Goal: Task Accomplishment & Management: Manage account settings

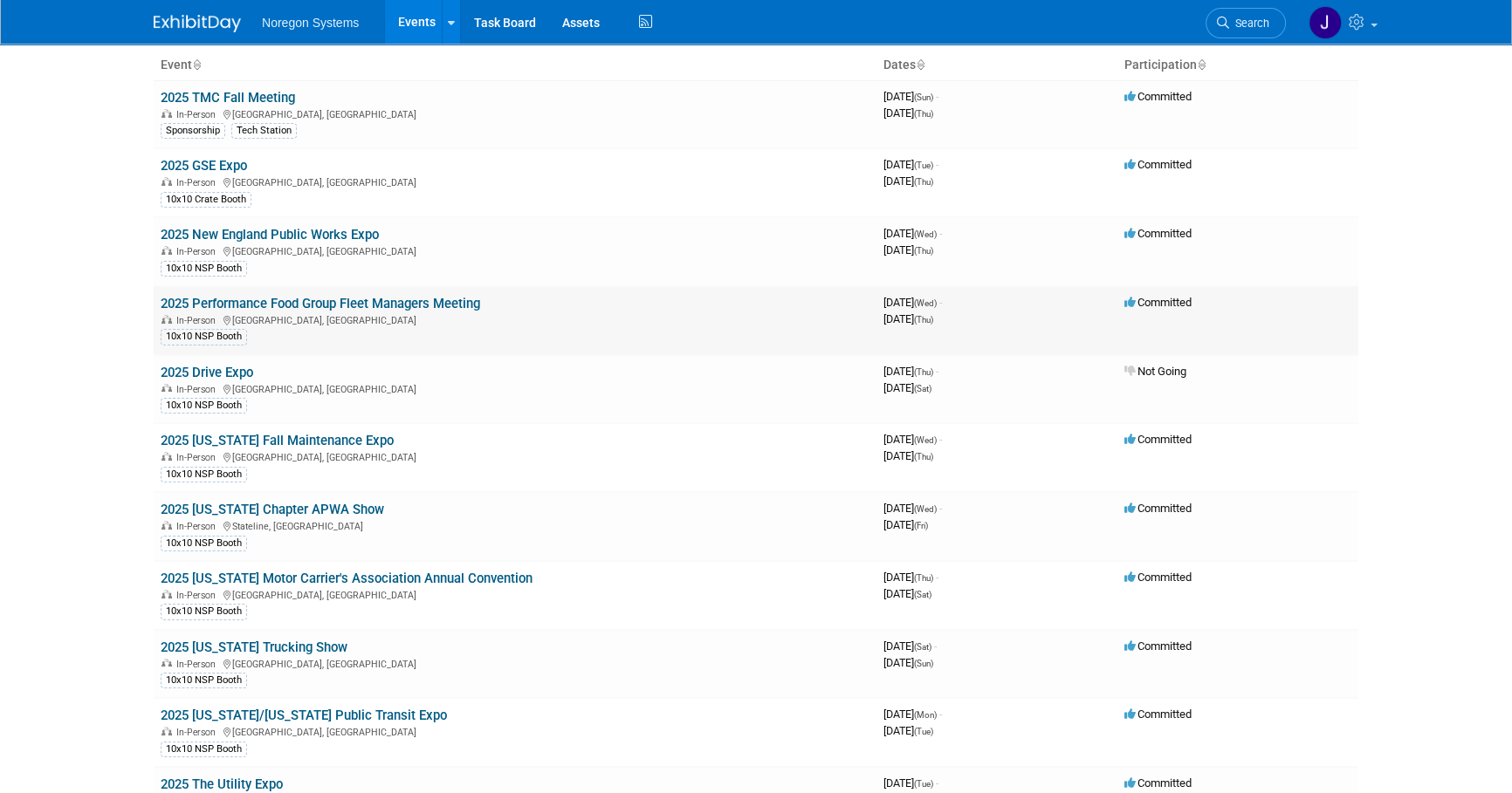
scroll to position [158, 0]
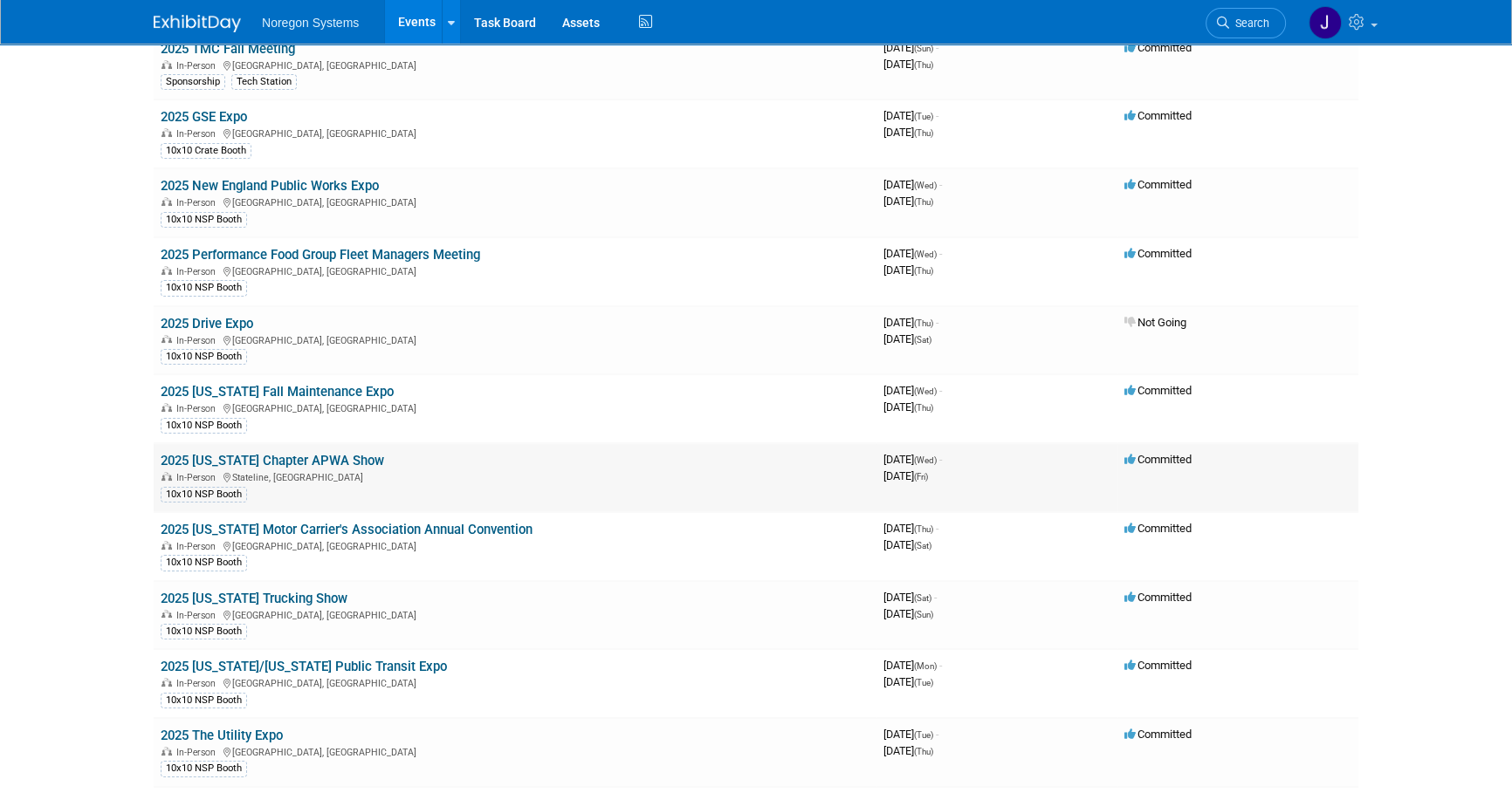
click at [315, 460] on link "2025 [US_STATE] Chapter APWA Show" at bounding box center [272, 460] width 224 height 15
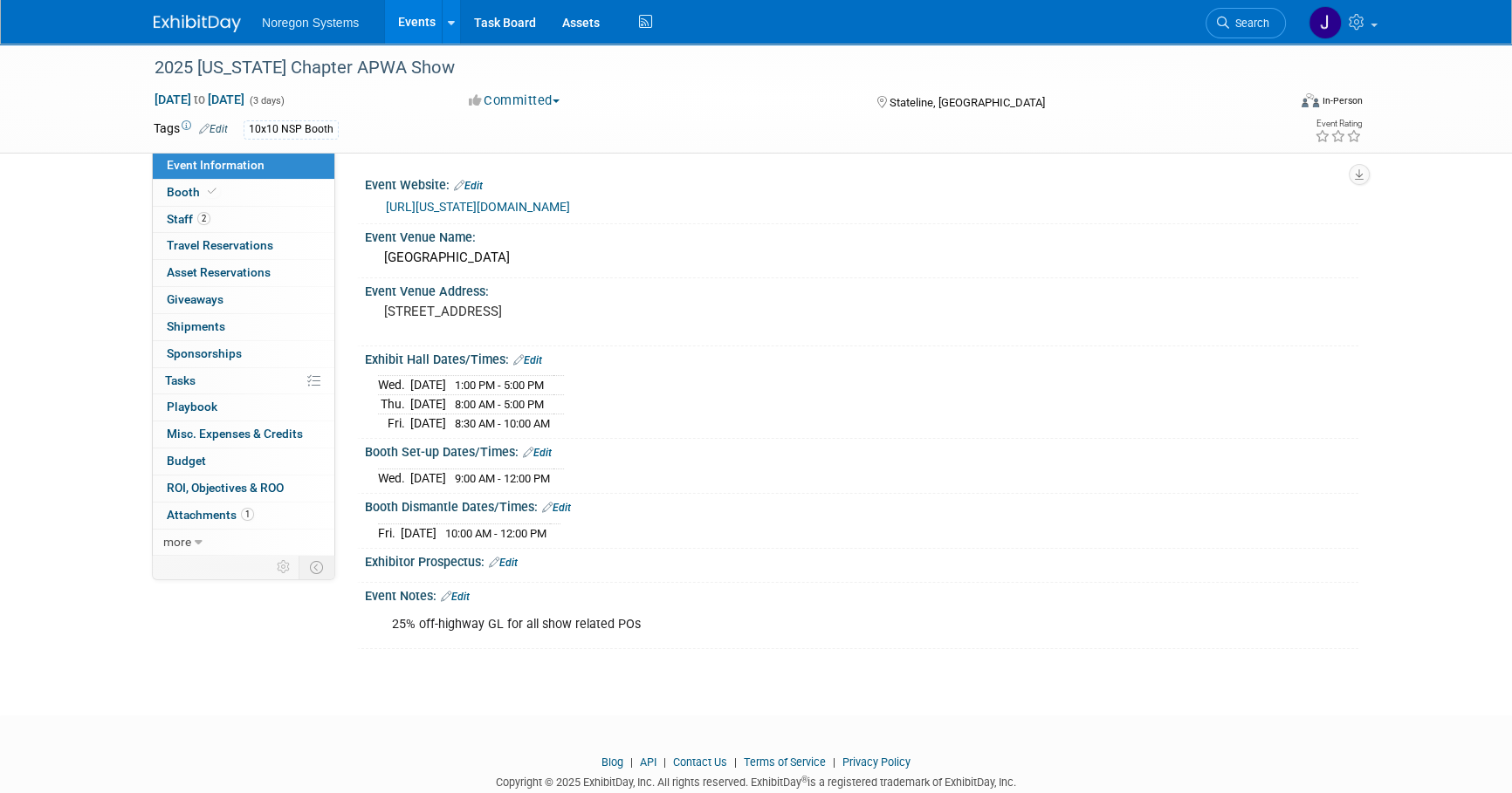
click at [253, 195] on link "Booth" at bounding box center [243, 192] width 181 height 26
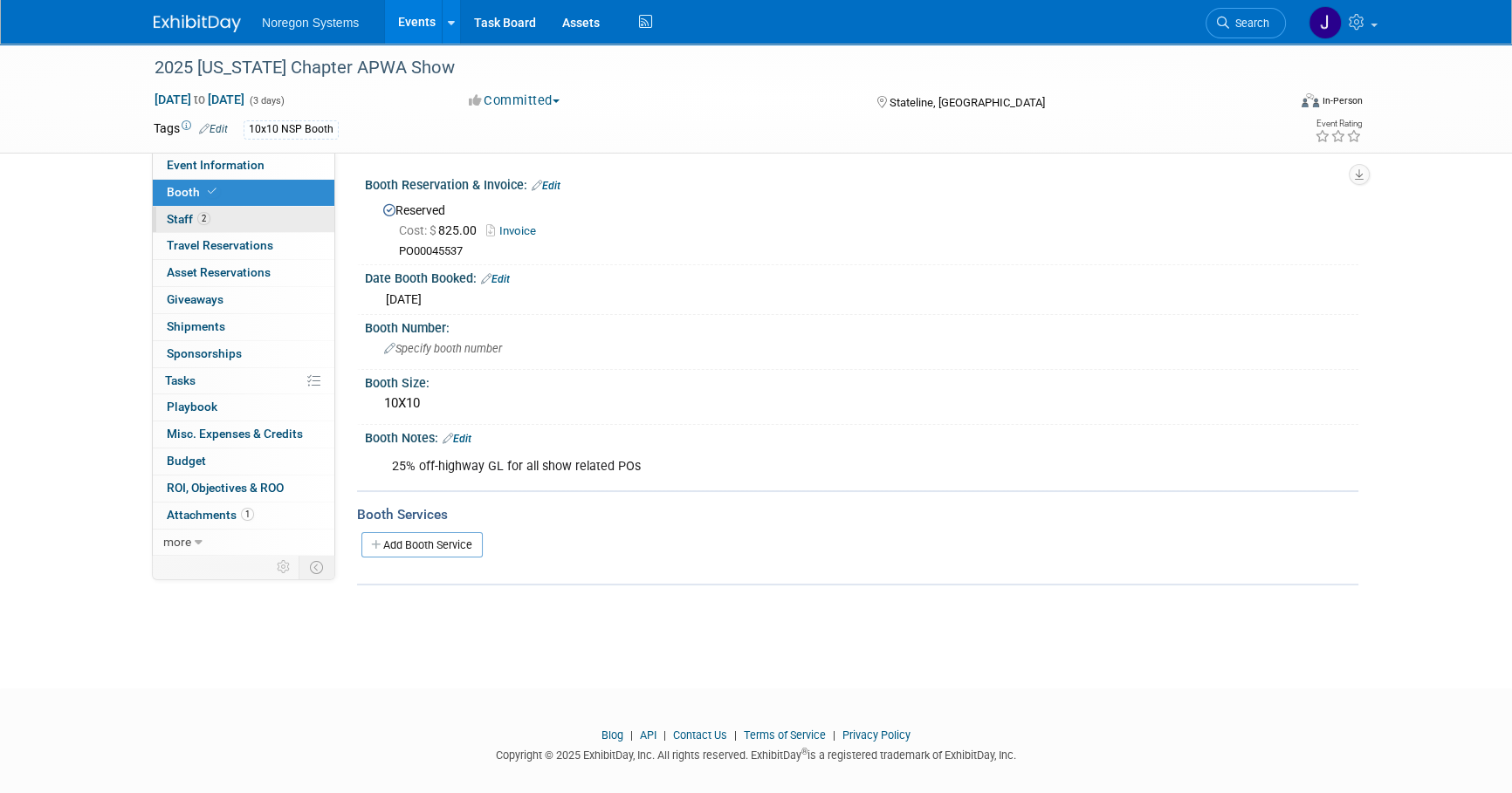
click at [244, 217] on link "2 Staff 2" at bounding box center [243, 219] width 181 height 26
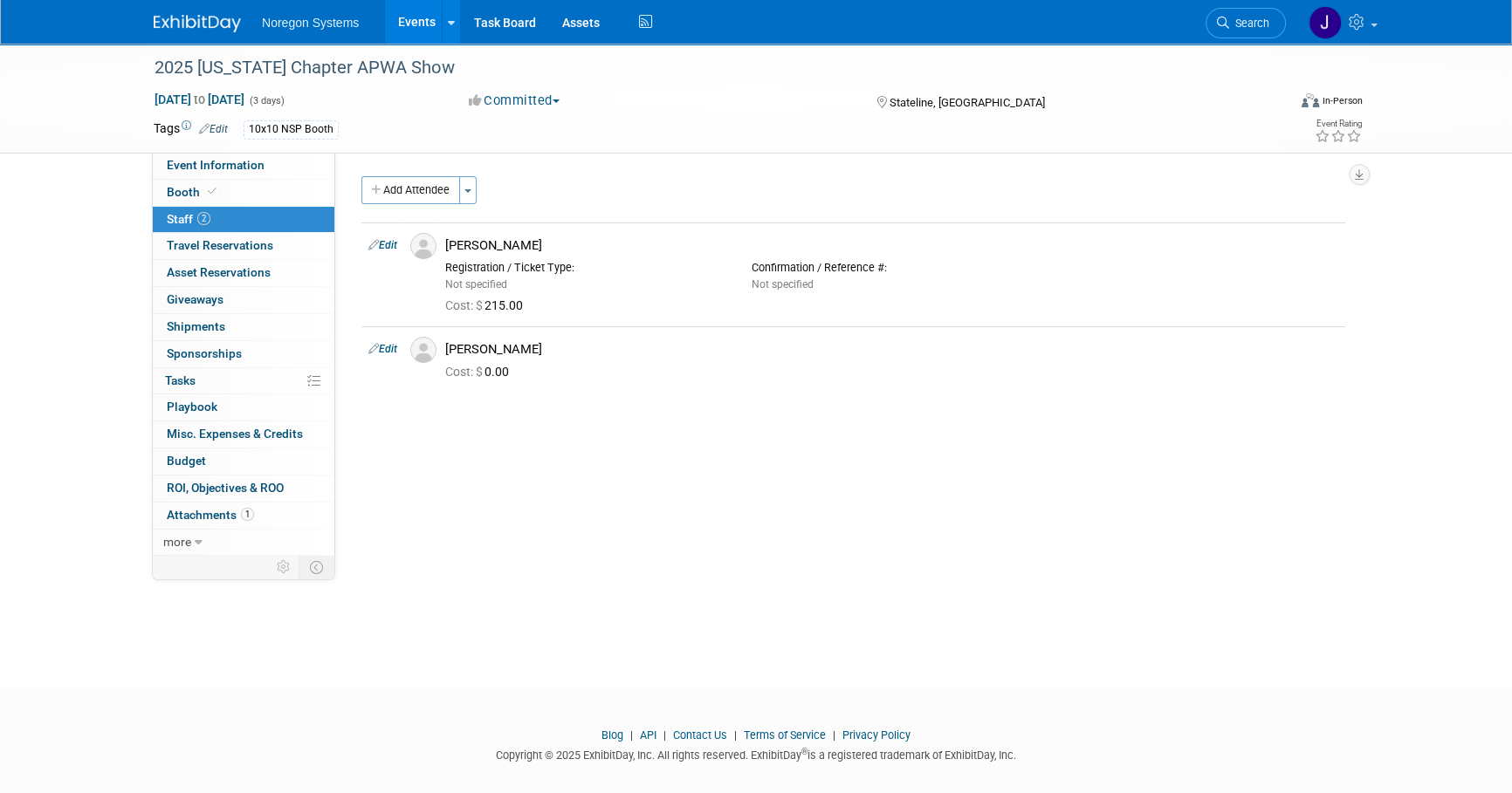
click at [217, 14] on img at bounding box center [197, 23] width 87 height 17
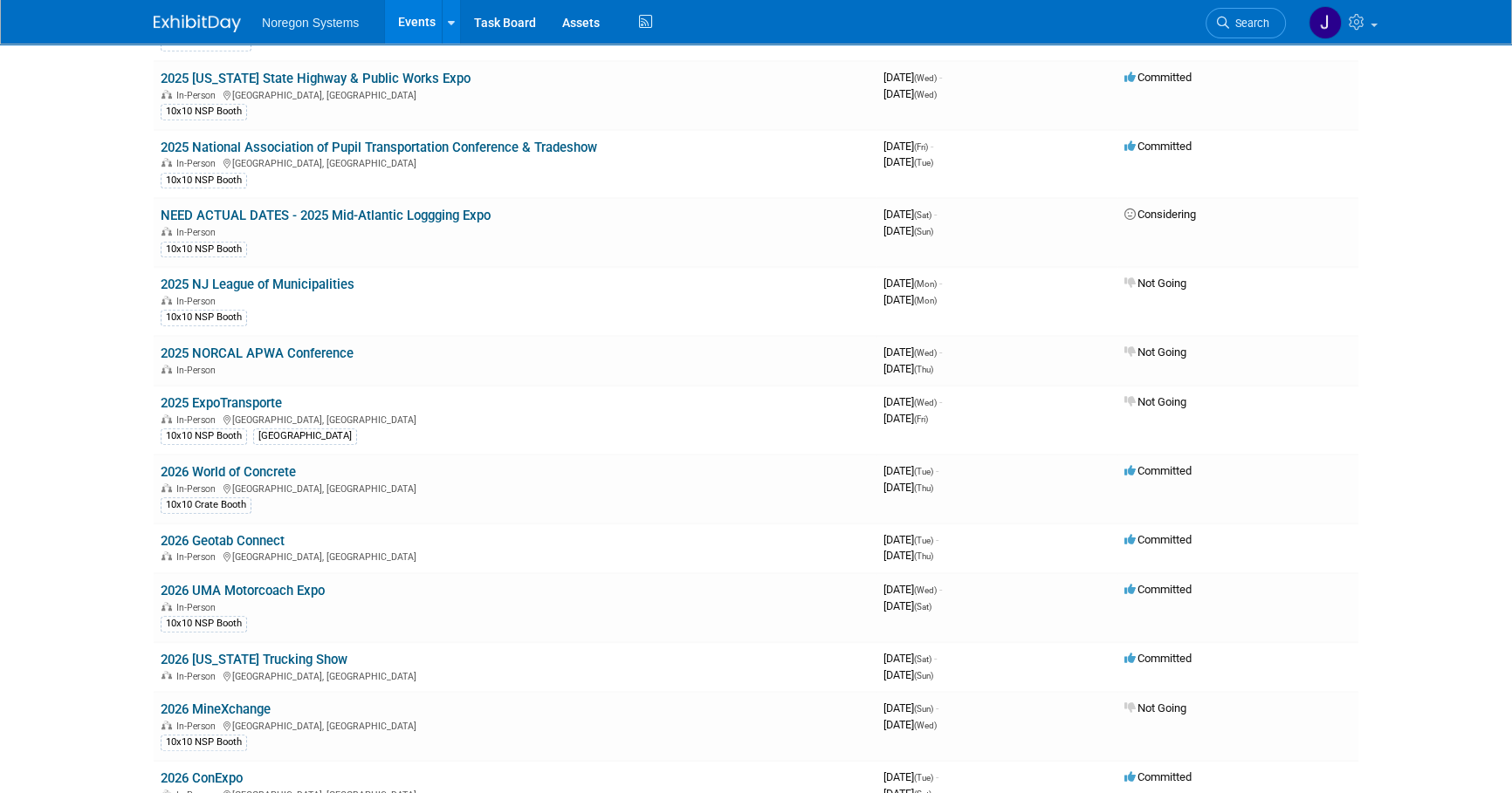
scroll to position [1190, 0]
click at [255, 533] on link "2026 Geotab Connect" at bounding box center [222, 541] width 124 height 15
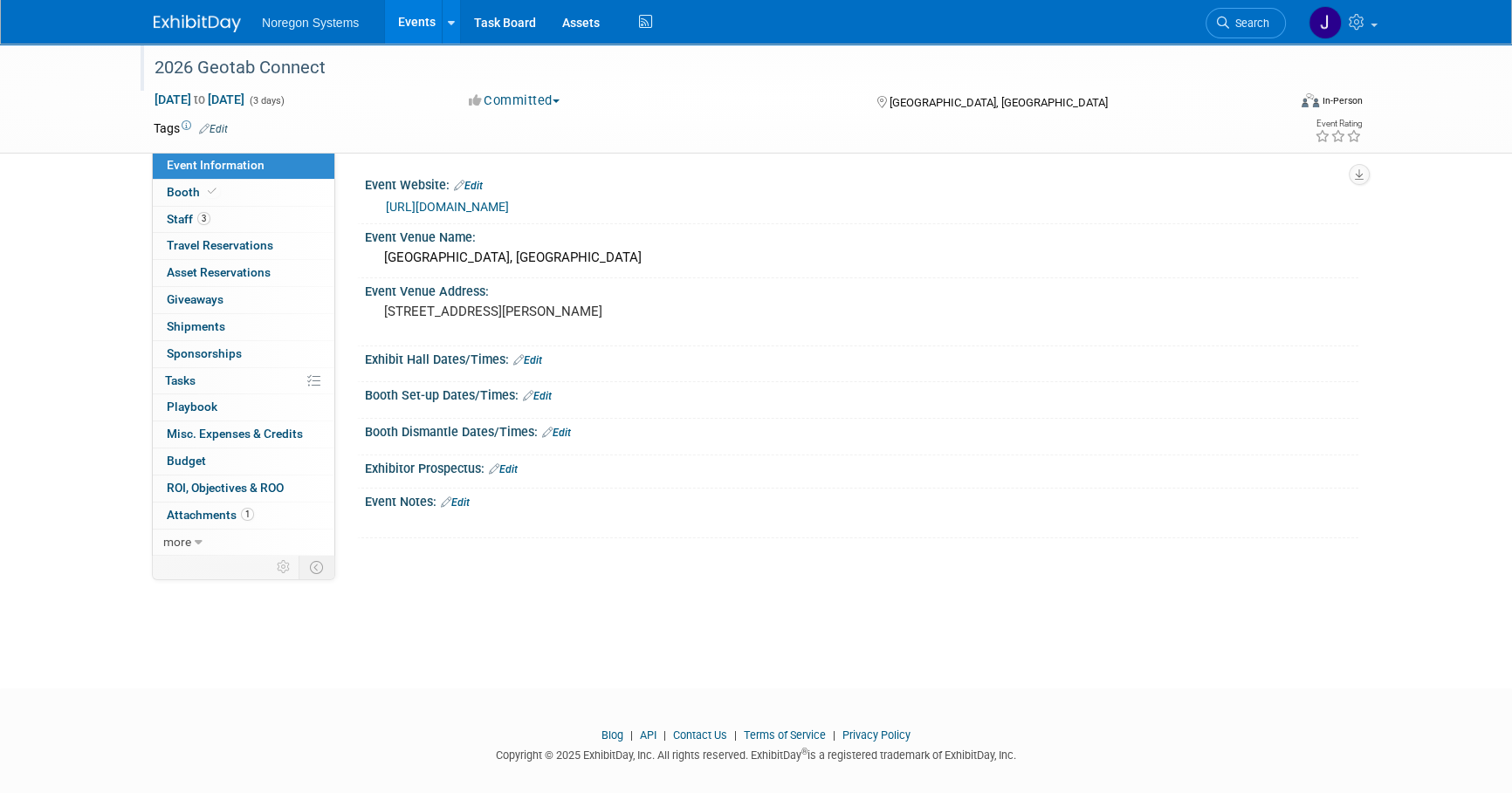
drag, startPoint x: 337, startPoint y: 66, endPoint x: 189, endPoint y: 61, distance: 148.1
click at [189, 61] on div "2026 Geotab Connect" at bounding box center [704, 68] width 1111 height 32
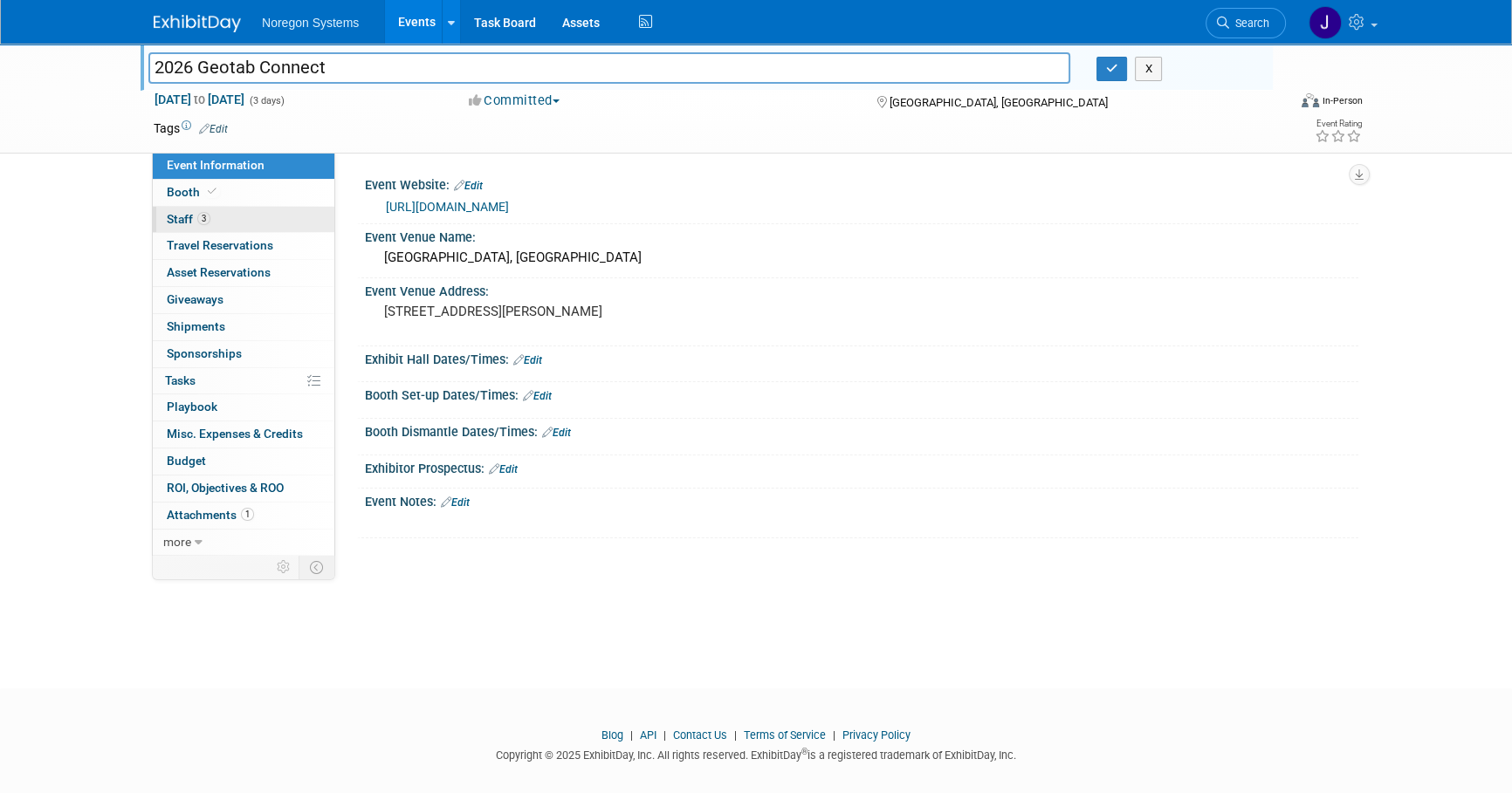
click at [225, 206] on link "3 Staff 3" at bounding box center [243, 219] width 181 height 26
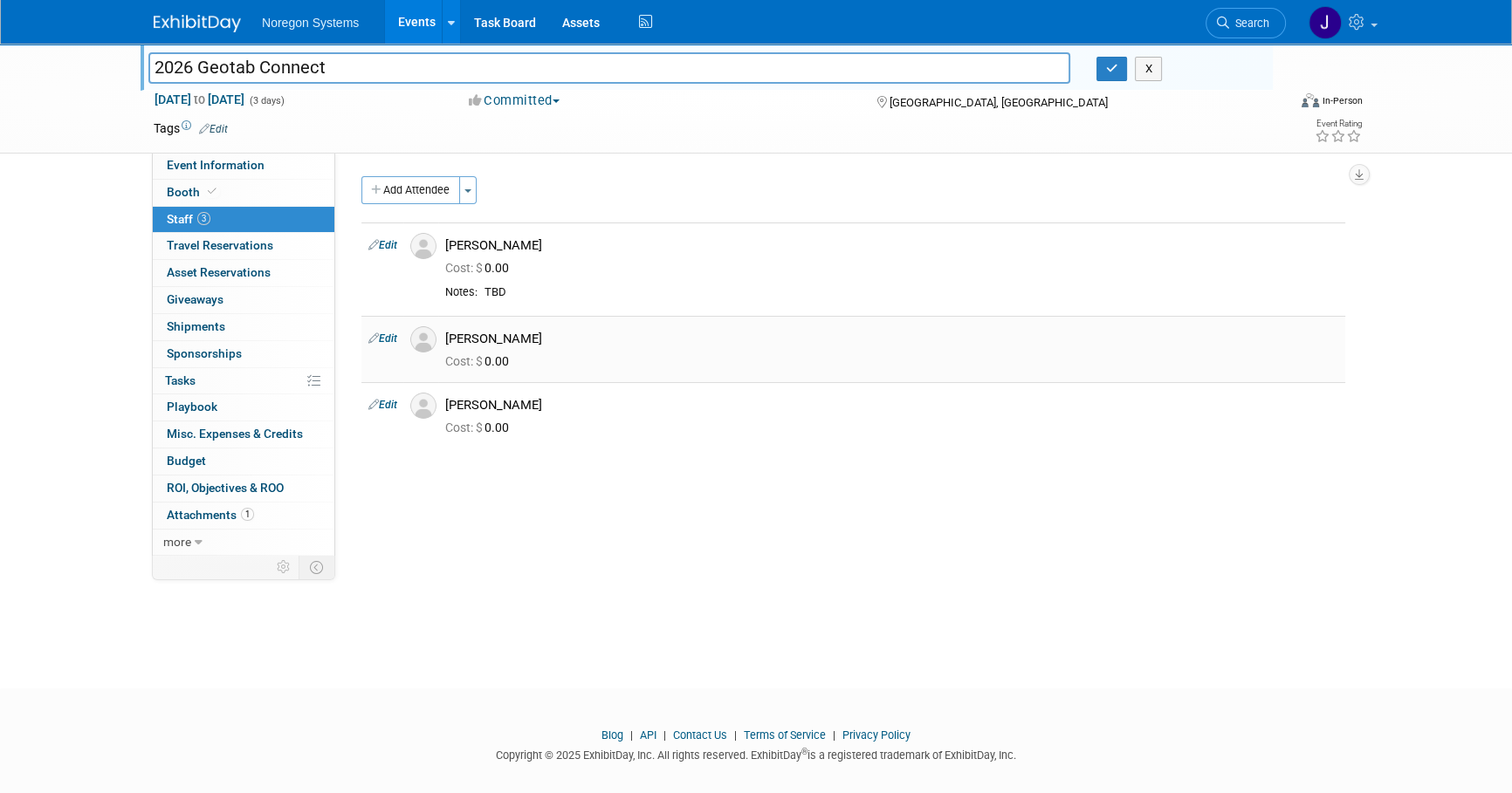
click at [418, 346] on img at bounding box center [423, 339] width 26 height 26
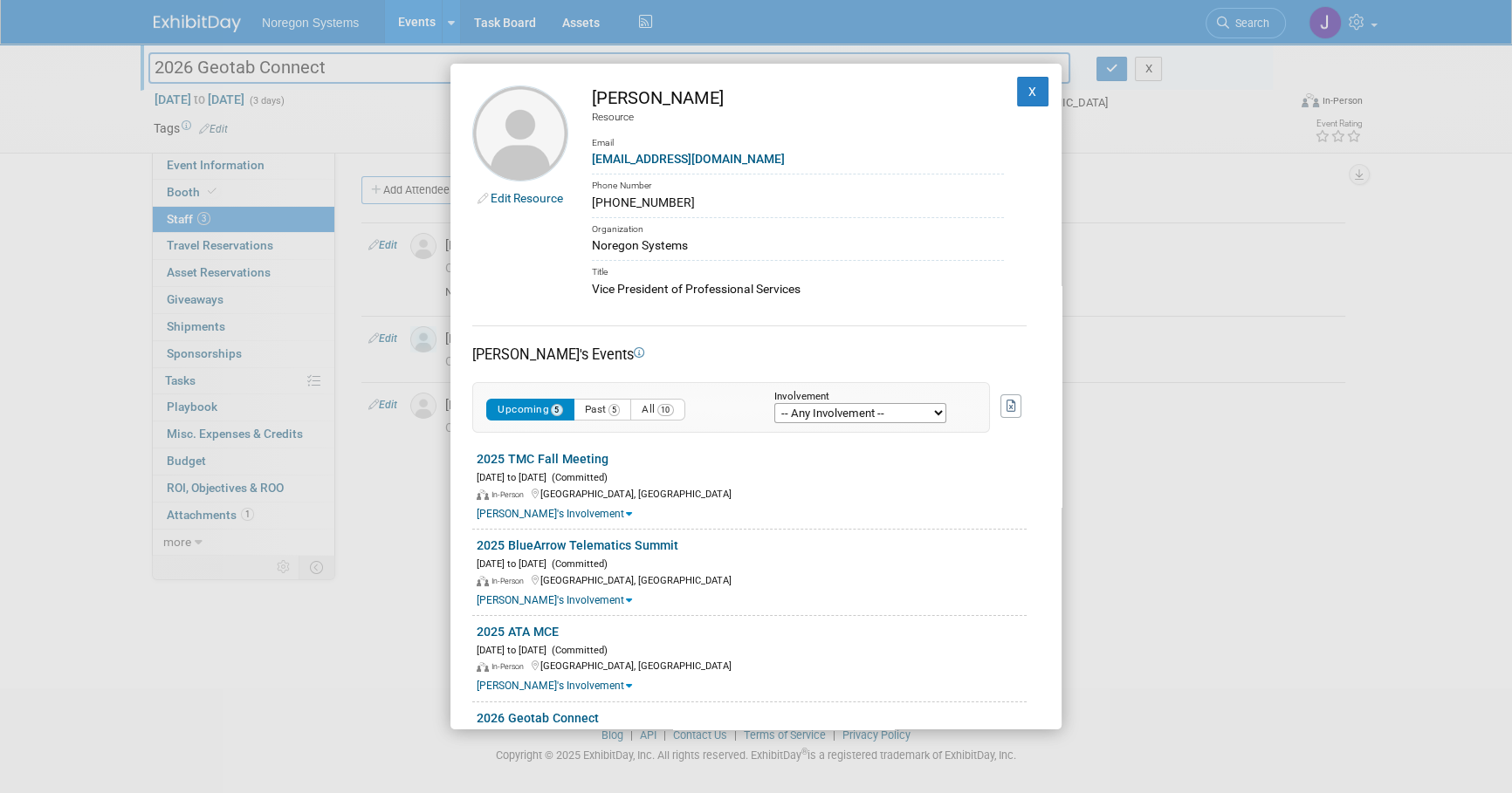
drag, startPoint x: 682, startPoint y: 96, endPoint x: 591, endPoint y: 87, distance: 91.4
click at [591, 87] on div "Paul Smith" at bounding box center [797, 98] width 412 height 25
copy div "[PERSON_NAME]"
click at [1185, 479] on div "Edit Resource Paul Smith Resource Email psmith@noregon.com Phone Number 336-549…" at bounding box center [756, 396] width 1512 height 793
drag, startPoint x: 719, startPoint y: 152, endPoint x: 591, endPoint y: 151, distance: 128.0
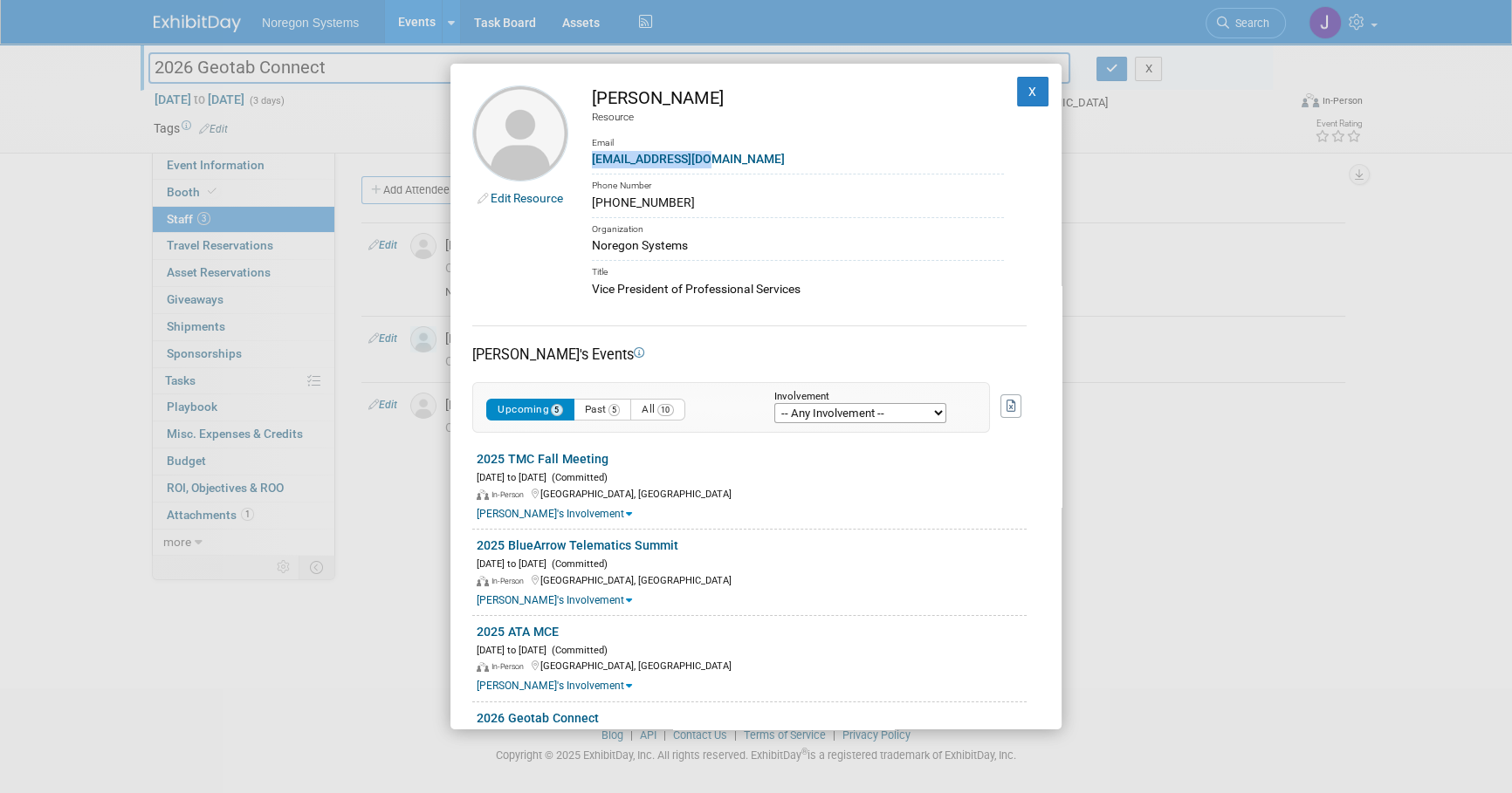
click at [591, 151] on div "psmith@noregon.com" at bounding box center [797, 160] width 412 height 18
copy link "psmith@noregon.com"
drag, startPoint x: 817, startPoint y: 287, endPoint x: 572, endPoint y: 287, distance: 245.0
click at [572, 287] on td "Paul Smith Resource Email psmith@noregon.com Phone Number 336-549-5008 Organiza…" at bounding box center [785, 192] width 435 height 213
copy div "Vice President of Professional Services"
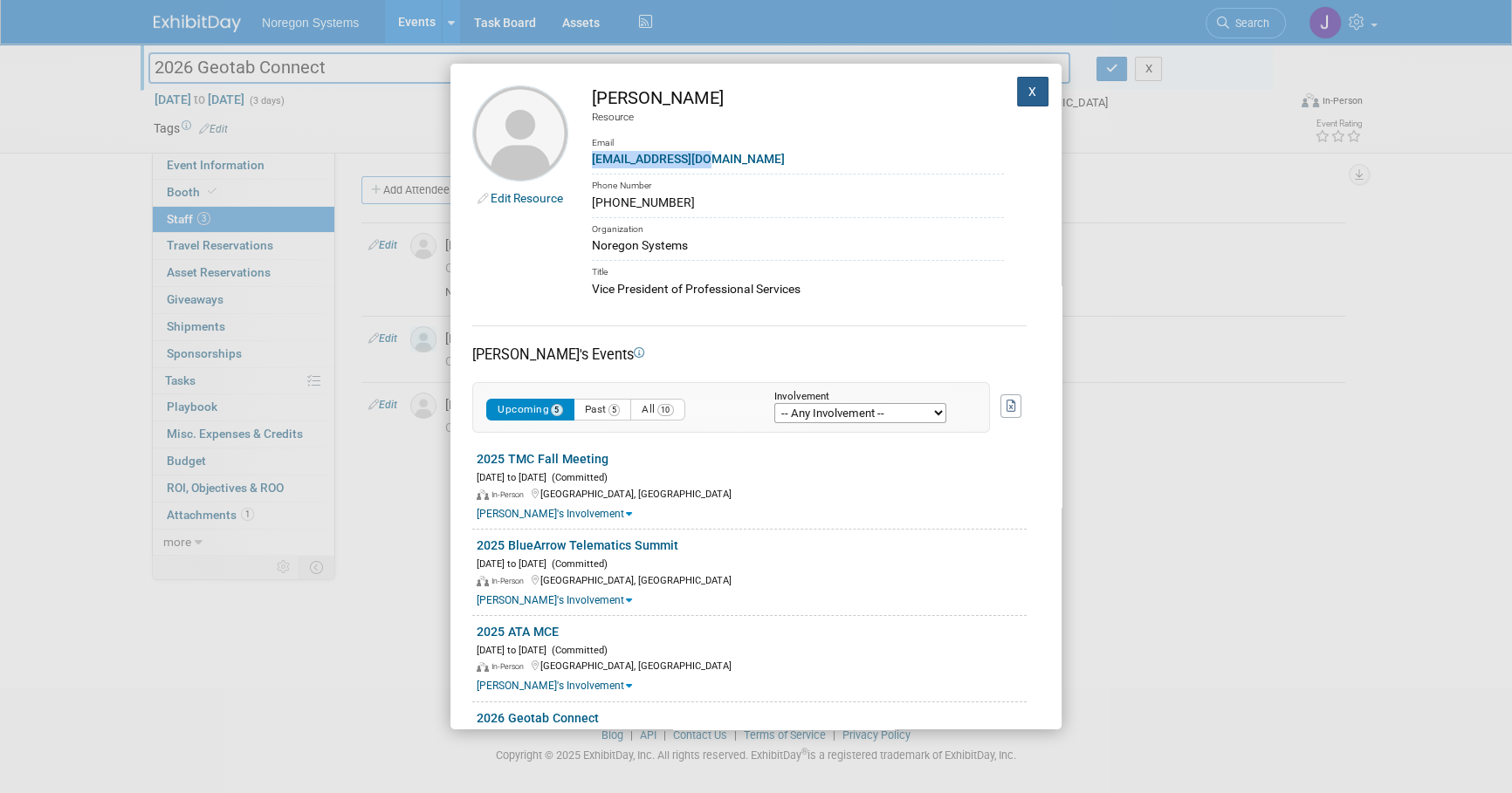
click at [1020, 96] on button "X" at bounding box center [1032, 91] width 32 height 30
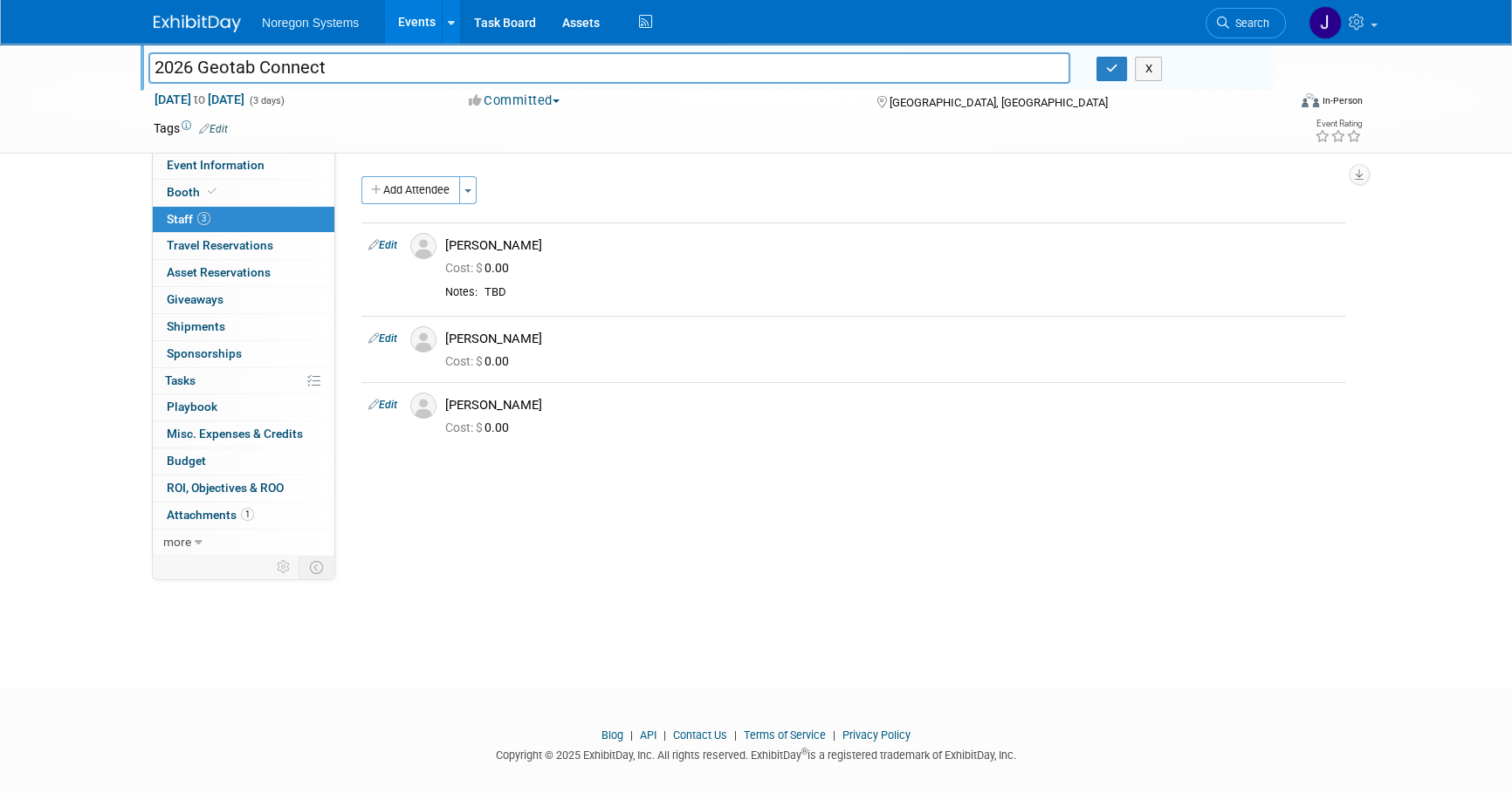
click at [692, 533] on div "Event Website: Edit https://connectmpexhibitor.com/ Event Venue Name: MGM Grand…" at bounding box center [847, 353] width 1023 height 402
click at [1250, 18] on span "Search" at bounding box center [1249, 23] width 41 height 14
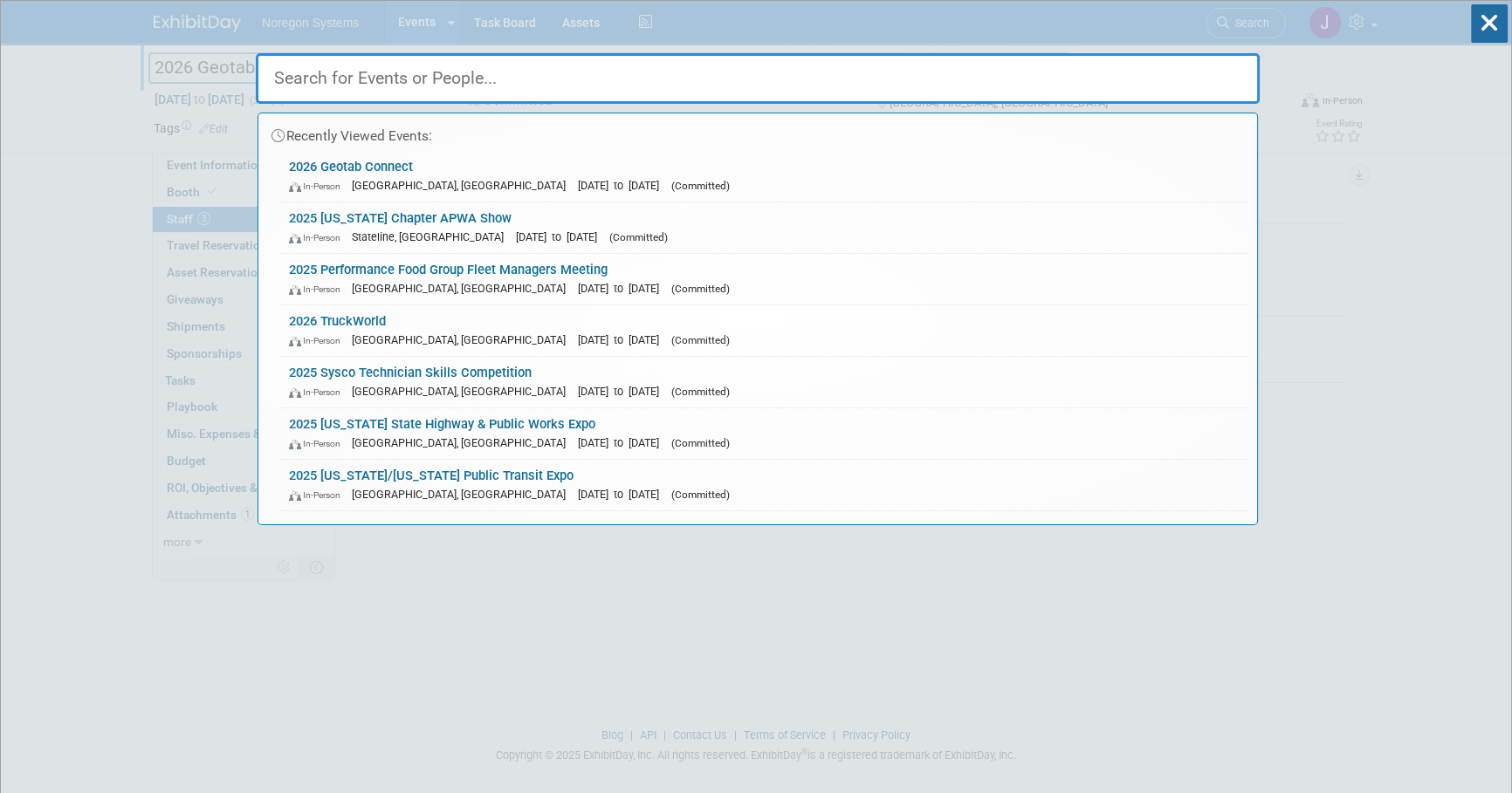
click at [451, 66] on input "text" at bounding box center [757, 78] width 1003 height 50
paste input "Todd Huddleston"
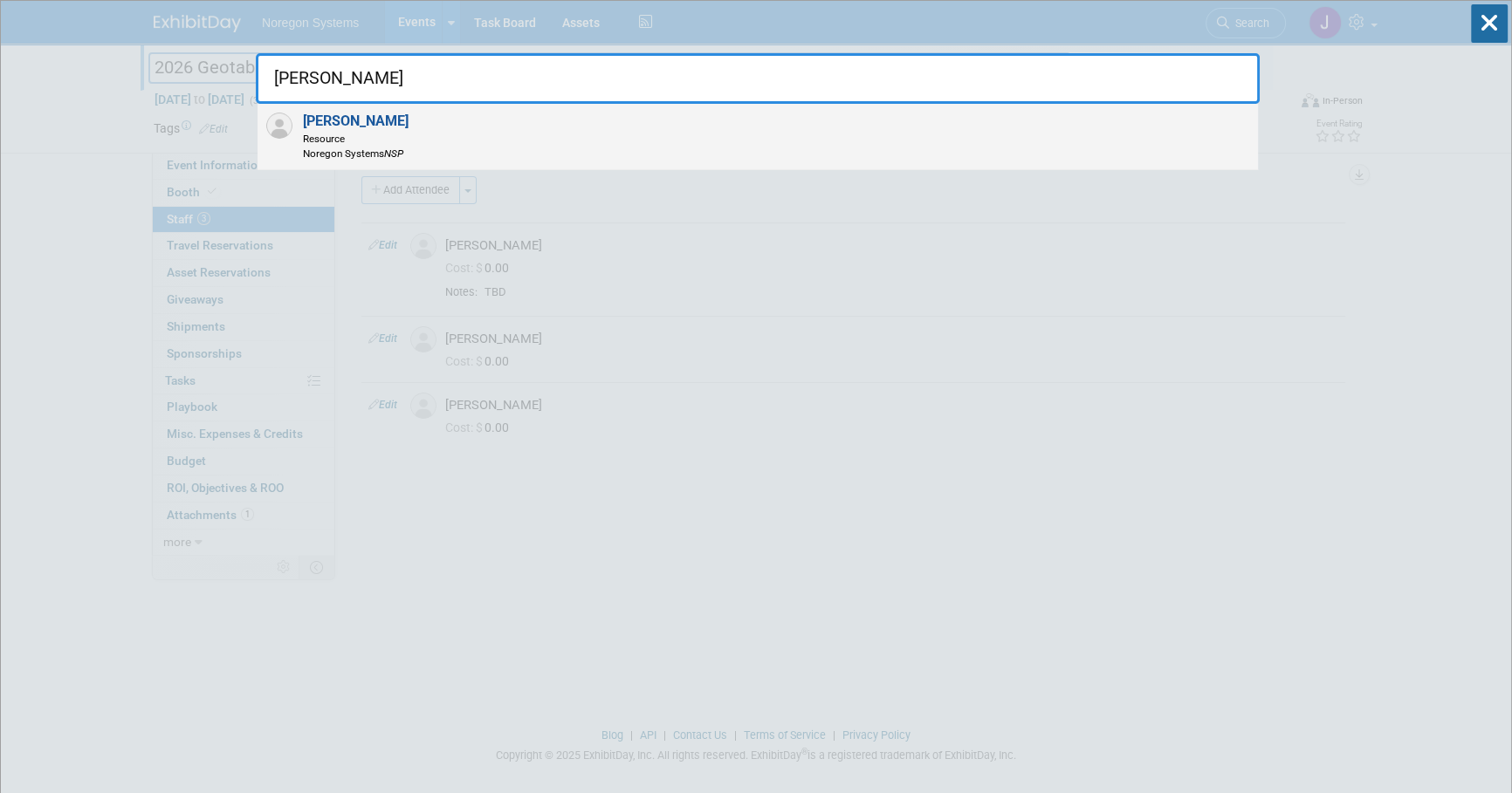
type input "Todd Huddleston"
click at [494, 141] on div "Todd Huddleston Resource Noregon Systems NSP" at bounding box center [757, 137] width 1000 height 67
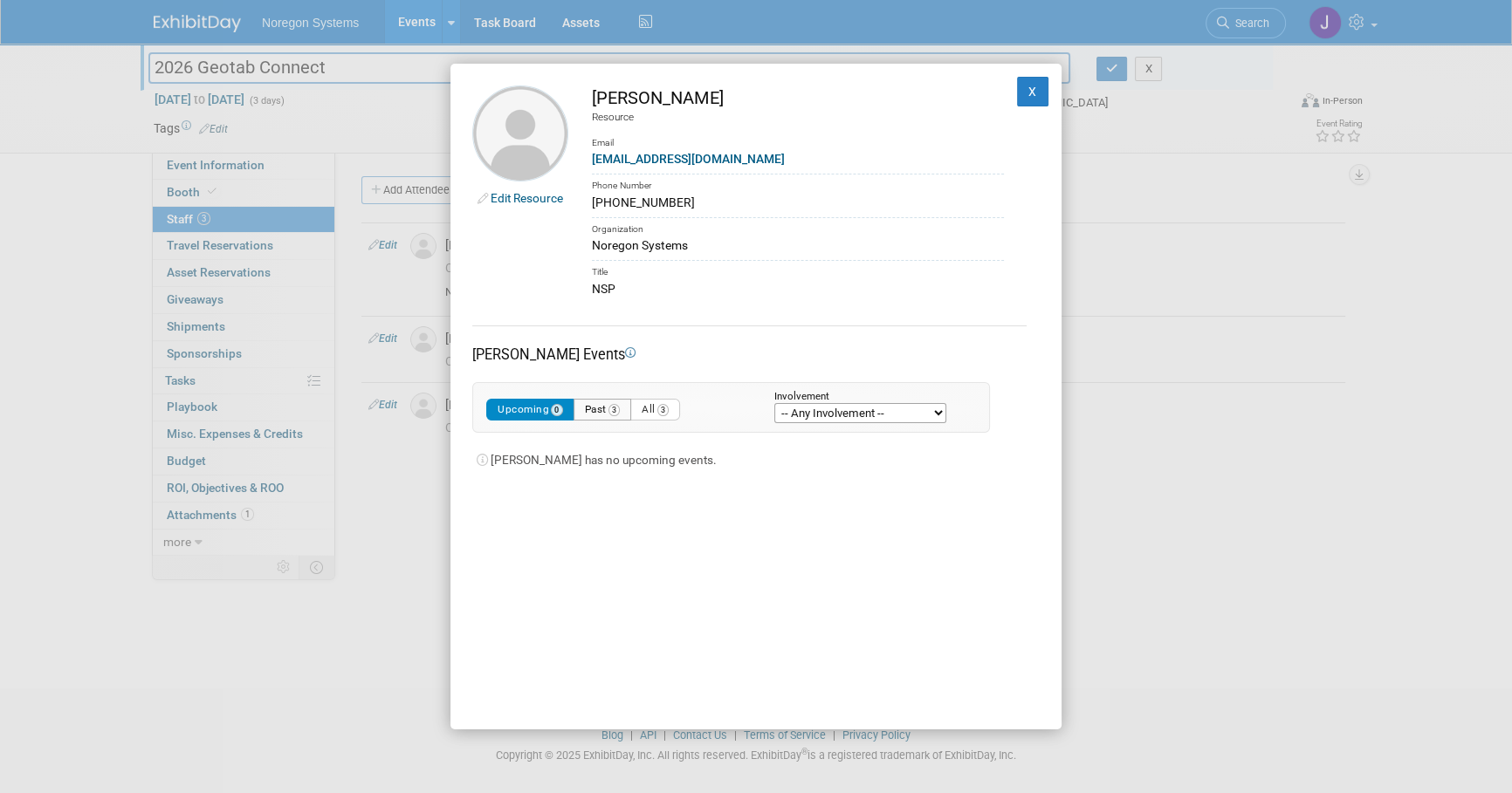
click at [585, 406] on button "Past 3" at bounding box center [602, 409] width 59 height 22
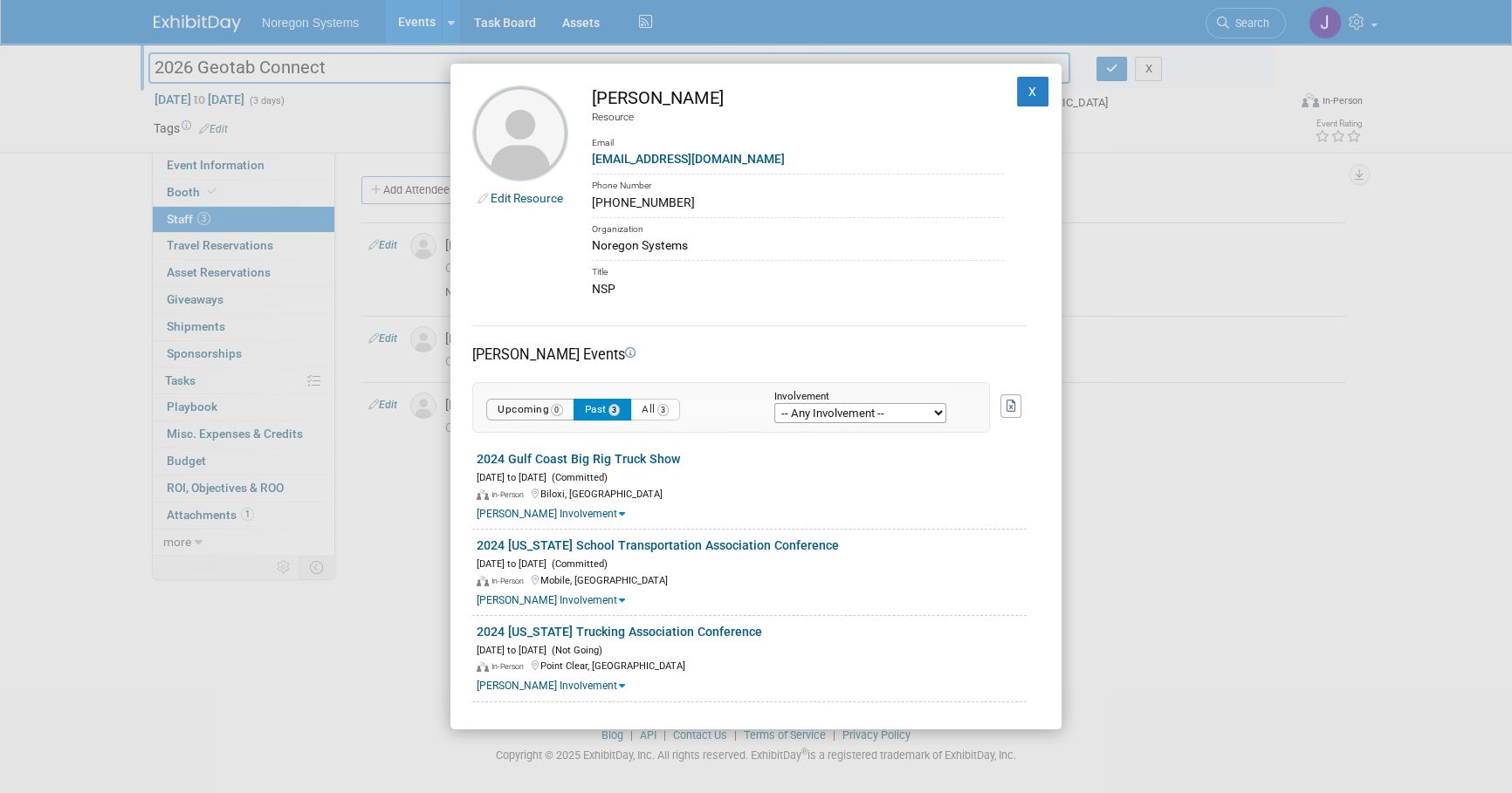
click at [514, 406] on button "Upcoming 0" at bounding box center [530, 409] width 88 height 22
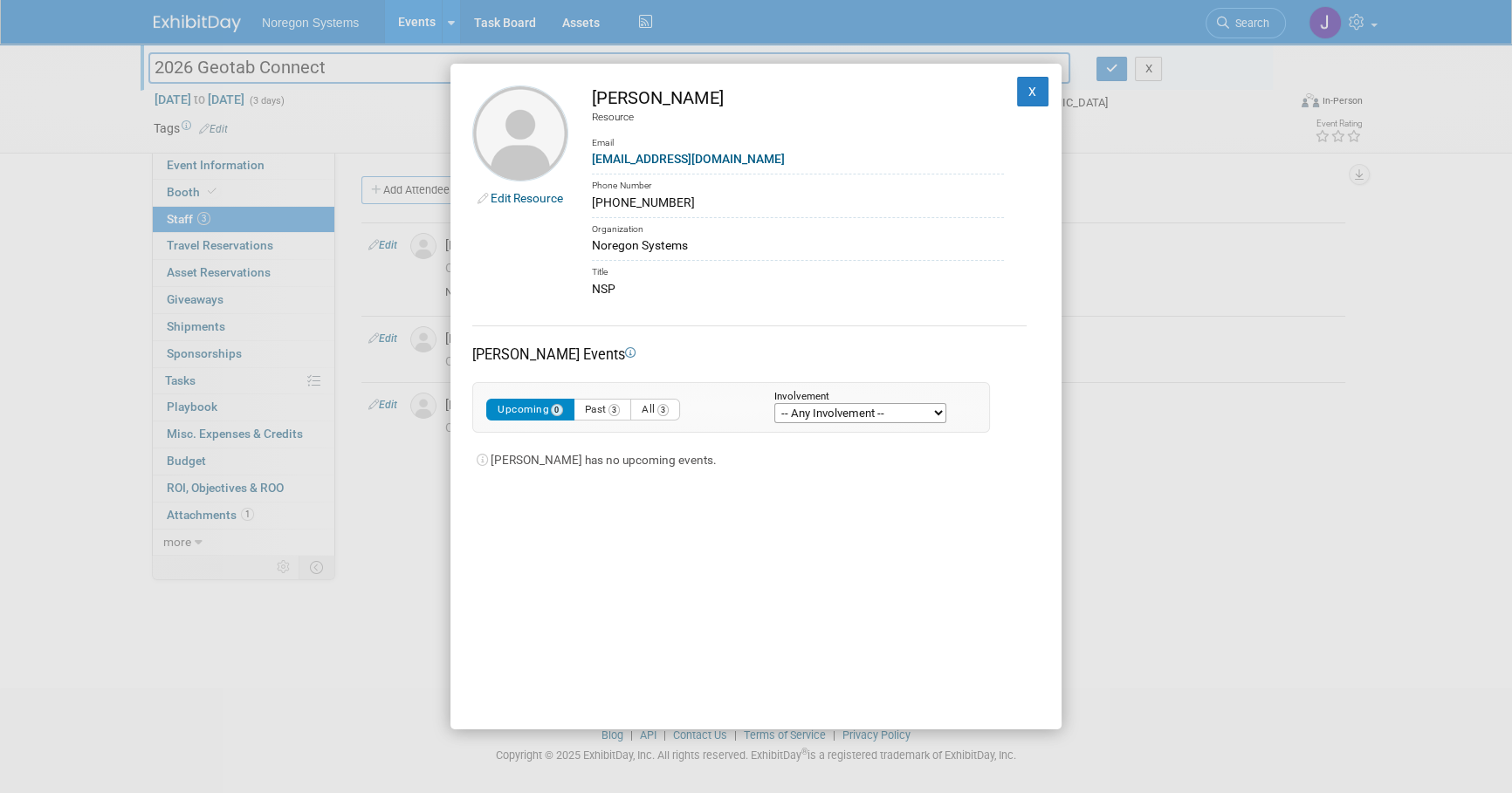
click at [504, 205] on div "Edit Resource" at bounding box center [520, 194] width 96 height 26
click at [505, 196] on link "Edit Resource" at bounding box center [527, 197] width 72 height 14
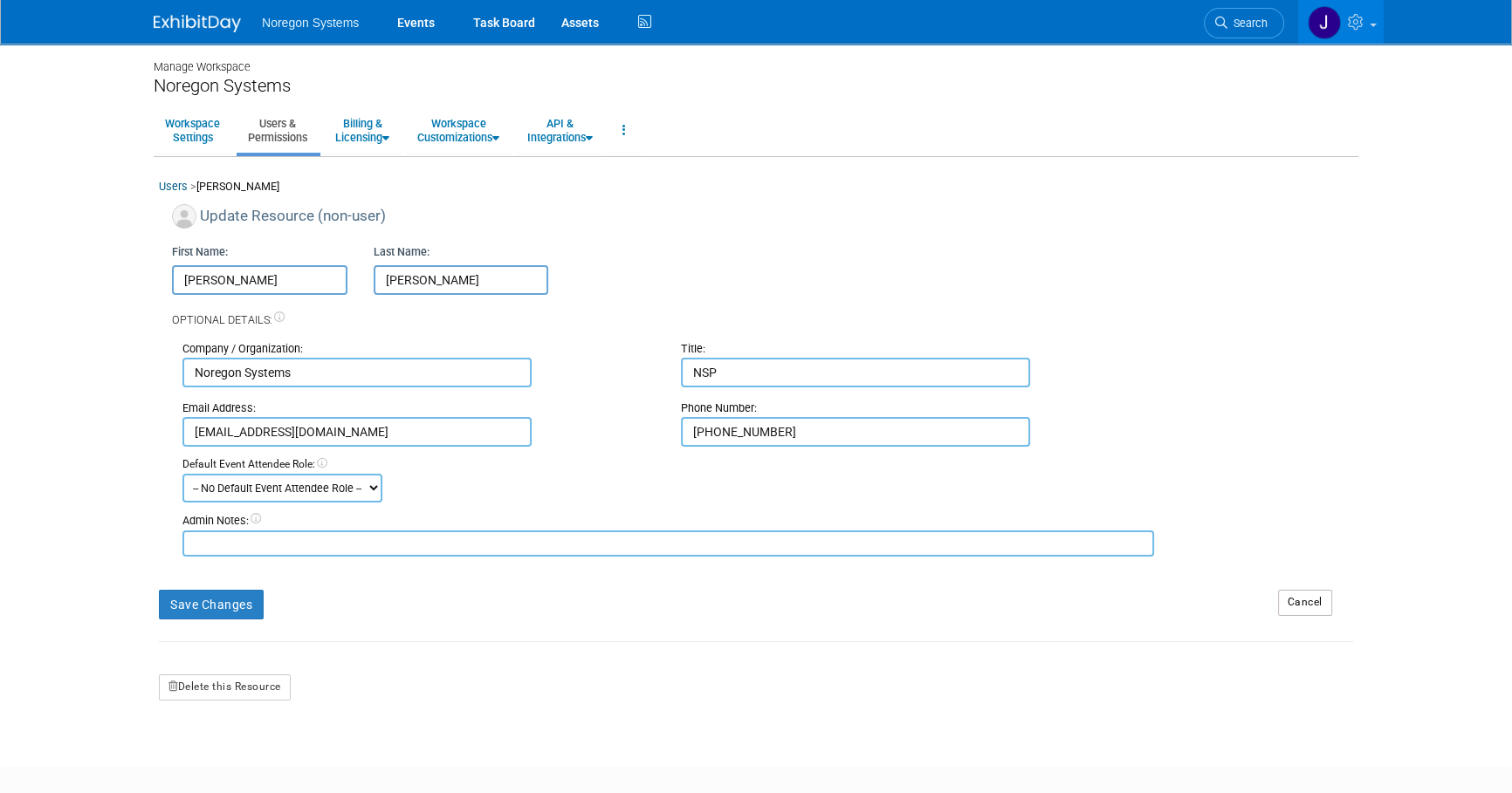
click at [231, 272] on input "Todd" at bounding box center [260, 279] width 176 height 30
click at [183, 280] on input "Todd" at bounding box center [260, 279] width 176 height 30
type input "Z-Todd"
click at [215, 606] on button "Save Changes" at bounding box center [211, 604] width 105 height 30
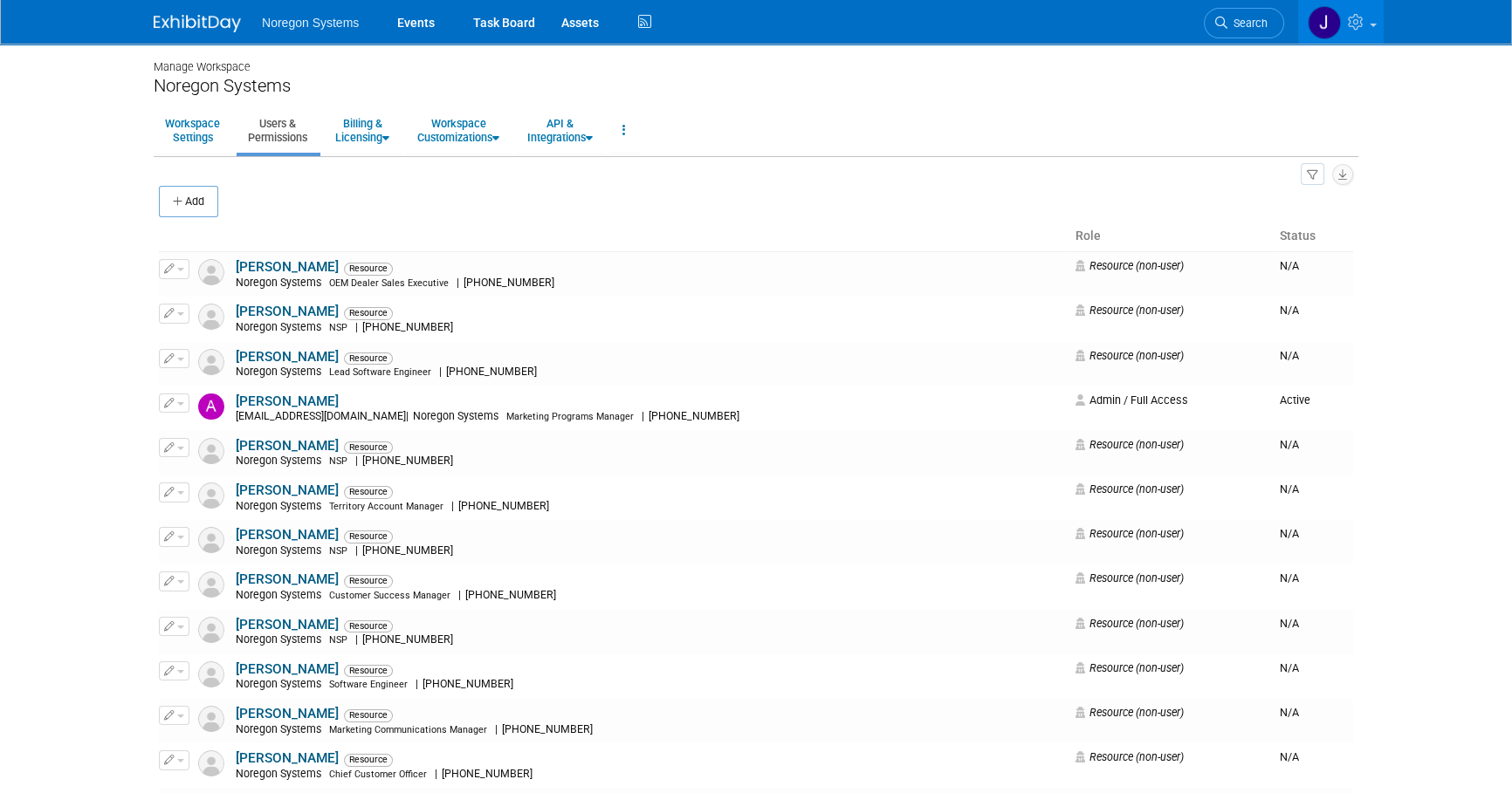
click at [209, 25] on img at bounding box center [197, 23] width 87 height 17
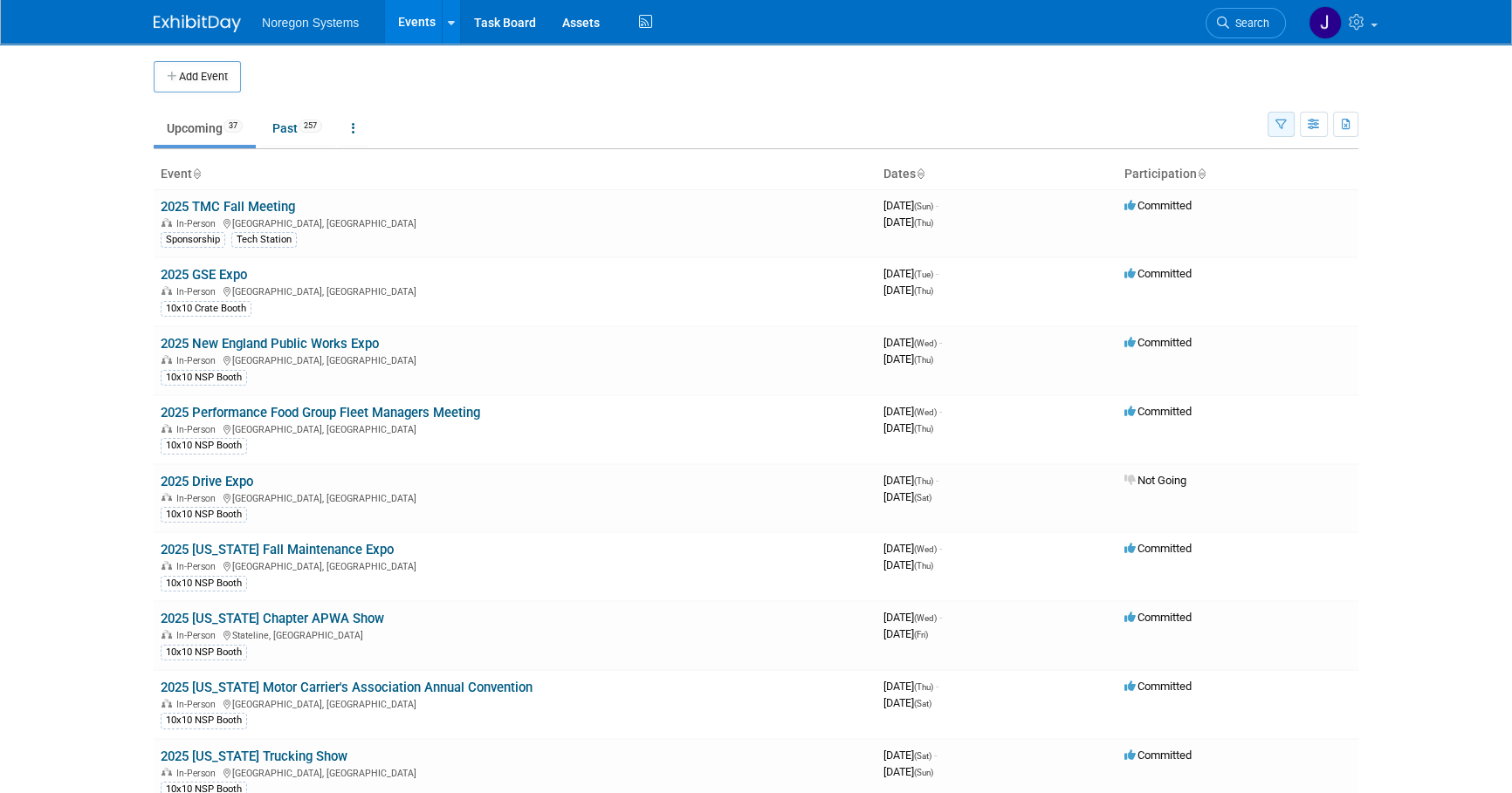
click at [1271, 123] on button "button" at bounding box center [1281, 124] width 27 height 25
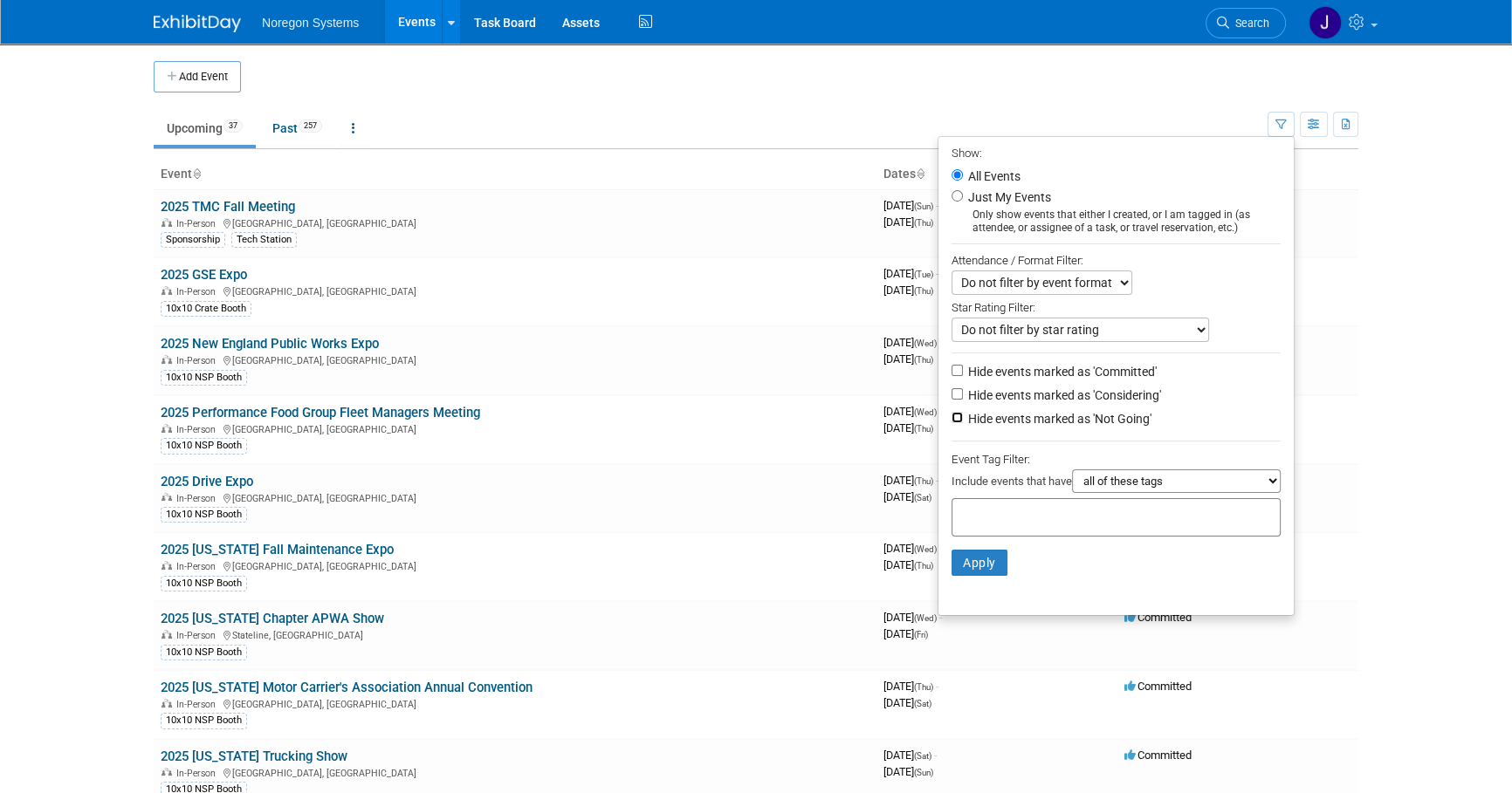
click at [951, 416] on input "Hide events marked as 'Not Going'" at bounding box center [957, 417] width 12 height 12
checkbox input "true"
click at [984, 563] on button "Apply" at bounding box center [979, 562] width 56 height 26
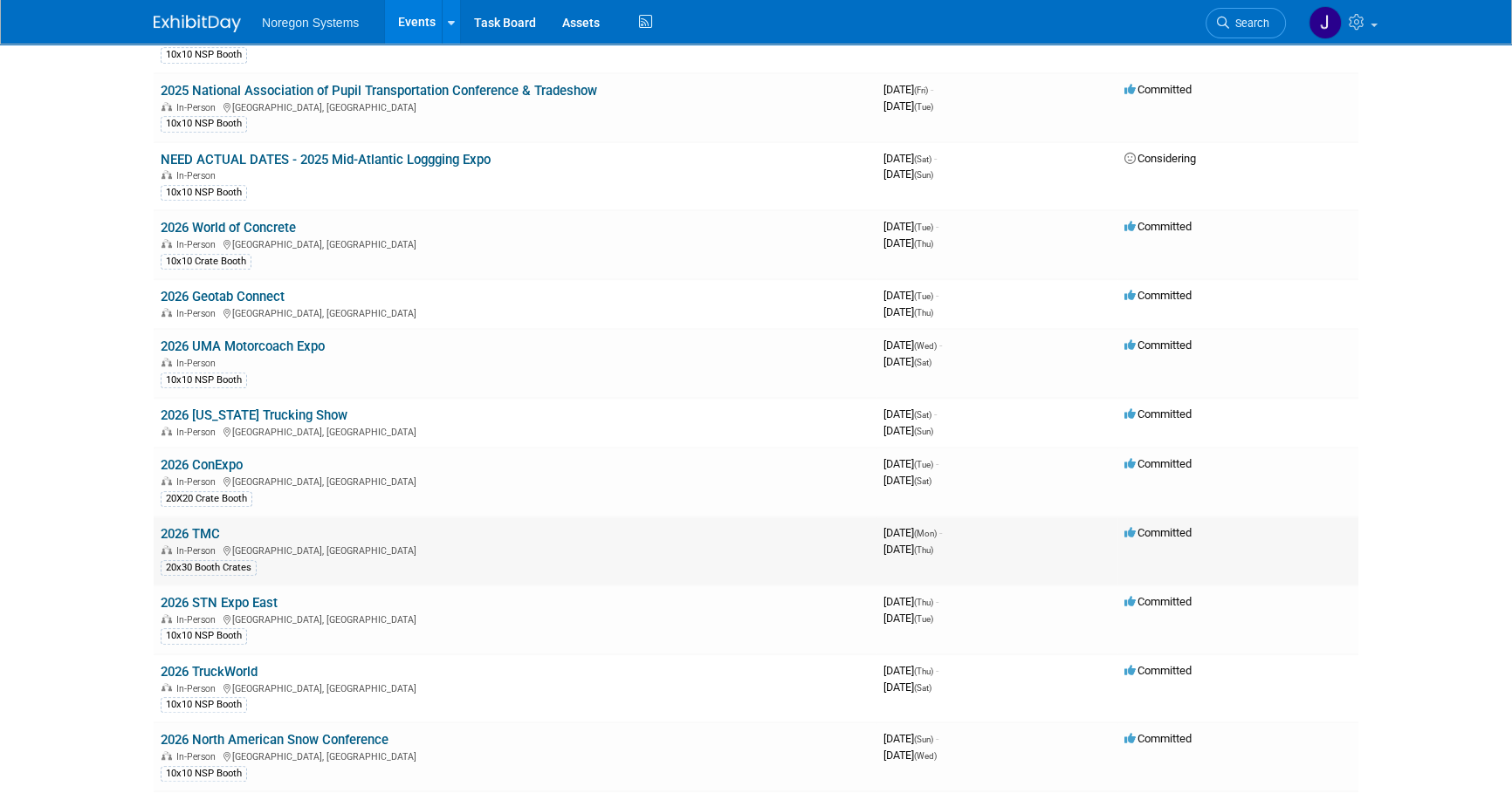
scroll to position [1142, 0]
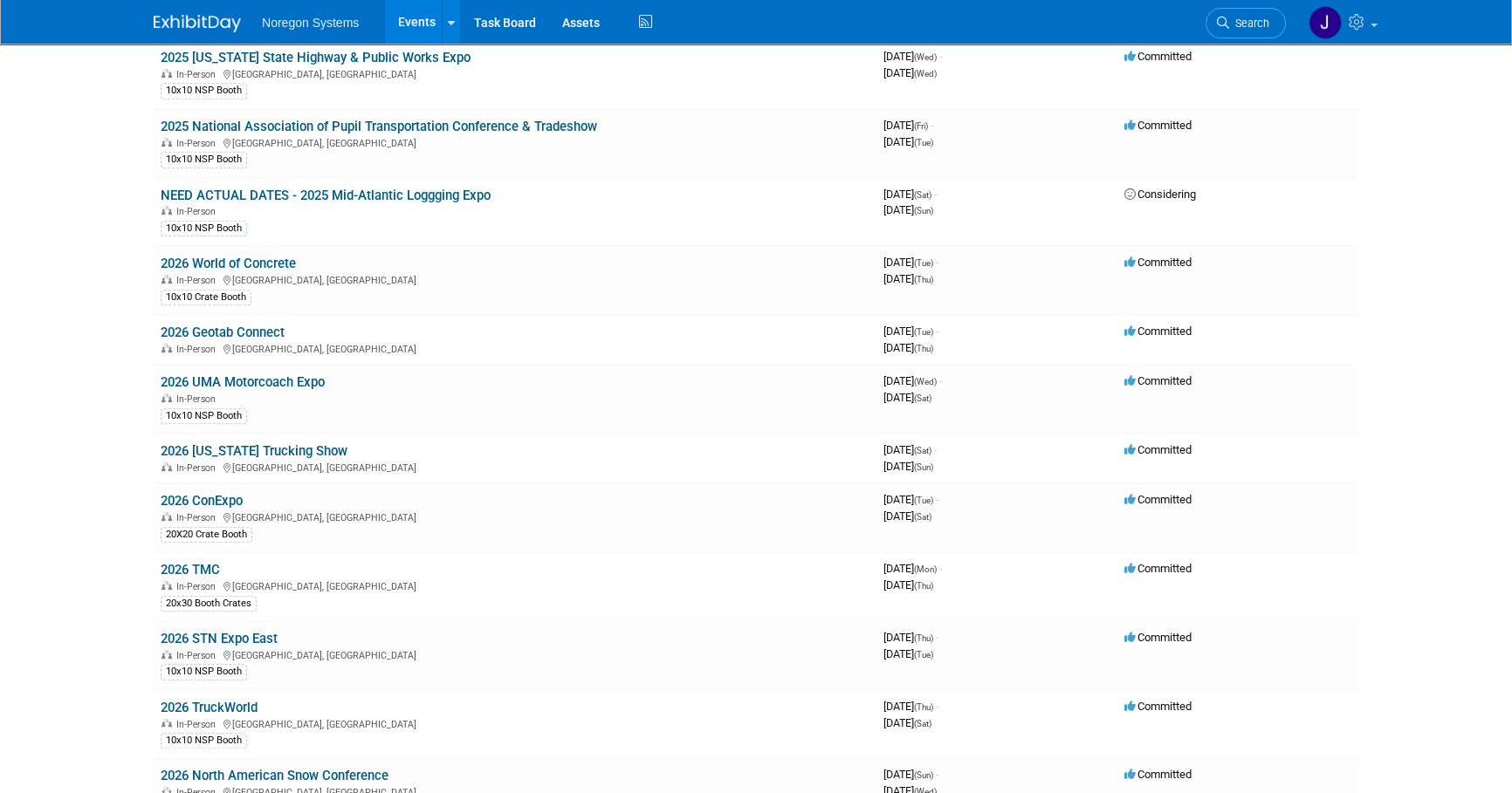
drag, startPoint x: 208, startPoint y: 325, endPoint x: 574, endPoint y: 418, distance: 377.6
click at [209, 325] on link "2026 Geotab Connect" at bounding box center [222, 332] width 124 height 15
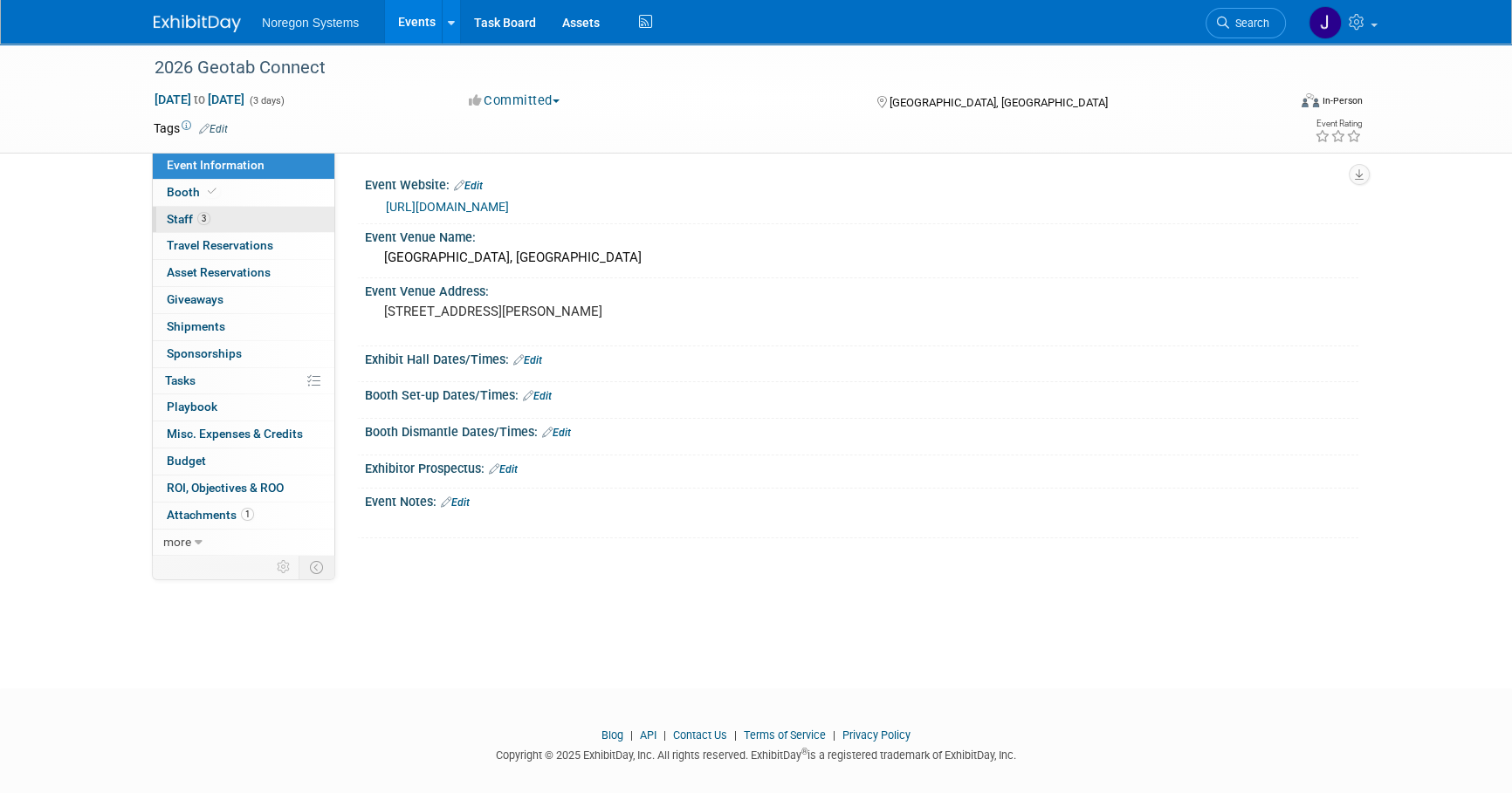
click at [257, 207] on link "3 Staff 3" at bounding box center [243, 219] width 181 height 26
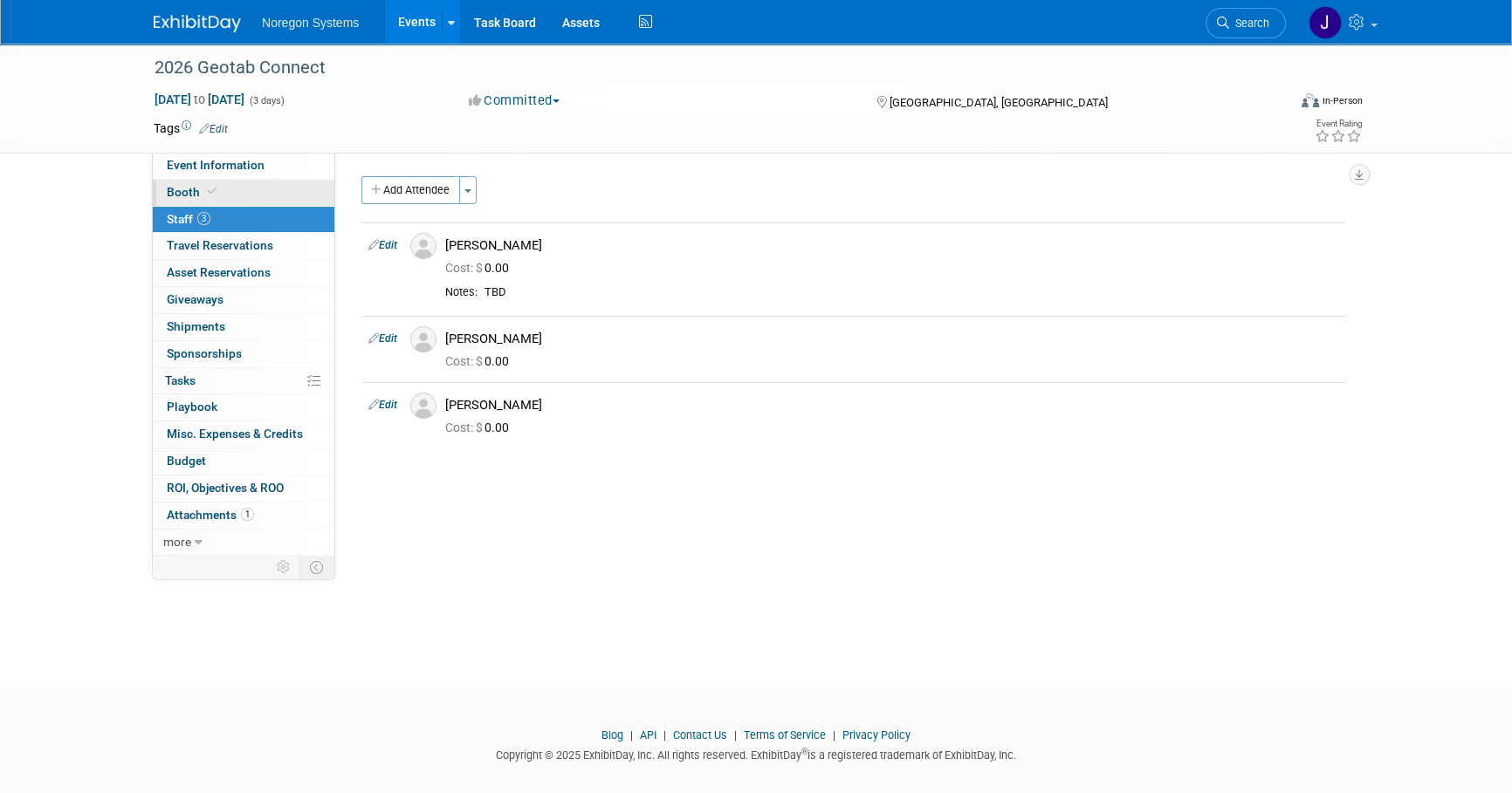
click at [258, 201] on link "Booth" at bounding box center [243, 192] width 181 height 26
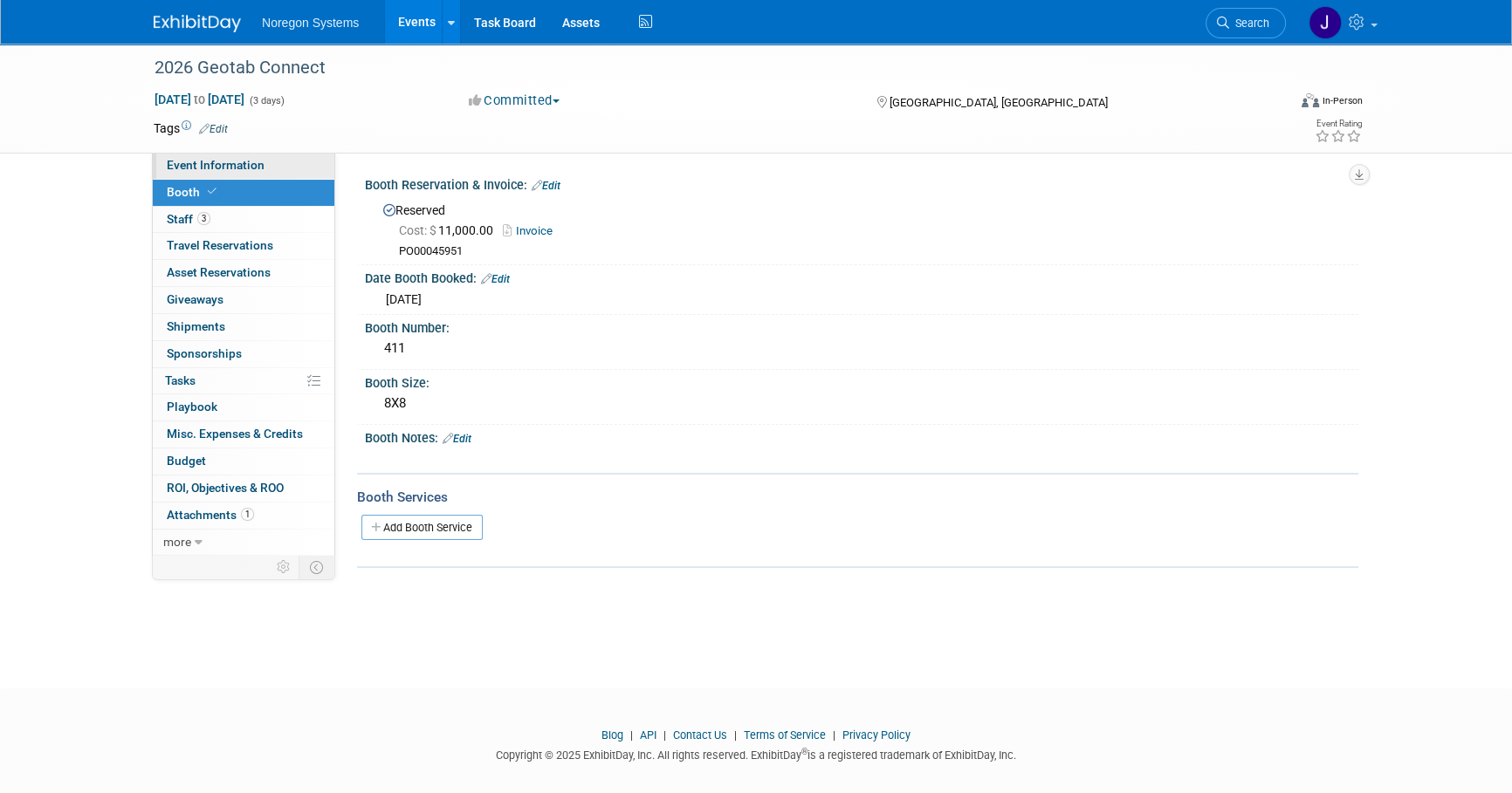
click at [252, 162] on span "Event Information" at bounding box center [215, 164] width 97 height 14
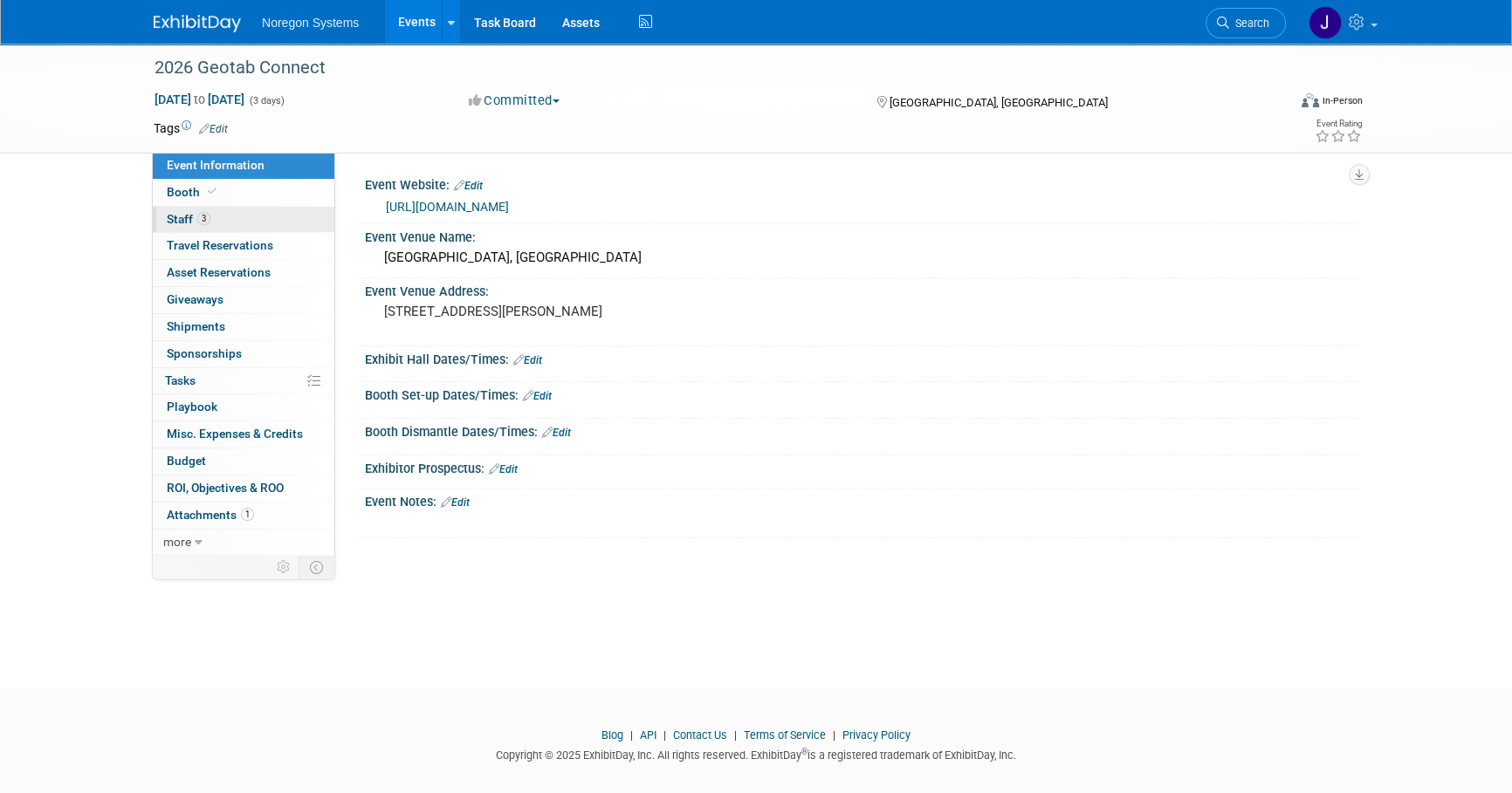
click at [235, 223] on link "3 Staff 3" at bounding box center [243, 219] width 181 height 26
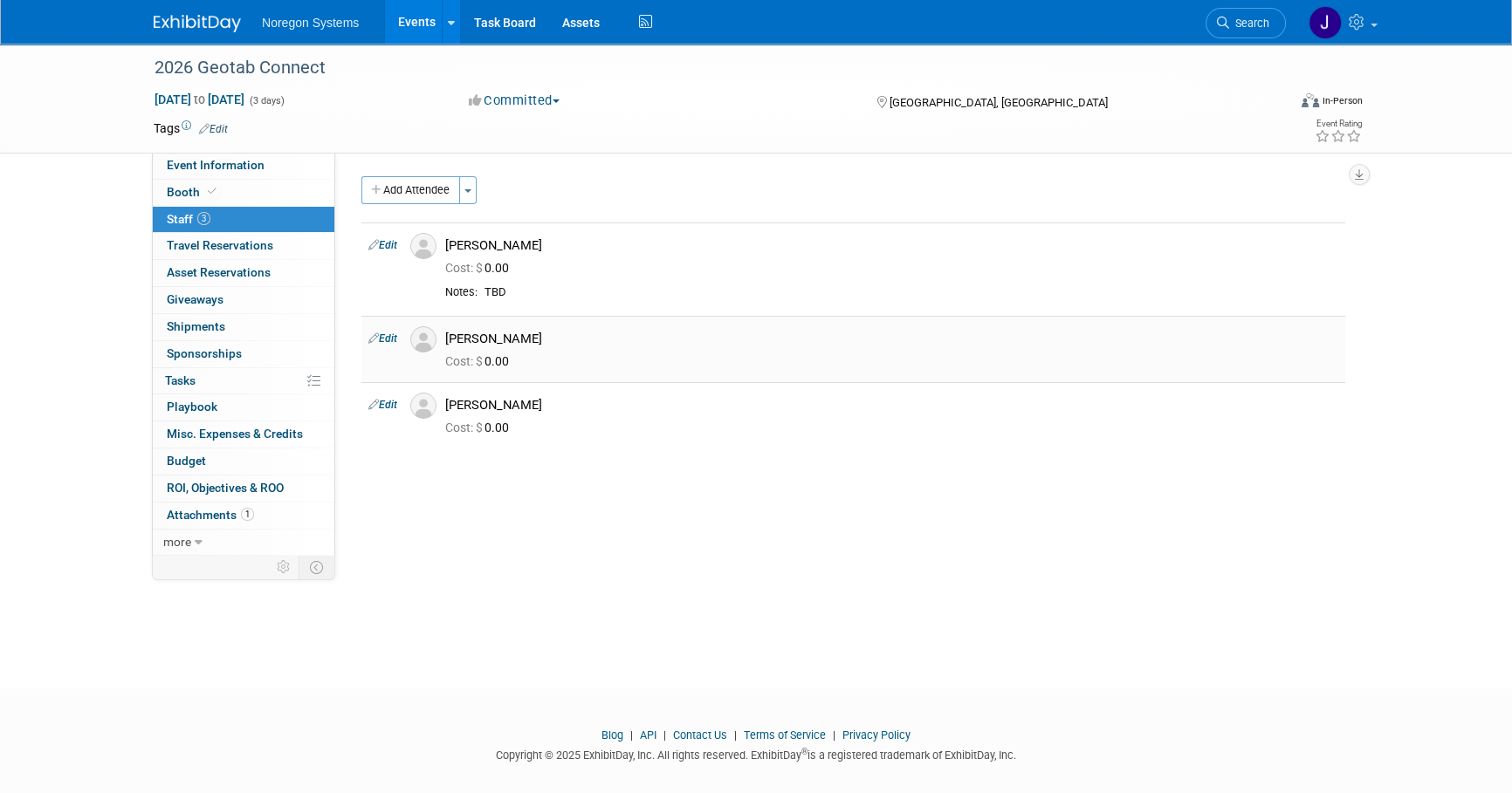
click at [420, 333] on img at bounding box center [423, 339] width 26 height 26
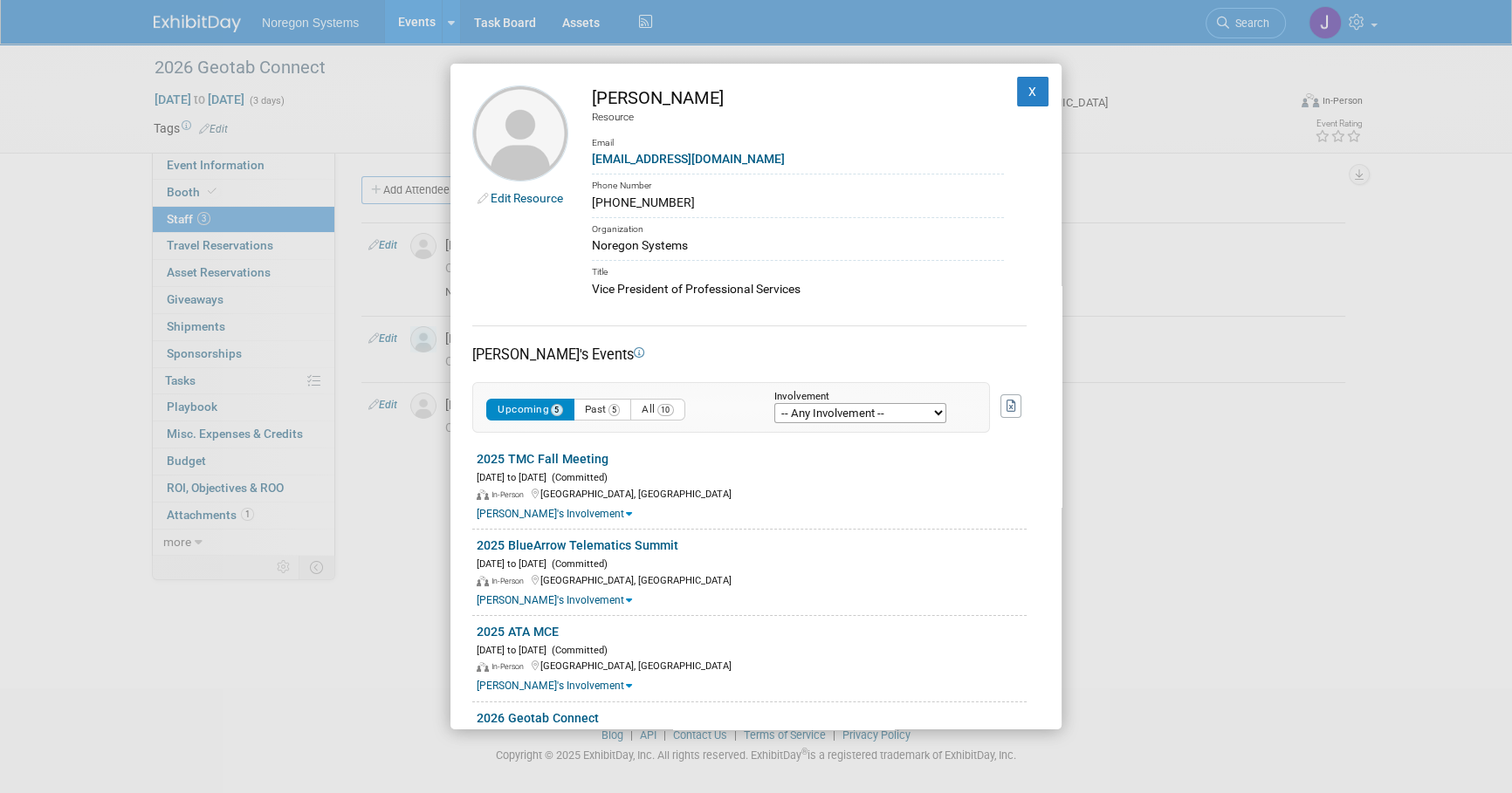
drag, startPoint x: 683, startPoint y: 100, endPoint x: 594, endPoint y: 96, distance: 89.1
click at [594, 96] on div "[PERSON_NAME]" at bounding box center [797, 98] width 412 height 25
copy div "[PERSON_NAME]"
drag, startPoint x: 716, startPoint y: 156, endPoint x: 576, endPoint y: 166, distance: 140.4
click at [576, 166] on td "Paul Smith Resource Email psmith@noregon.com Phone Number 336-549-5008 Organiza…" at bounding box center [785, 192] width 435 height 213
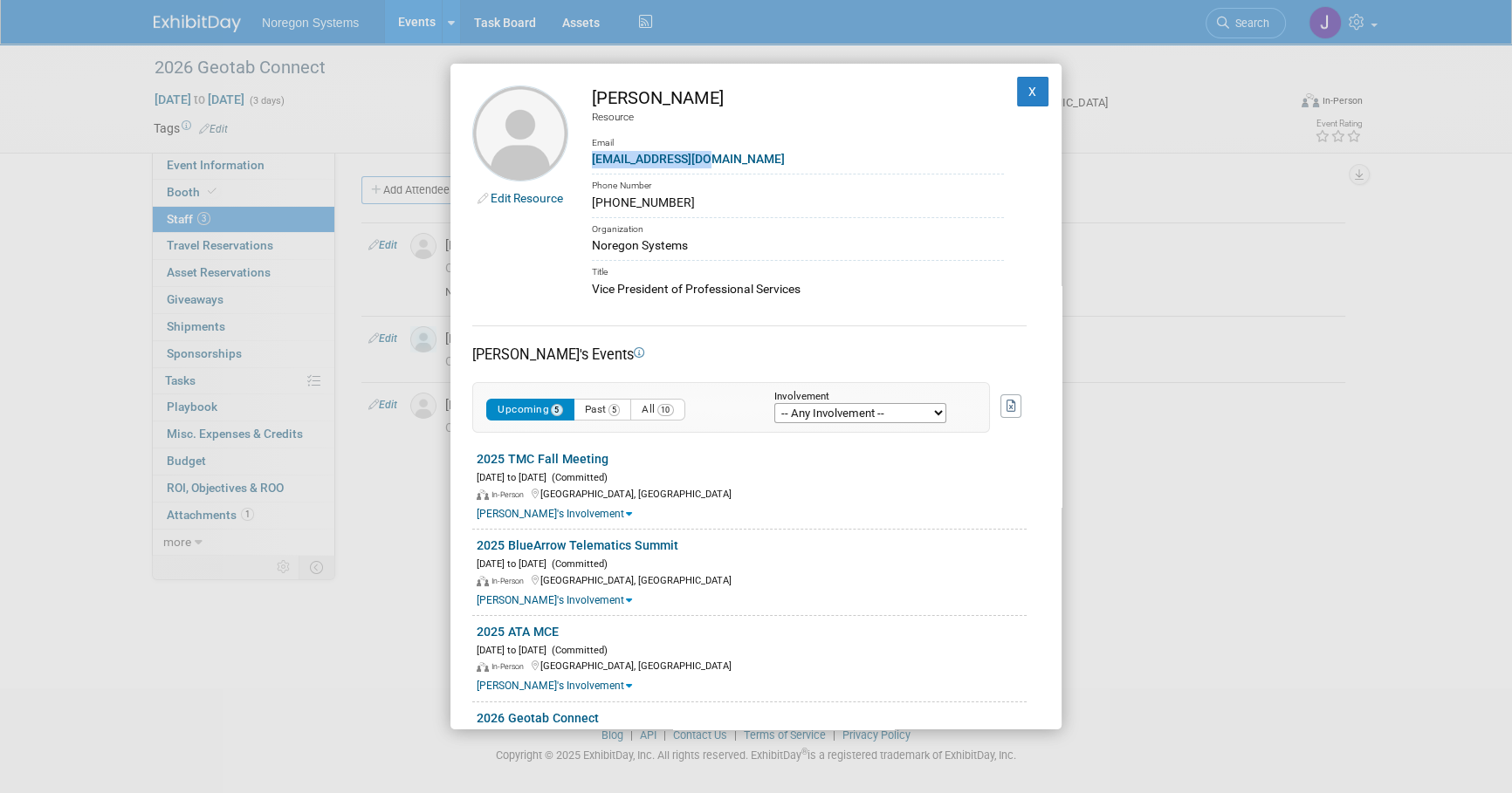
copy link "[EMAIL_ADDRESS][DOMAIN_NAME]"
drag, startPoint x: 821, startPoint y: 294, endPoint x: 599, endPoint y: 277, distance: 222.6
click at [599, 277] on td "Paul Smith Resource Email psmith@noregon.com Phone Number 336-549-5008 Organiza…" at bounding box center [785, 192] width 435 height 213
drag, startPoint x: 599, startPoint y: 277, endPoint x: 814, endPoint y: 287, distance: 215.2
click at [814, 287] on div "Vice President of Professional Services" at bounding box center [797, 289] width 412 height 18
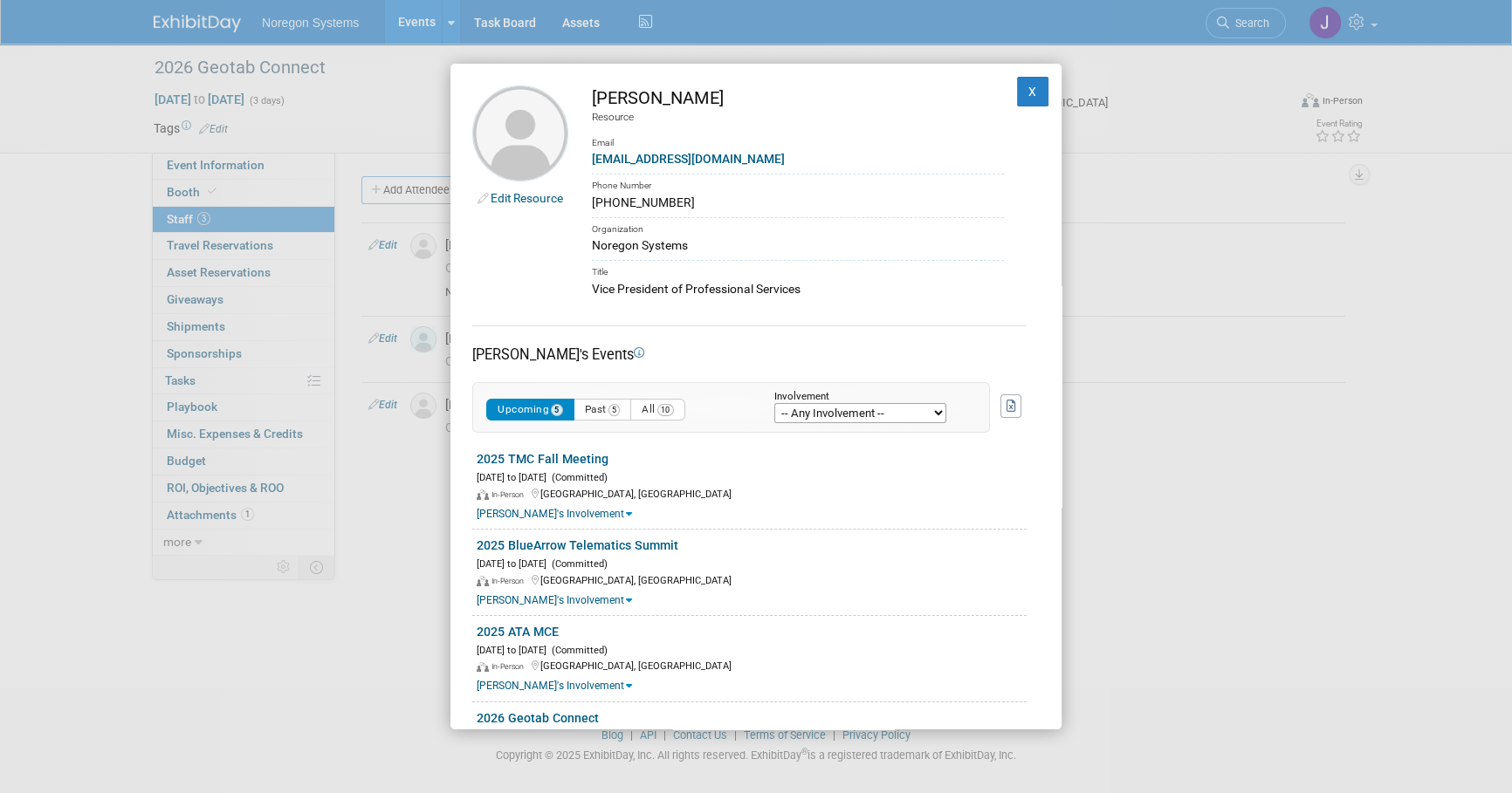
drag, startPoint x: 820, startPoint y: 292, endPoint x: 590, endPoint y: 293, distance: 230.0
click at [590, 293] on td "Paul Smith Resource Email psmith@noregon.com Phone Number 336-549-5008 Organiza…" at bounding box center [785, 192] width 435 height 213
copy div "Vice President of Professional Services"
click at [383, 712] on div "Edit Resource Paul Smith Resource Email psmith@noregon.com Phone Number 336-549…" at bounding box center [756, 396] width 1512 height 793
click at [1184, 401] on div "Edit Resource Paul Smith Resource Email psmith@noregon.com Phone Number 336-549…" at bounding box center [756, 396] width 1512 height 793
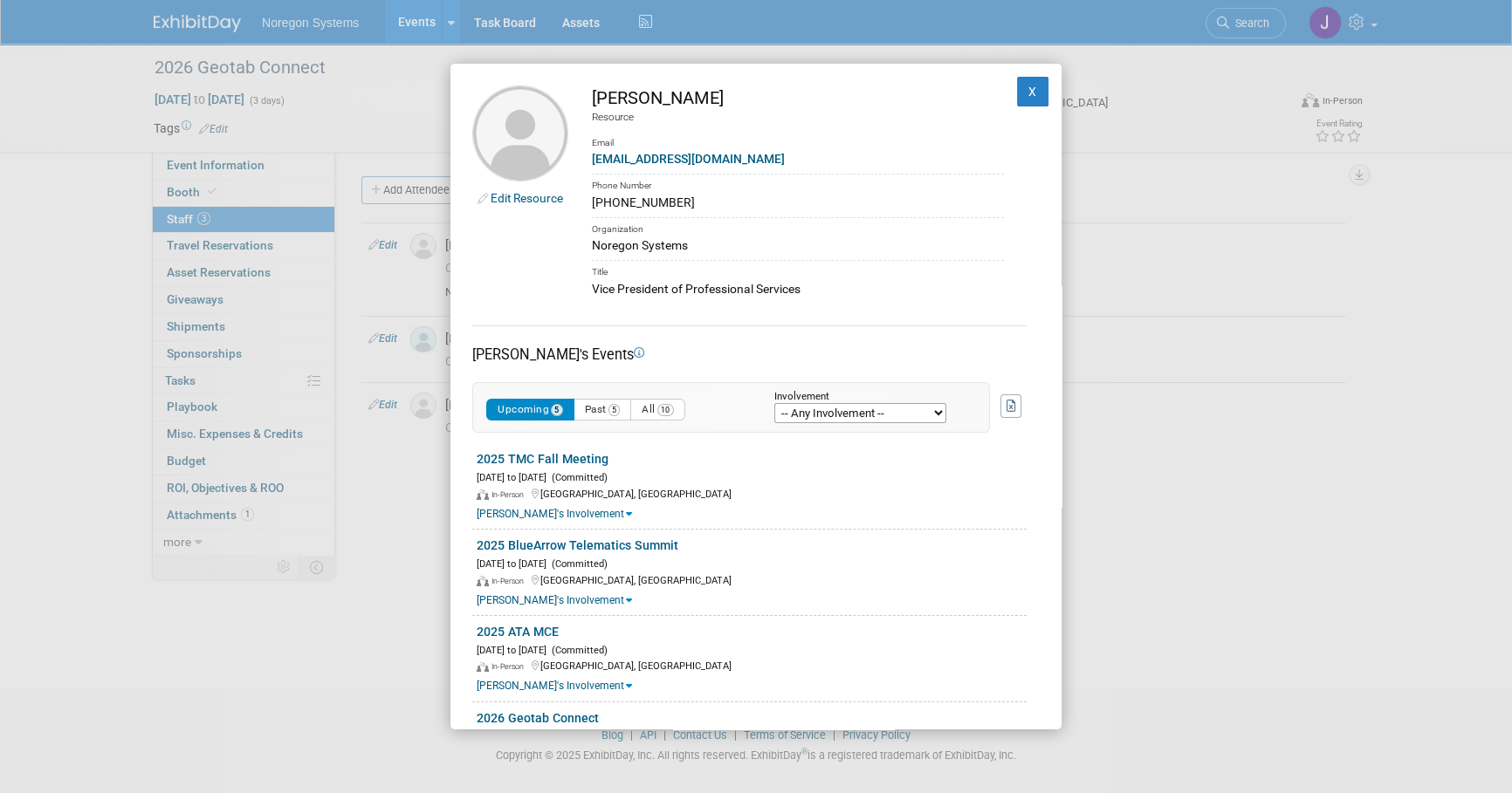
drag, startPoint x: 687, startPoint y: 204, endPoint x: 588, endPoint y: 203, distance: 99.0
click at [588, 203] on td "Paul Smith Resource Email psmith@noregon.com Phone Number 336-549-5008 Organiza…" at bounding box center [785, 192] width 435 height 213
copy div "336-549-5008"
click at [1022, 96] on button "X" at bounding box center [1032, 91] width 32 height 30
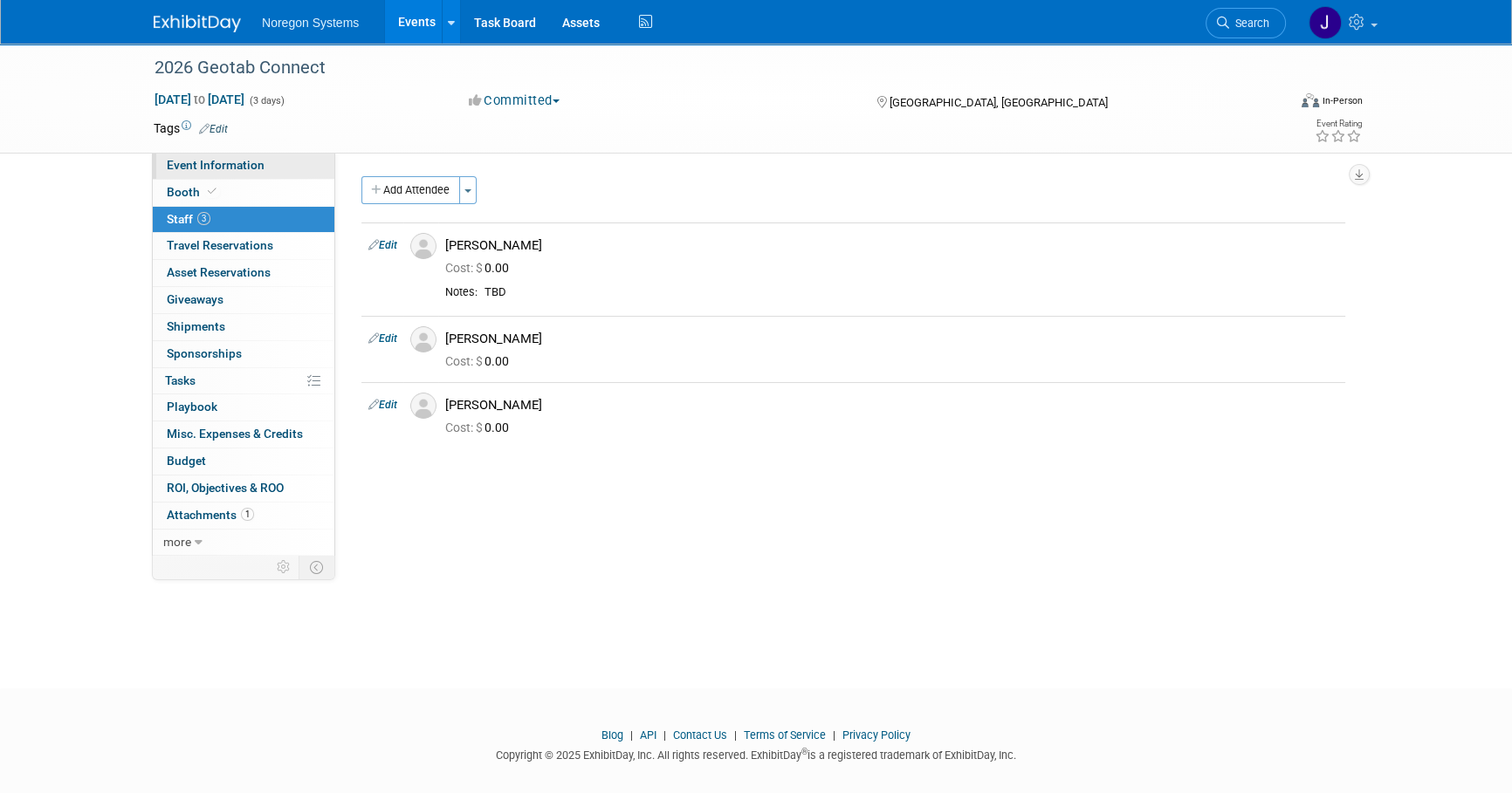
click at [212, 165] on span "Event Information" at bounding box center [215, 164] width 97 height 14
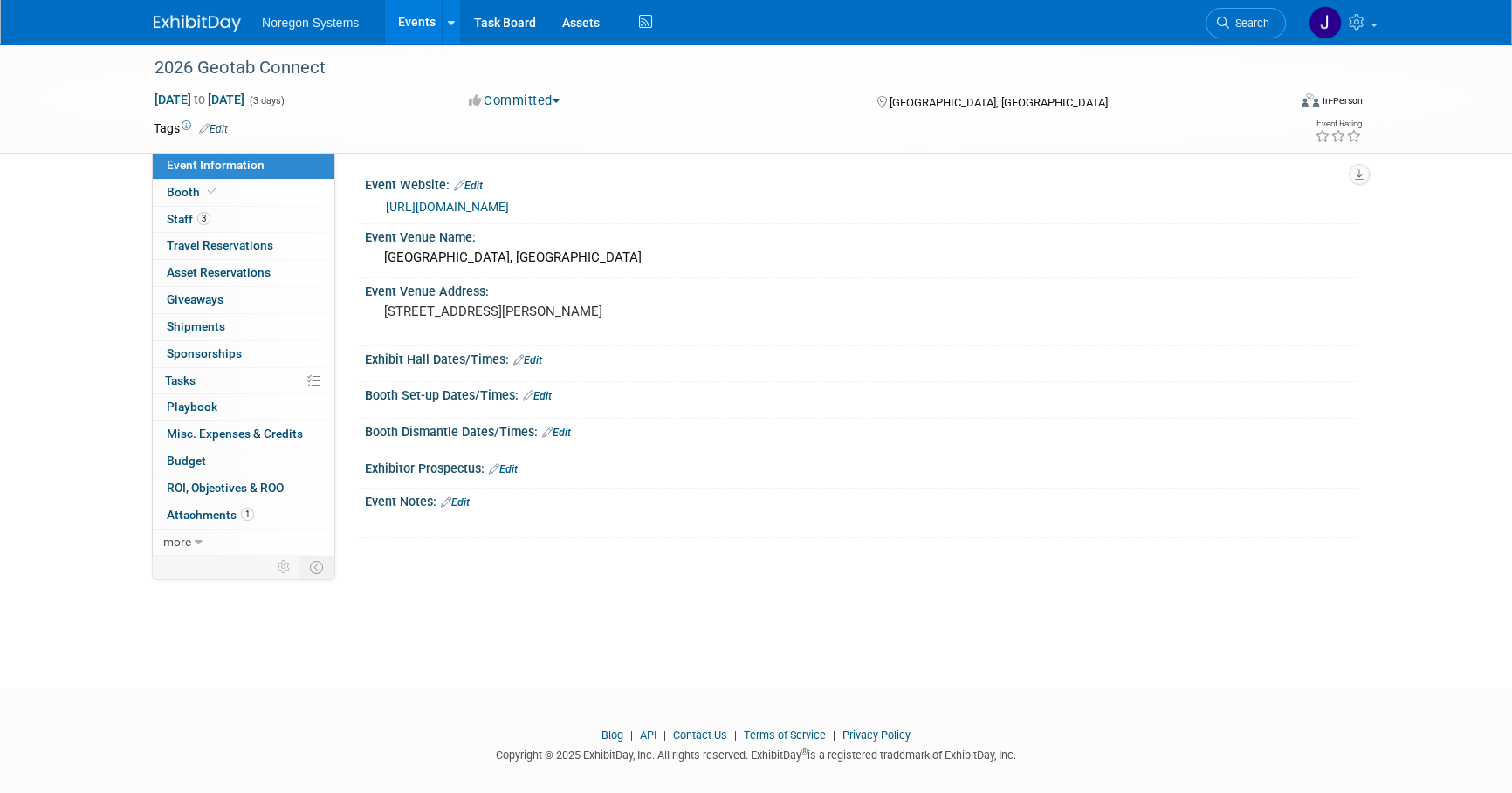
click at [1313, 639] on div "2026 Geotab Connect [DATE] to [DATE] (3 days) [DATE] to [DATE] Committed Commit…" at bounding box center [756, 350] width 1512 height 614
click at [268, 198] on link "Booth" at bounding box center [243, 192] width 181 height 26
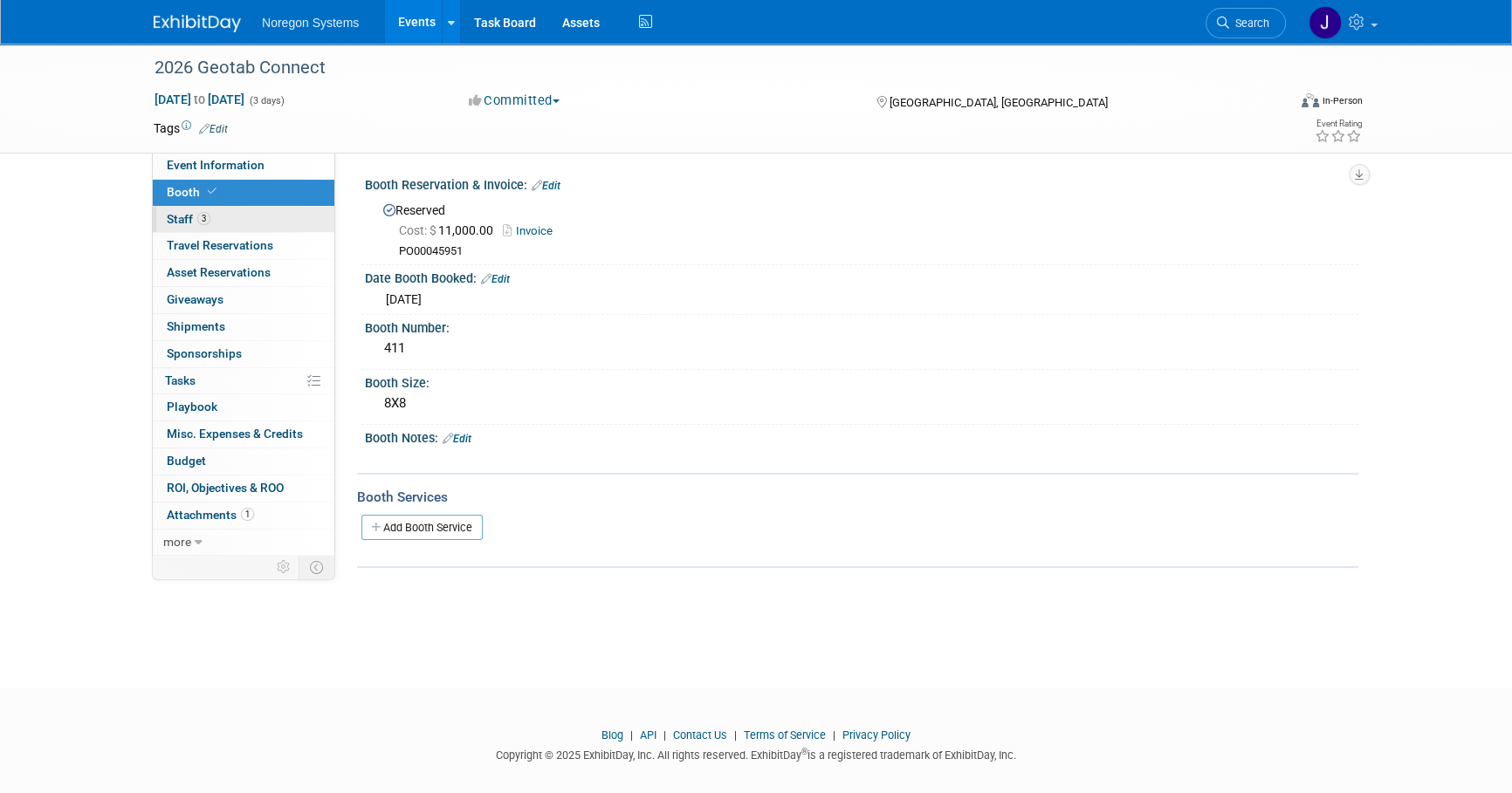
click at [309, 229] on link "3 Staff 3" at bounding box center [243, 219] width 181 height 26
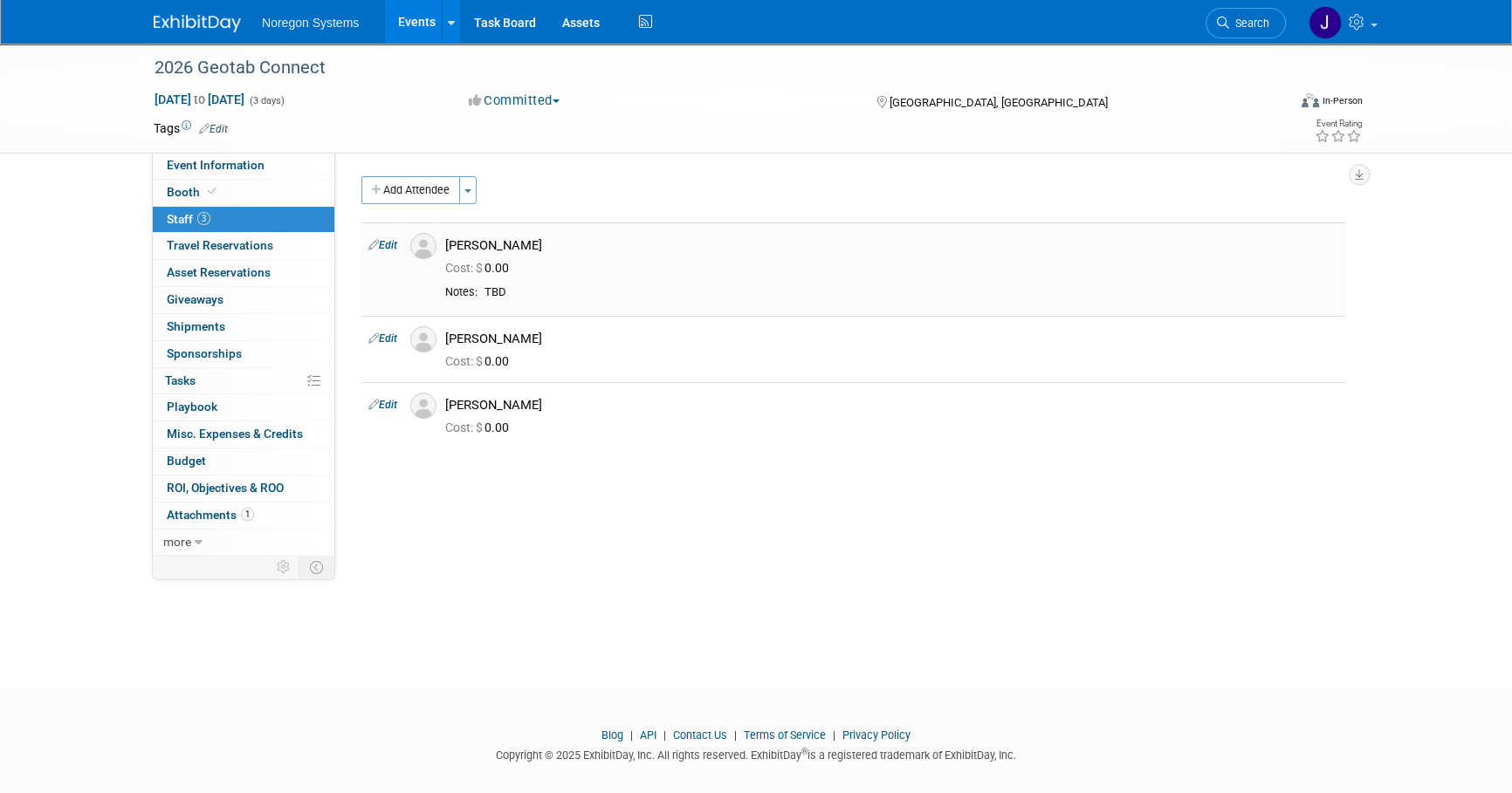
click at [424, 250] on img at bounding box center [423, 245] width 26 height 26
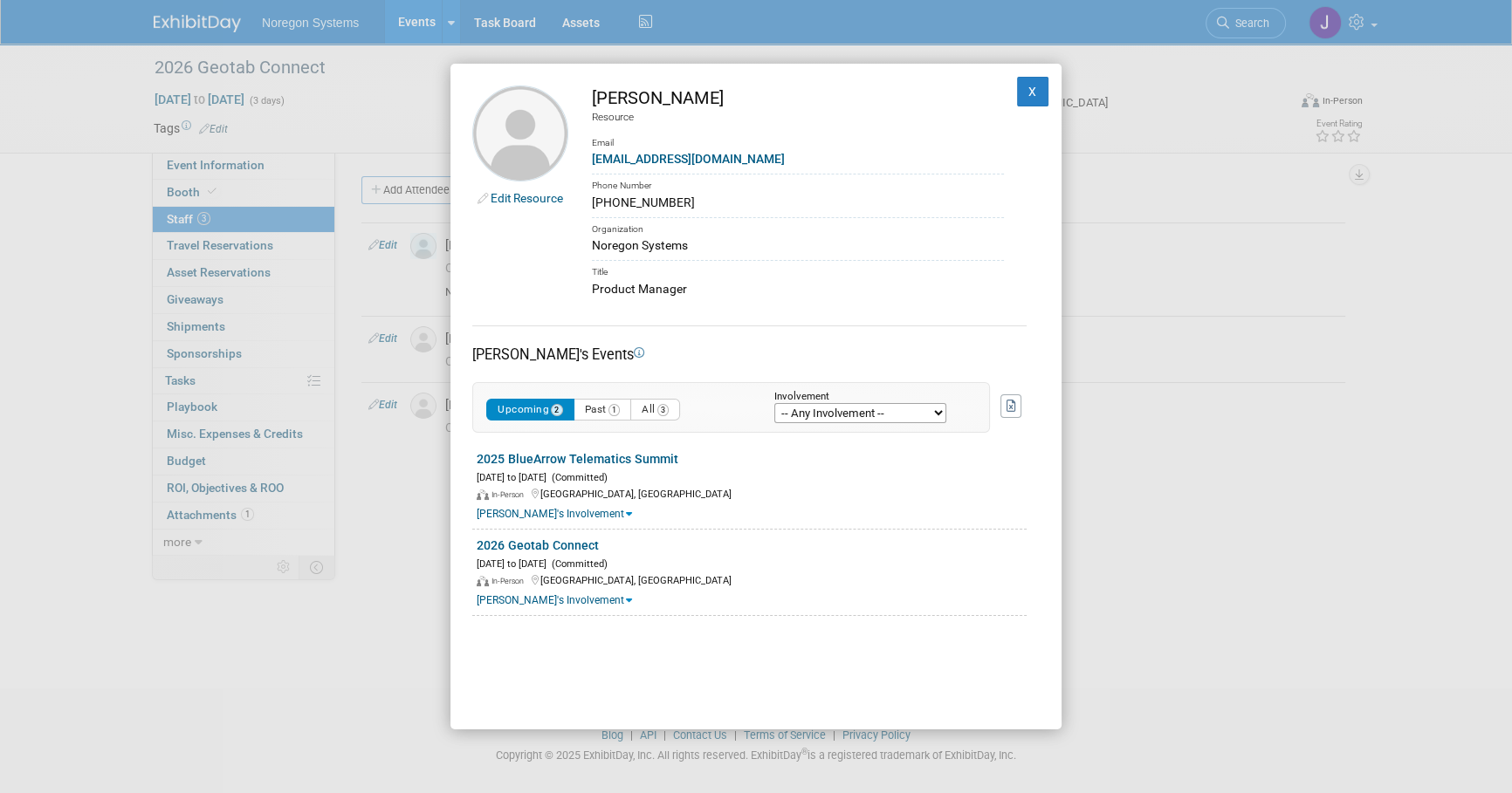
click at [524, 200] on link "Edit Resource" at bounding box center [527, 197] width 72 height 14
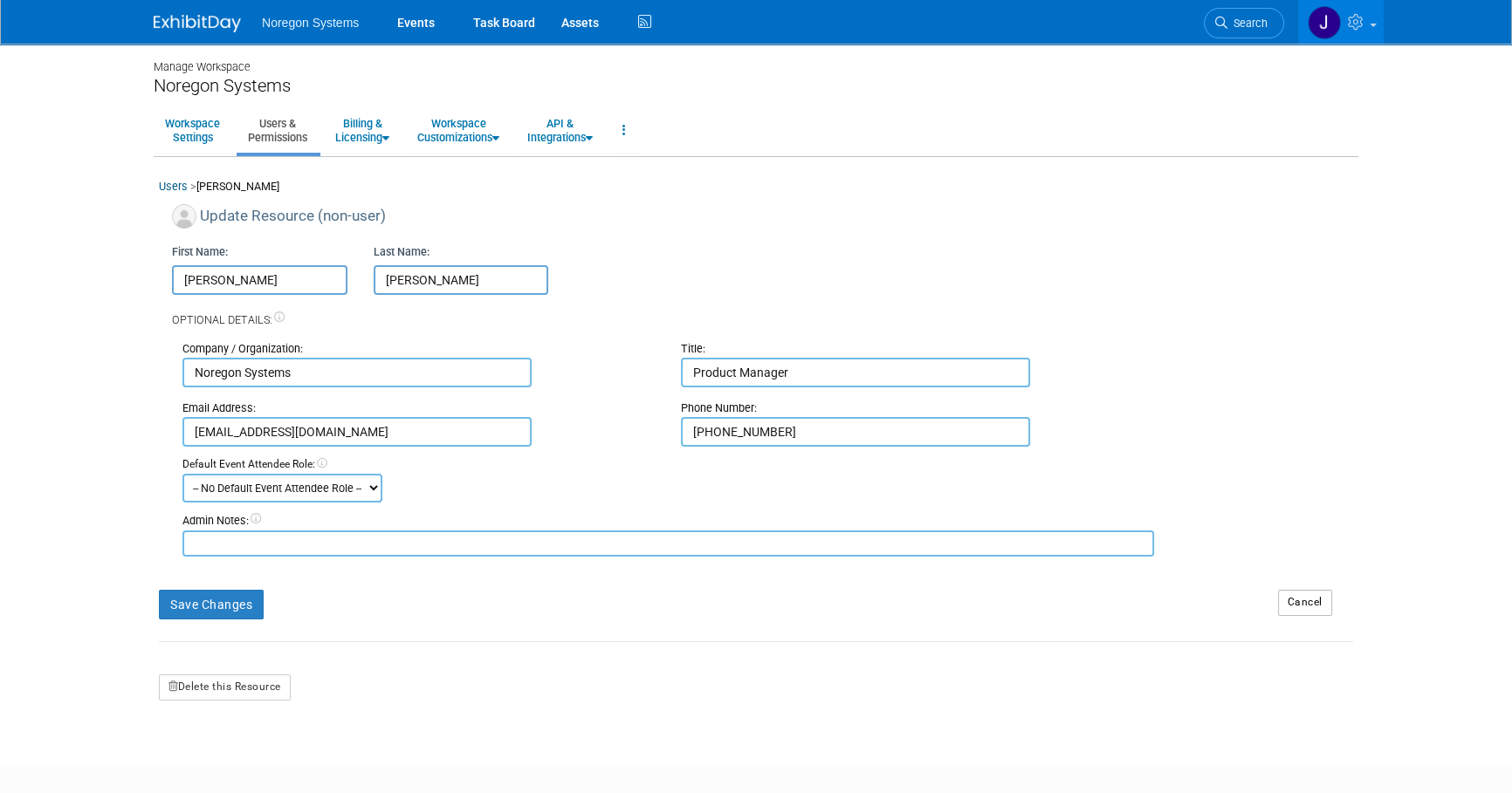
click at [316, 541] on textarea at bounding box center [667, 543] width 971 height 26
paste textarea "JFNCR7VYZ3L"
type textarea "JFNCR7VYZ3L"
click at [233, 602] on button "Save Changes" at bounding box center [211, 604] width 105 height 30
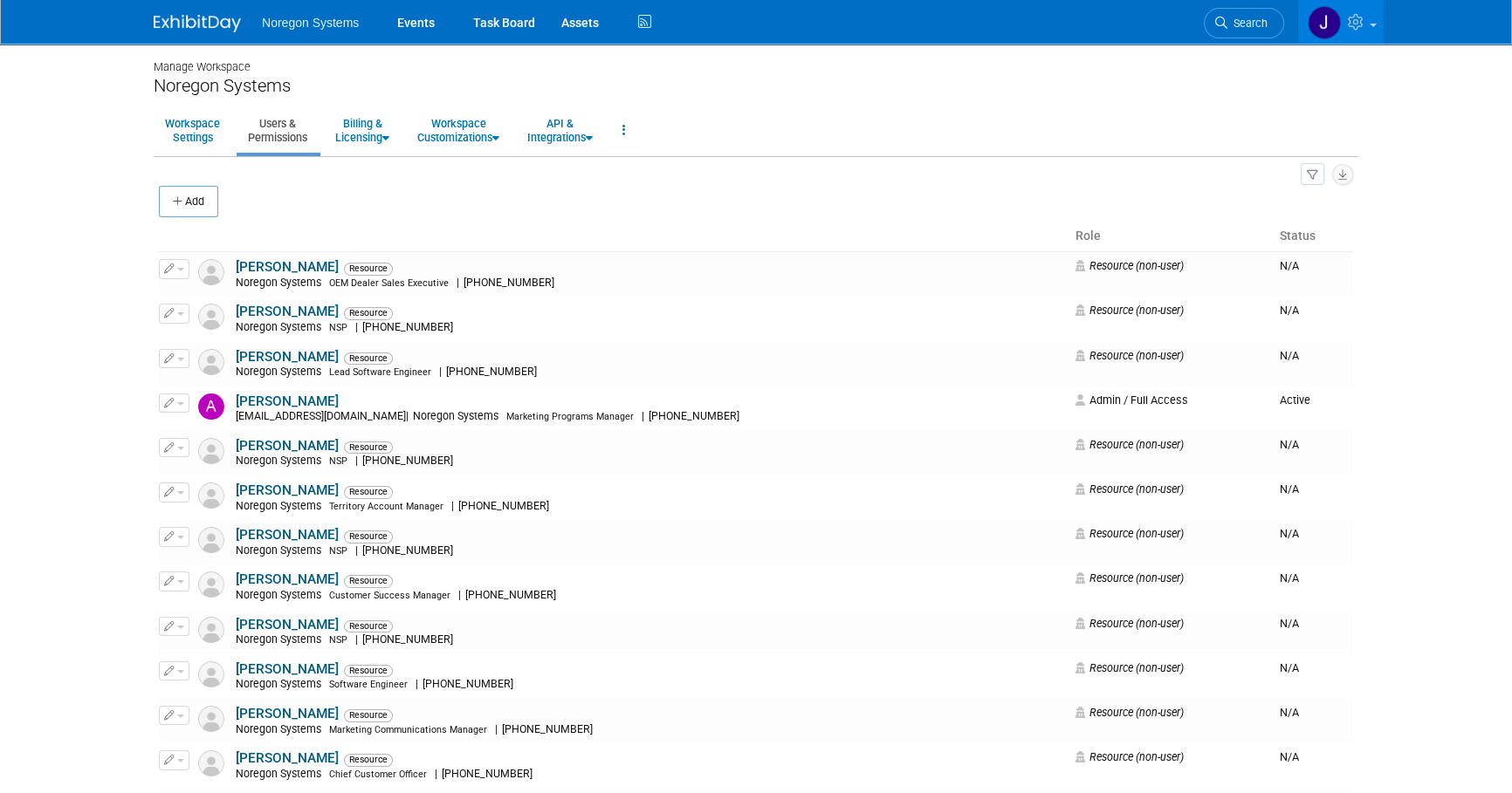
click at [206, 17] on img at bounding box center [197, 23] width 87 height 17
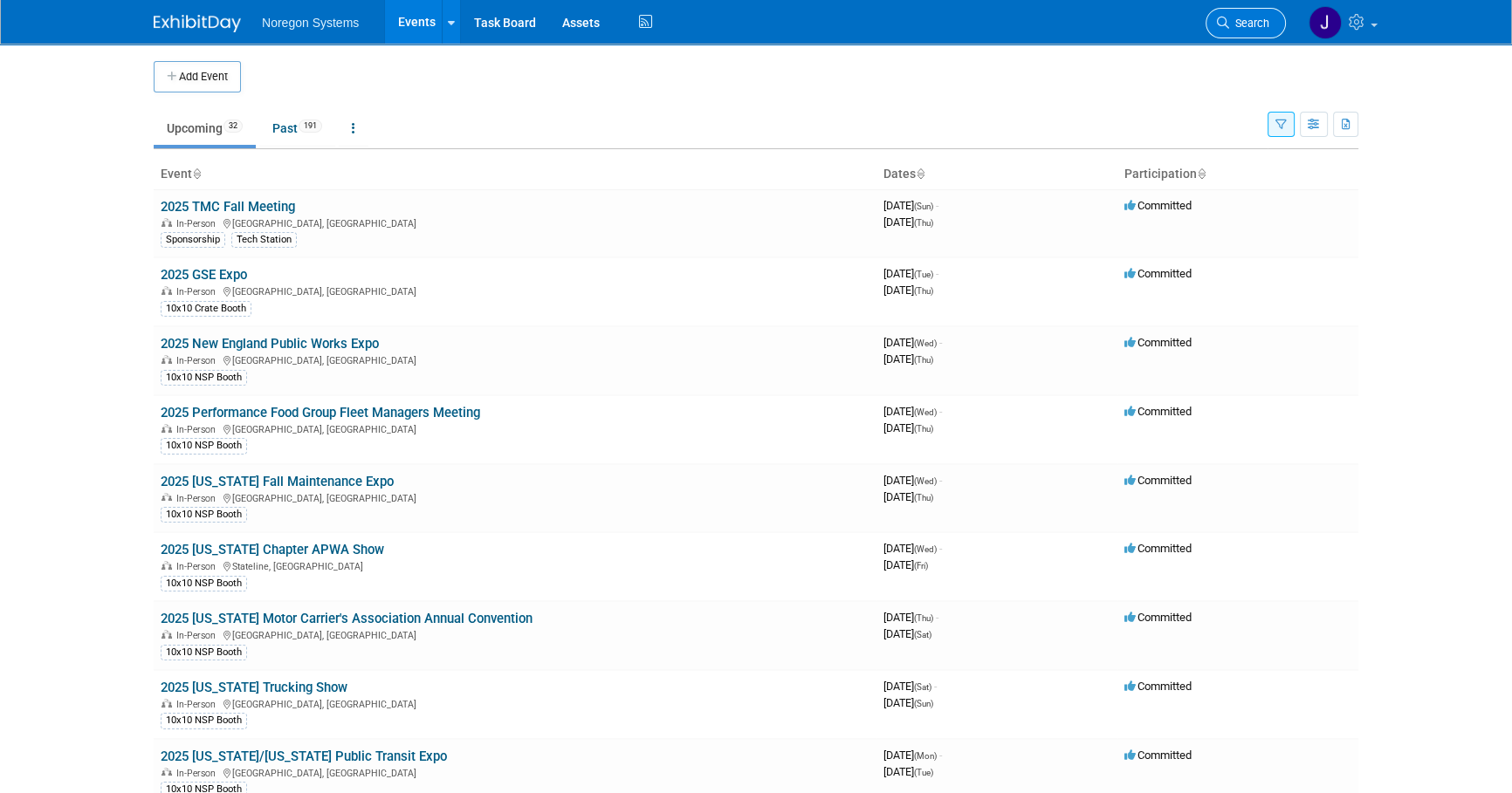
click at [1245, 23] on span "Search" at bounding box center [1249, 23] width 41 height 14
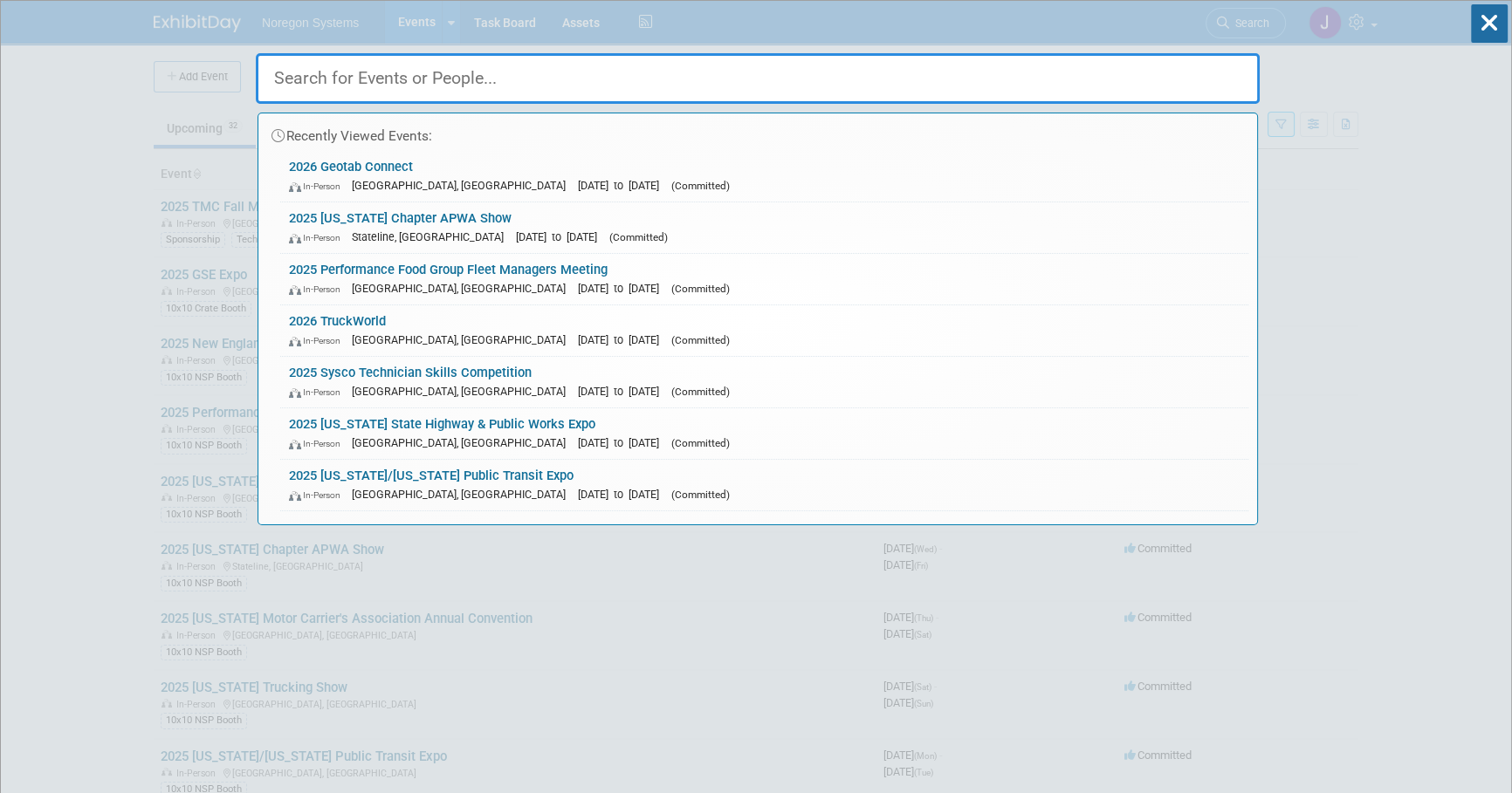
click at [1125, 88] on input "text" at bounding box center [757, 78] width 1003 height 50
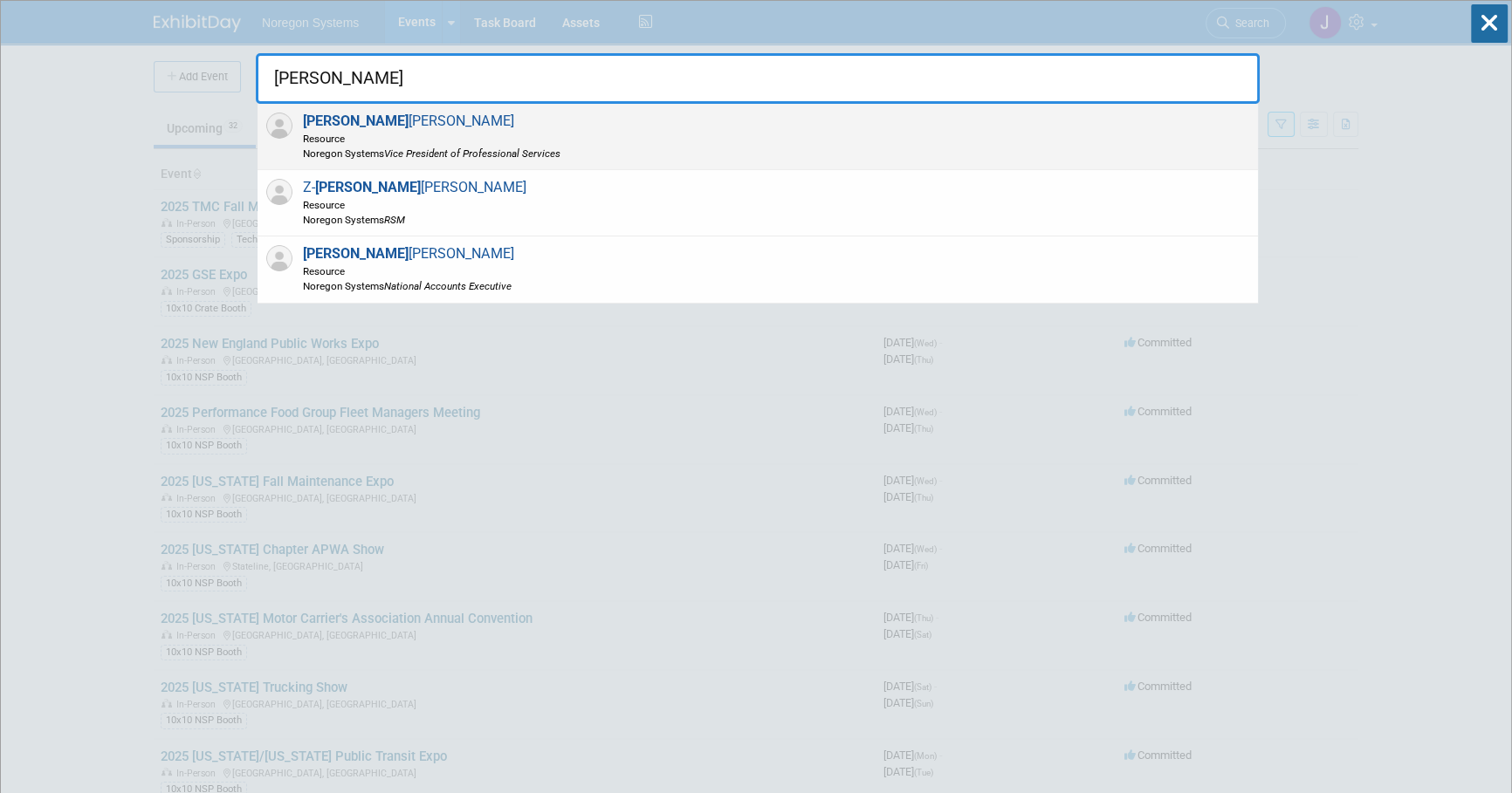
type input "paul"
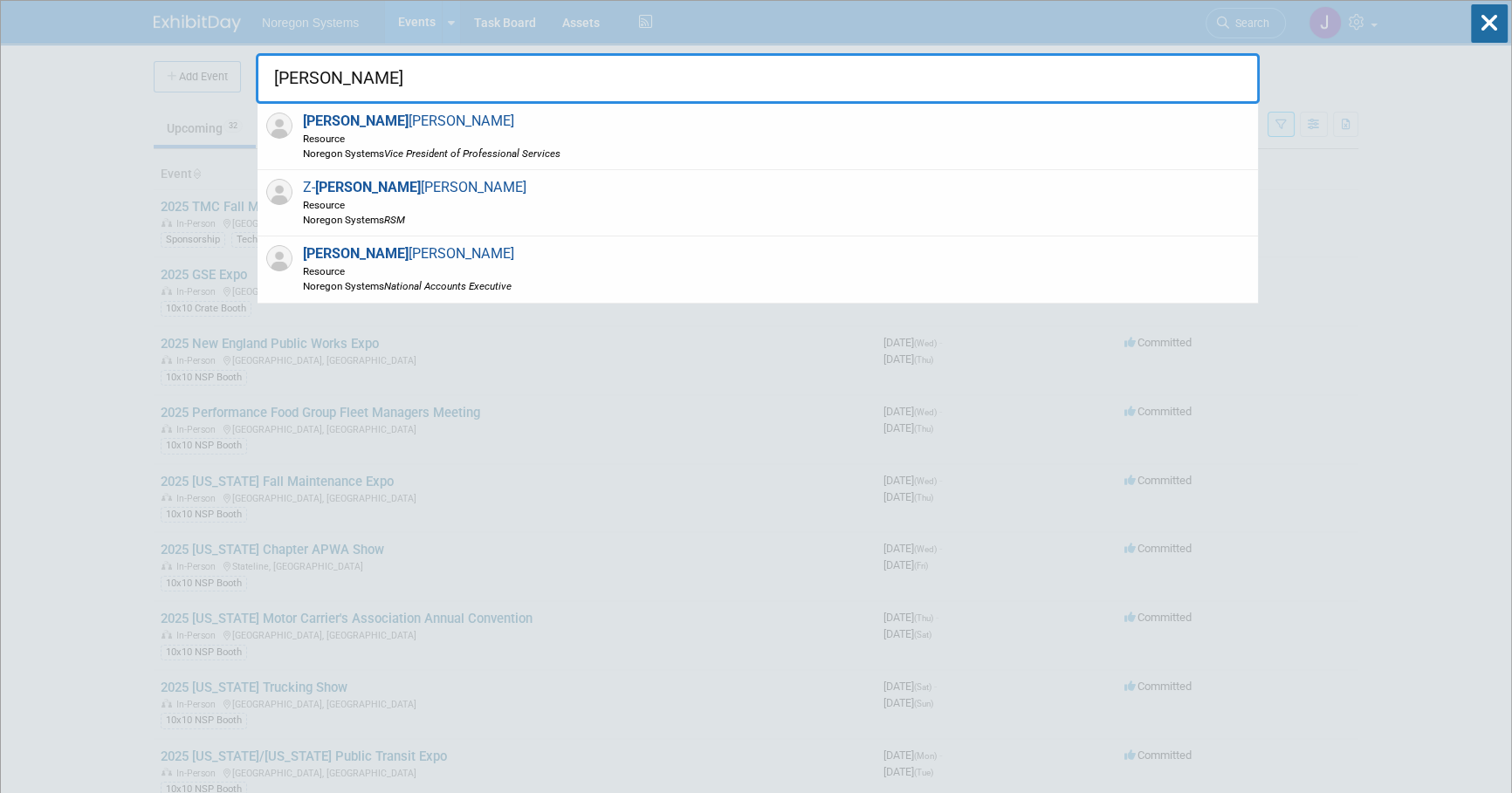
drag, startPoint x: 360, startPoint y: 123, endPoint x: 440, endPoint y: 136, distance: 81.0
click at [362, 123] on span "Paul Smith Resource Noregon Systems Vice President of Professional Services" at bounding box center [428, 136] width 262 height 48
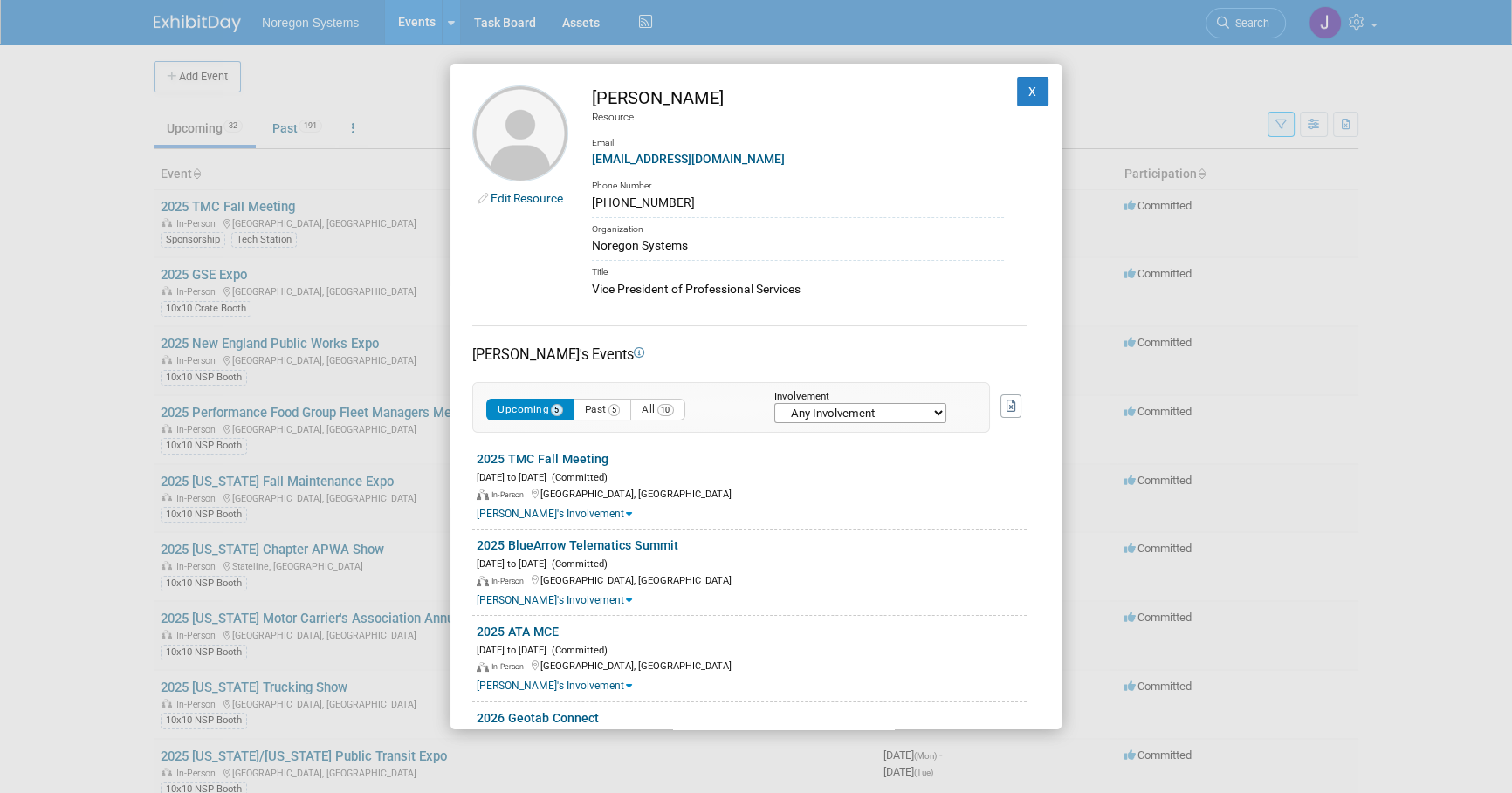
click at [533, 198] on link "Edit Resource" at bounding box center [527, 197] width 72 height 14
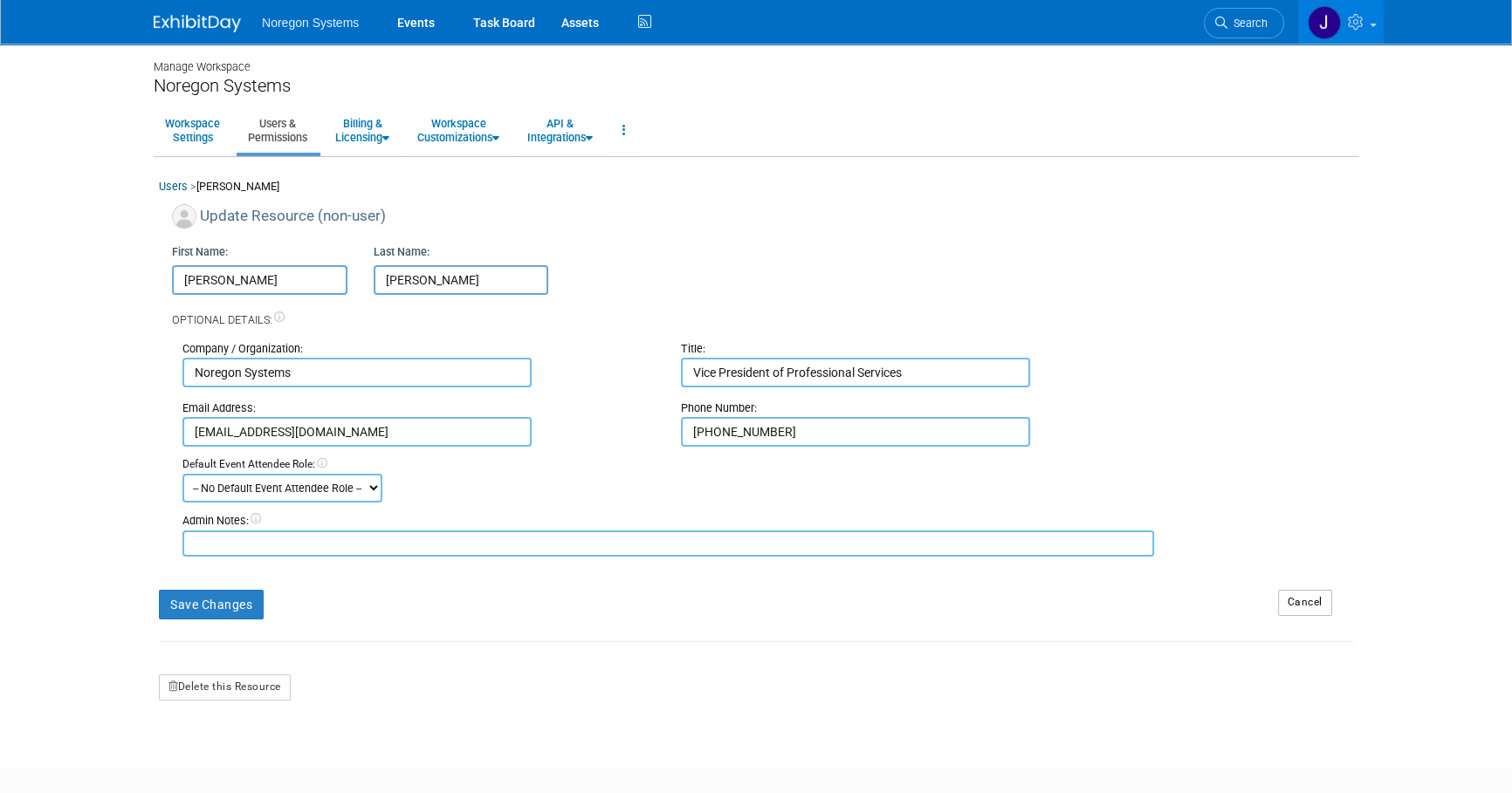
drag, startPoint x: 273, startPoint y: 544, endPoint x: 294, endPoint y: 544, distance: 21.0
click at [273, 544] on textarea at bounding box center [667, 543] width 971 height 26
click at [626, 599] on div "Save Changes" at bounding box center [705, 597] width 1119 height 42
click at [225, 601] on button "Save Changes" at bounding box center [211, 604] width 105 height 30
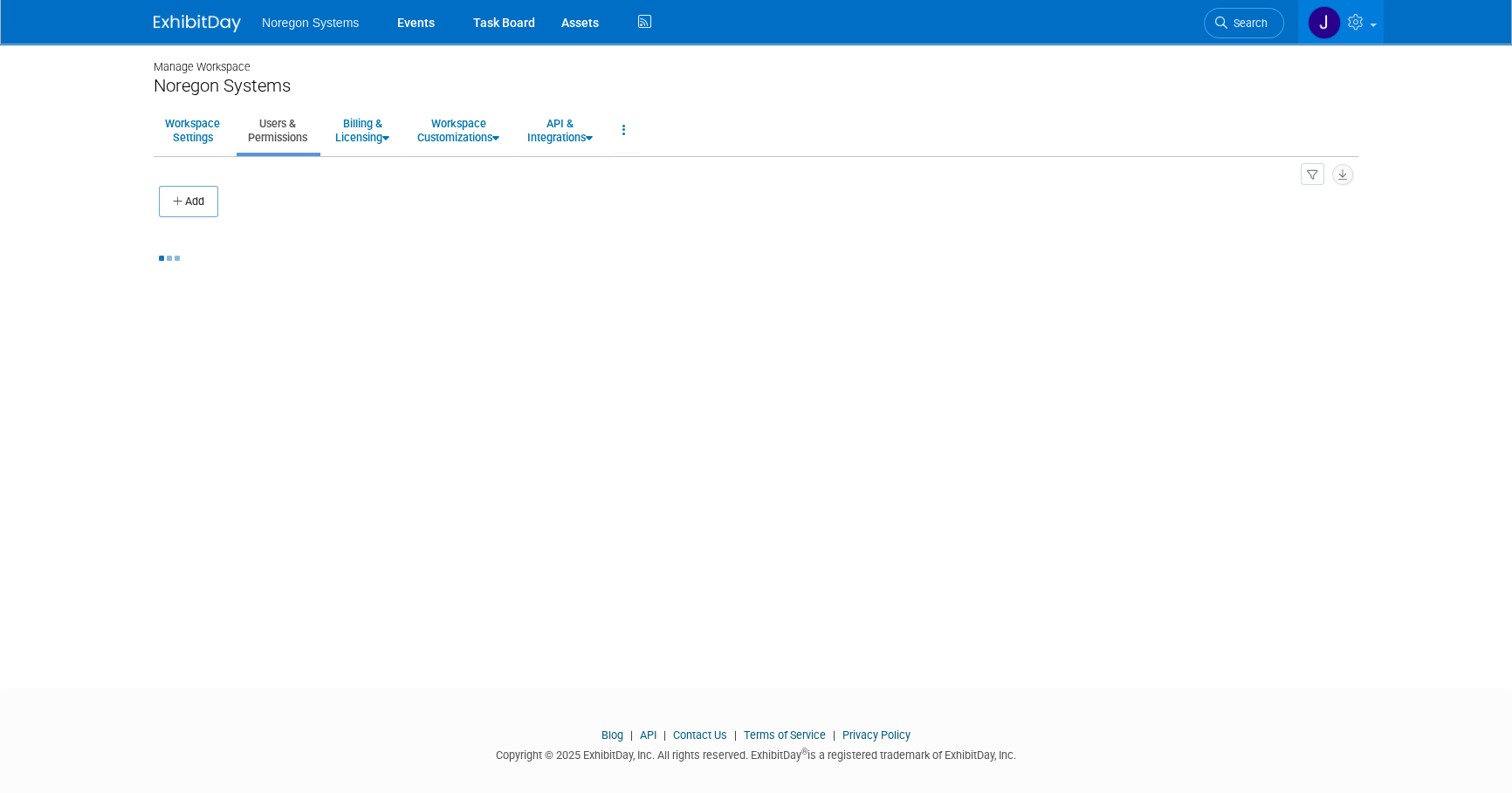
click at [203, 20] on img at bounding box center [197, 23] width 87 height 17
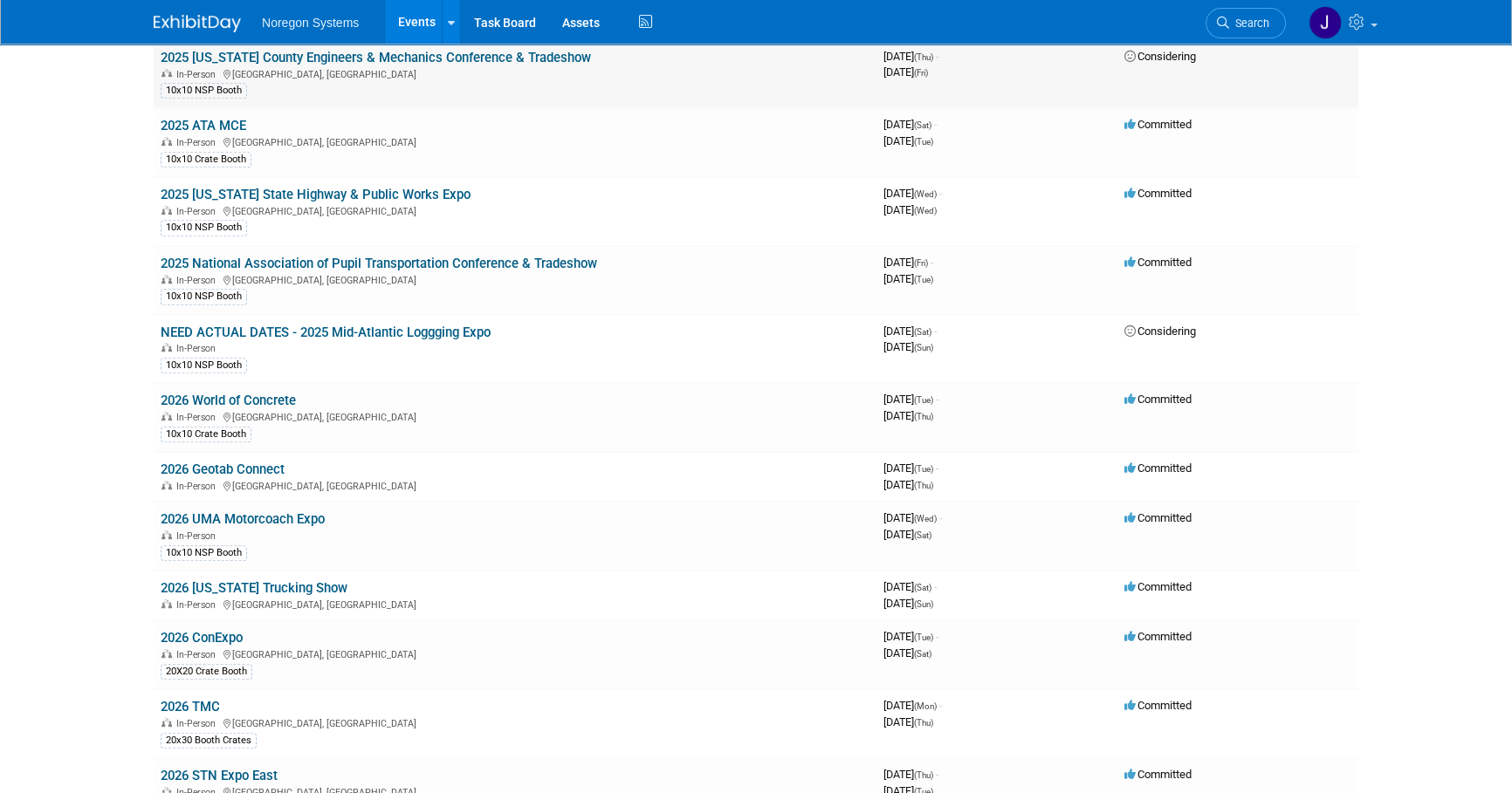
scroll to position [1190, 0]
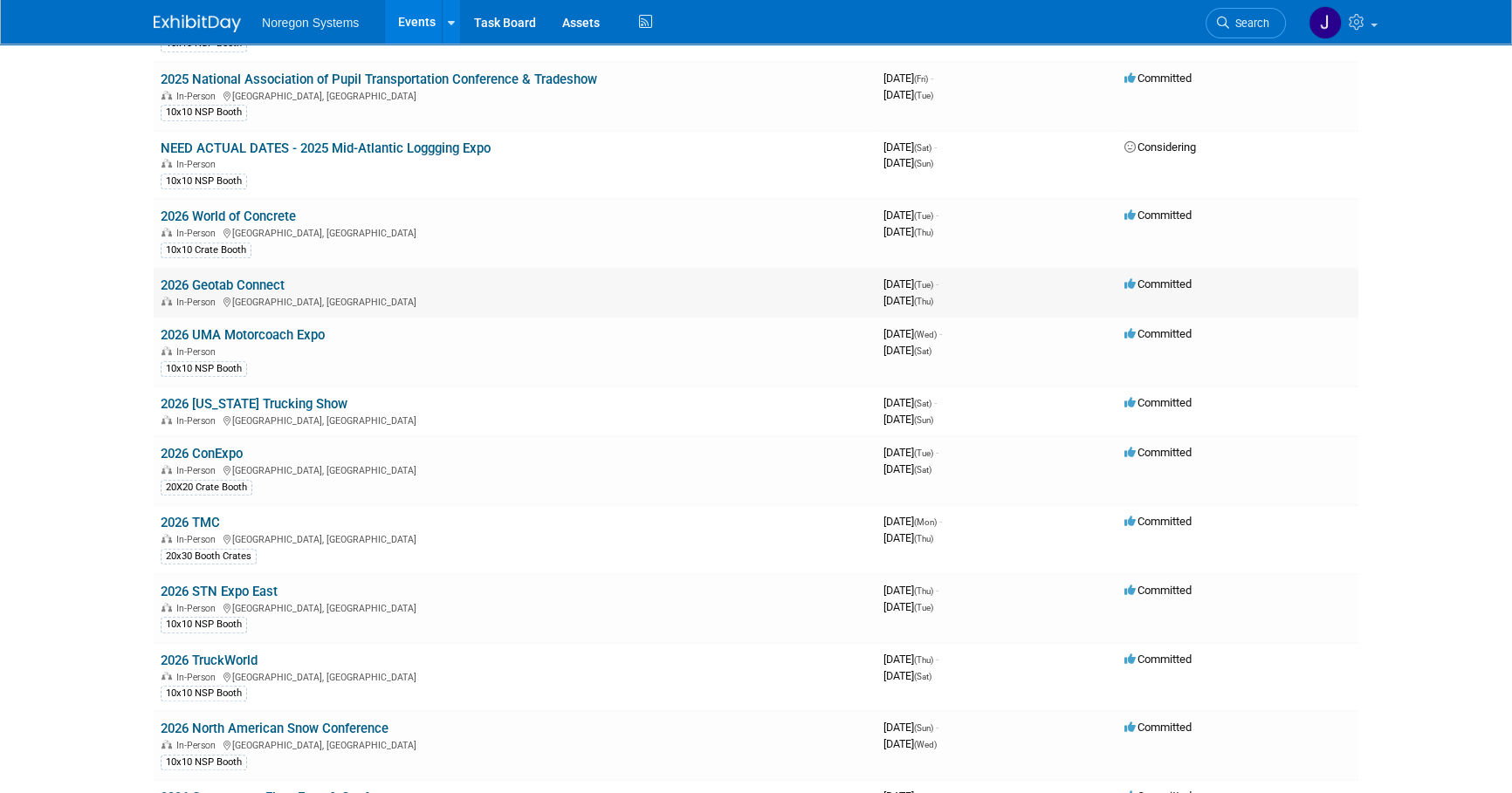
click at [253, 281] on link "2026 Geotab Connect" at bounding box center [222, 285] width 124 height 15
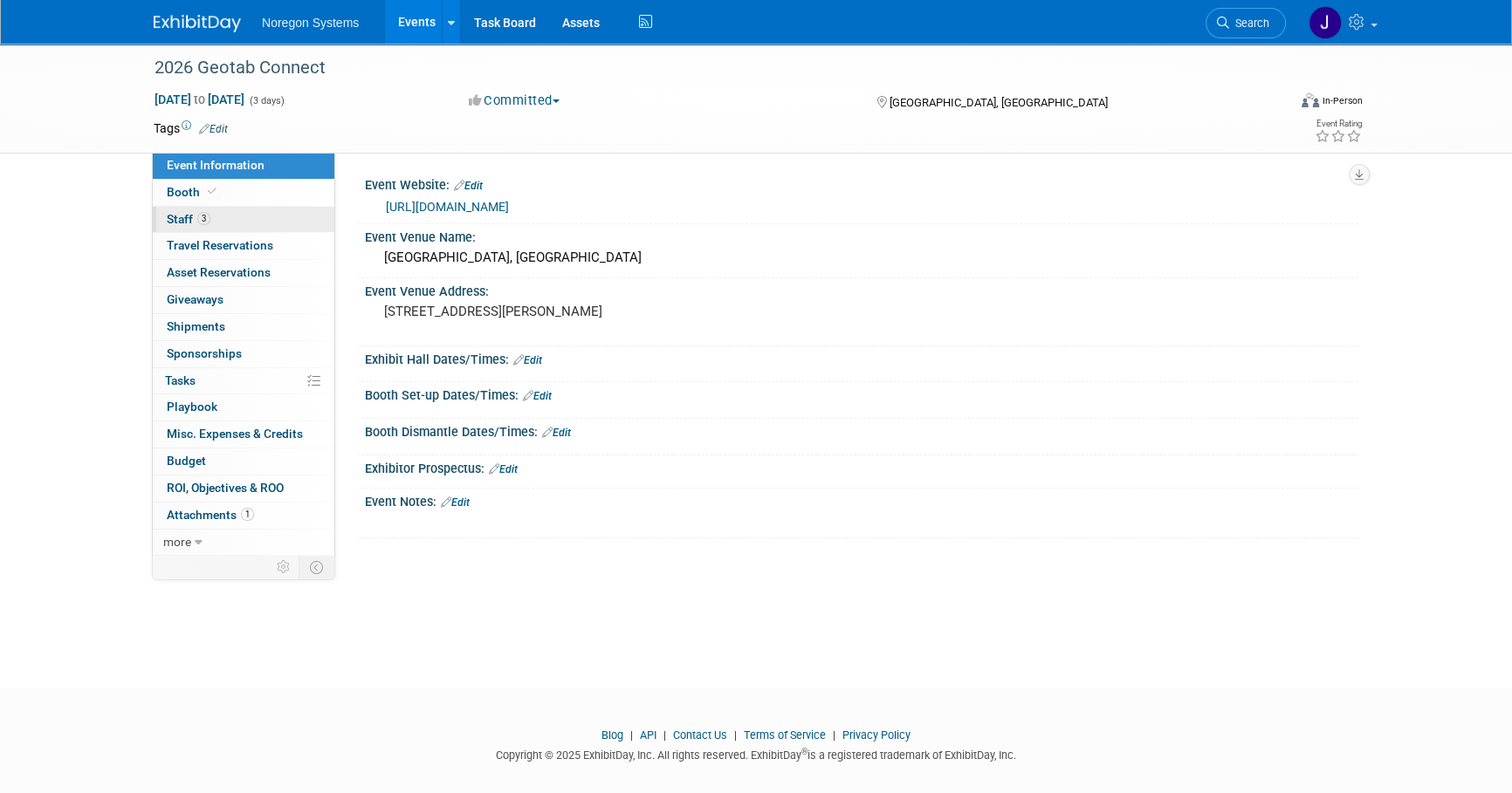
drag, startPoint x: 225, startPoint y: 210, endPoint x: 234, endPoint y: 214, distance: 9.8
click at [225, 211] on link "3 Staff 3" at bounding box center [243, 219] width 181 height 26
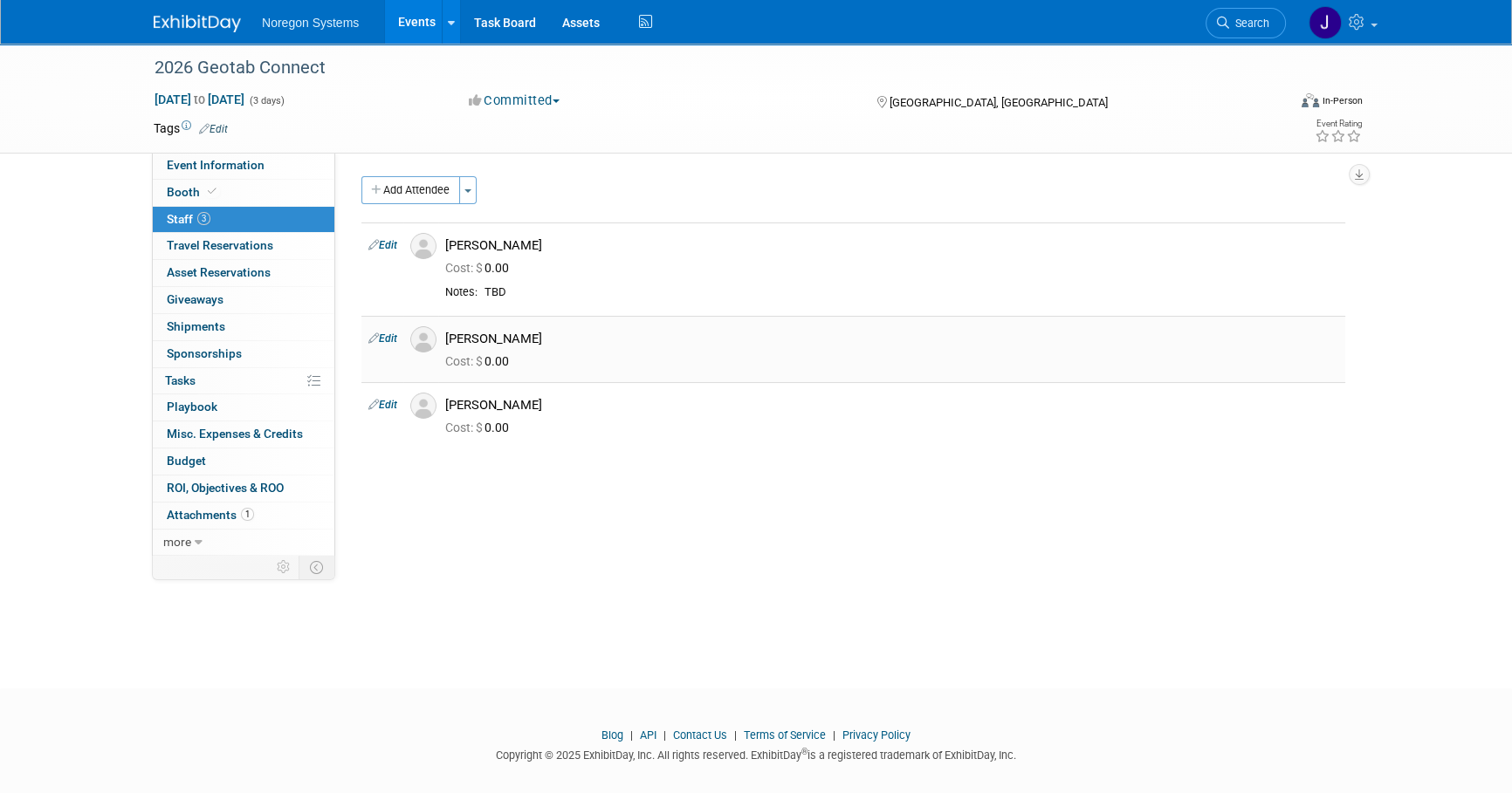
click at [423, 344] on img at bounding box center [423, 339] width 26 height 26
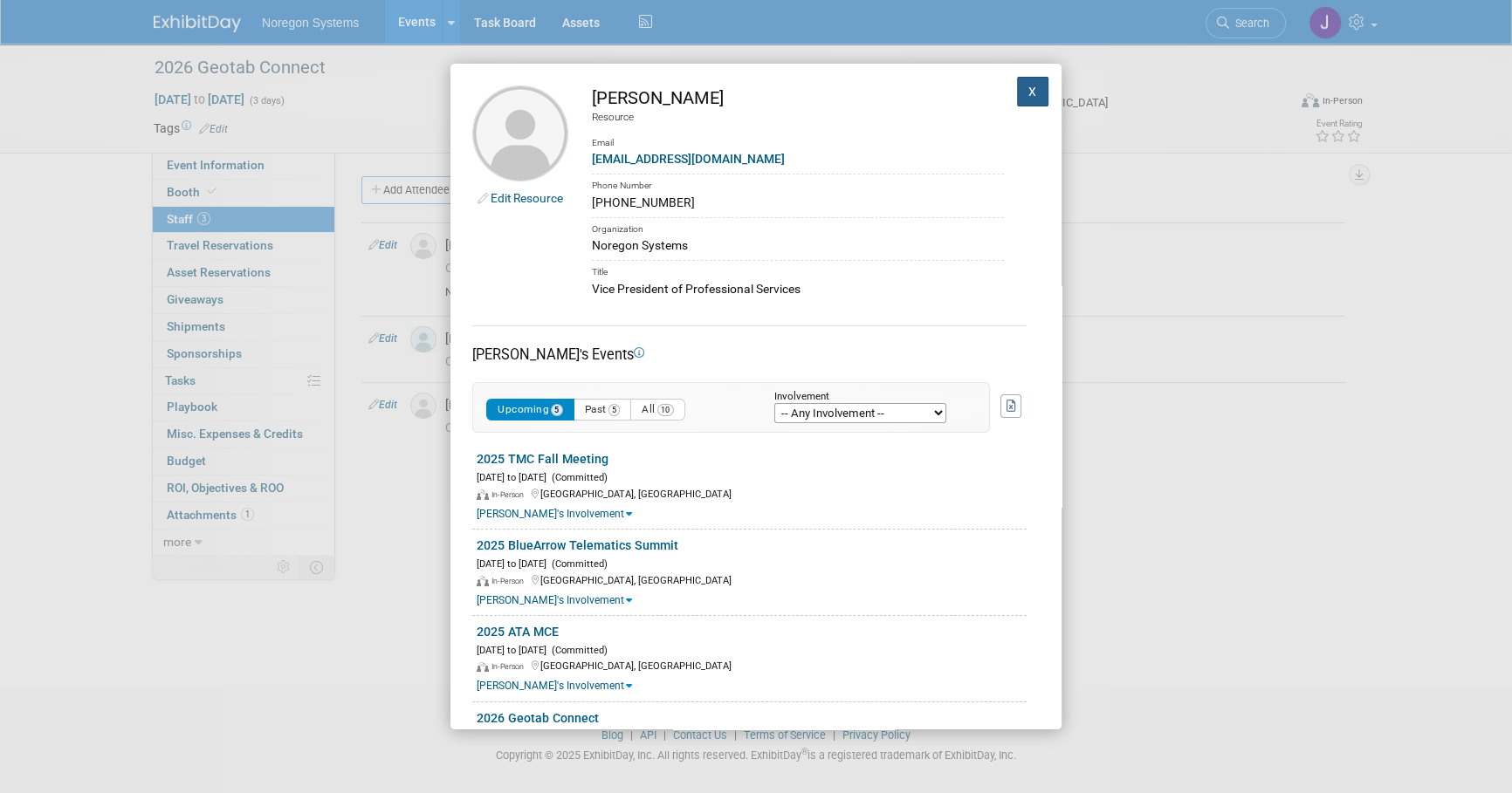
click at [1029, 90] on button "X" at bounding box center [1032, 91] width 32 height 30
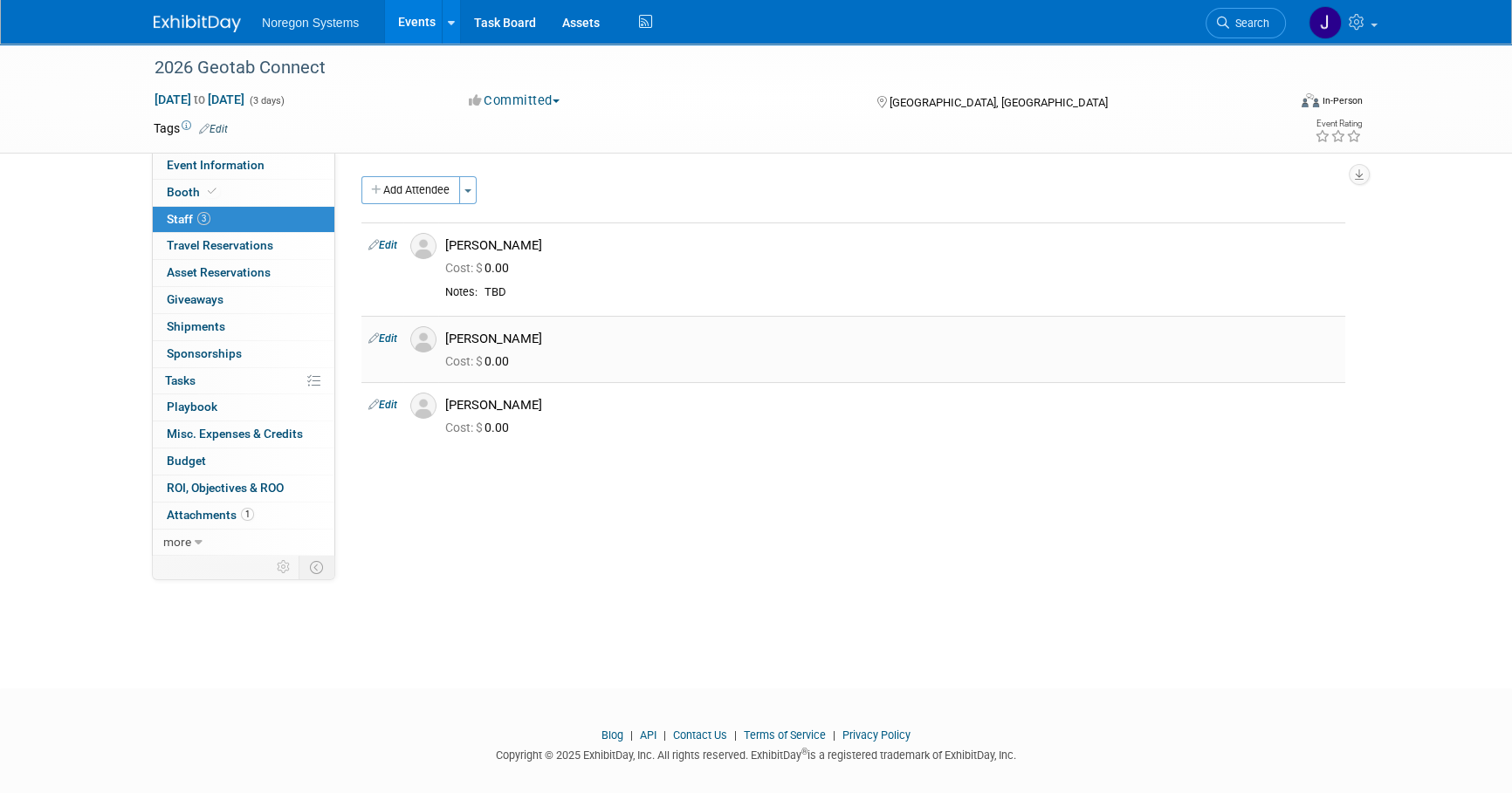
click at [387, 340] on link "Edit" at bounding box center [383, 339] width 29 height 13
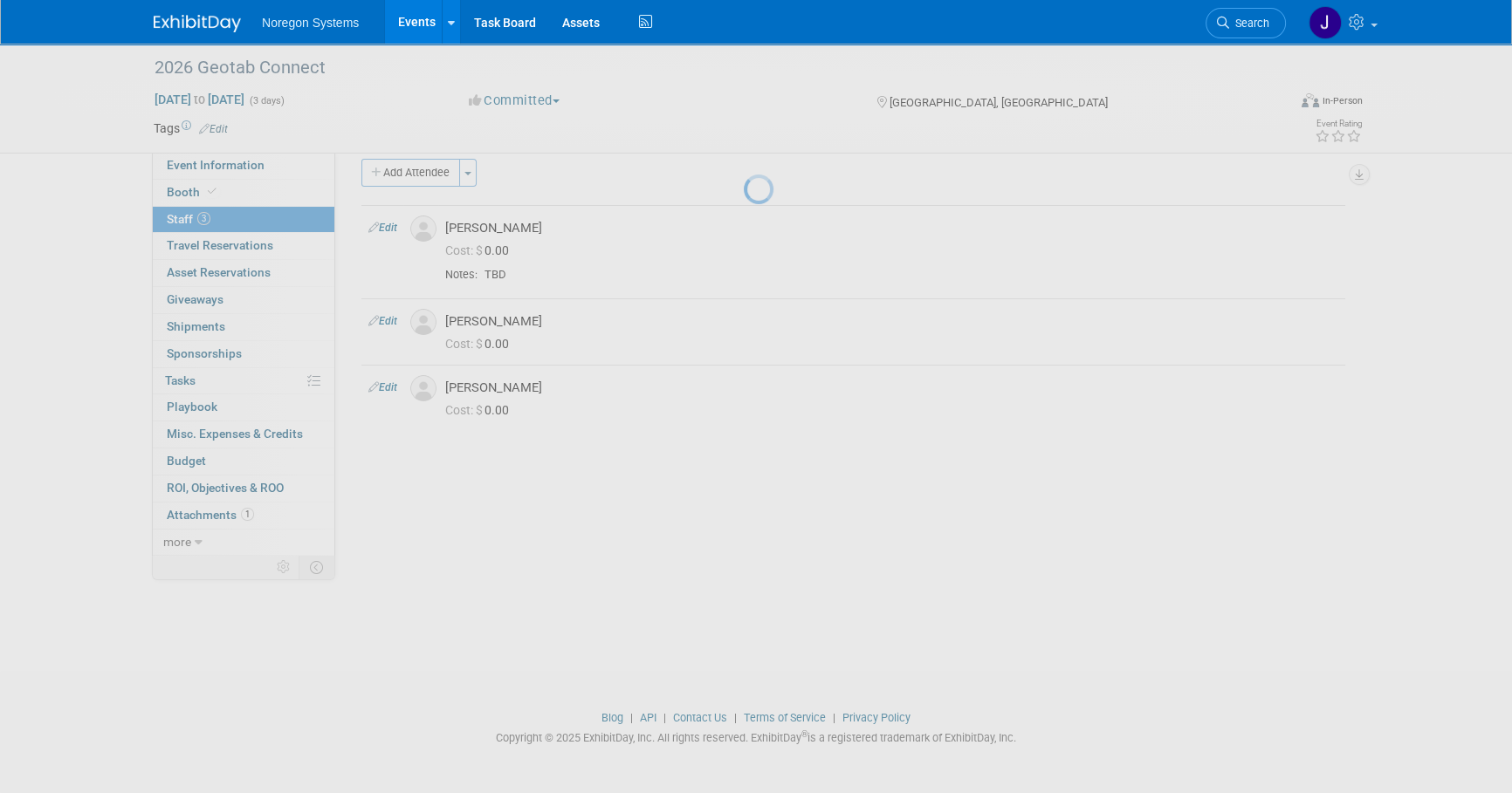
select select "44f7d3dd-30cd-48b8-916e-c6485ff75a81"
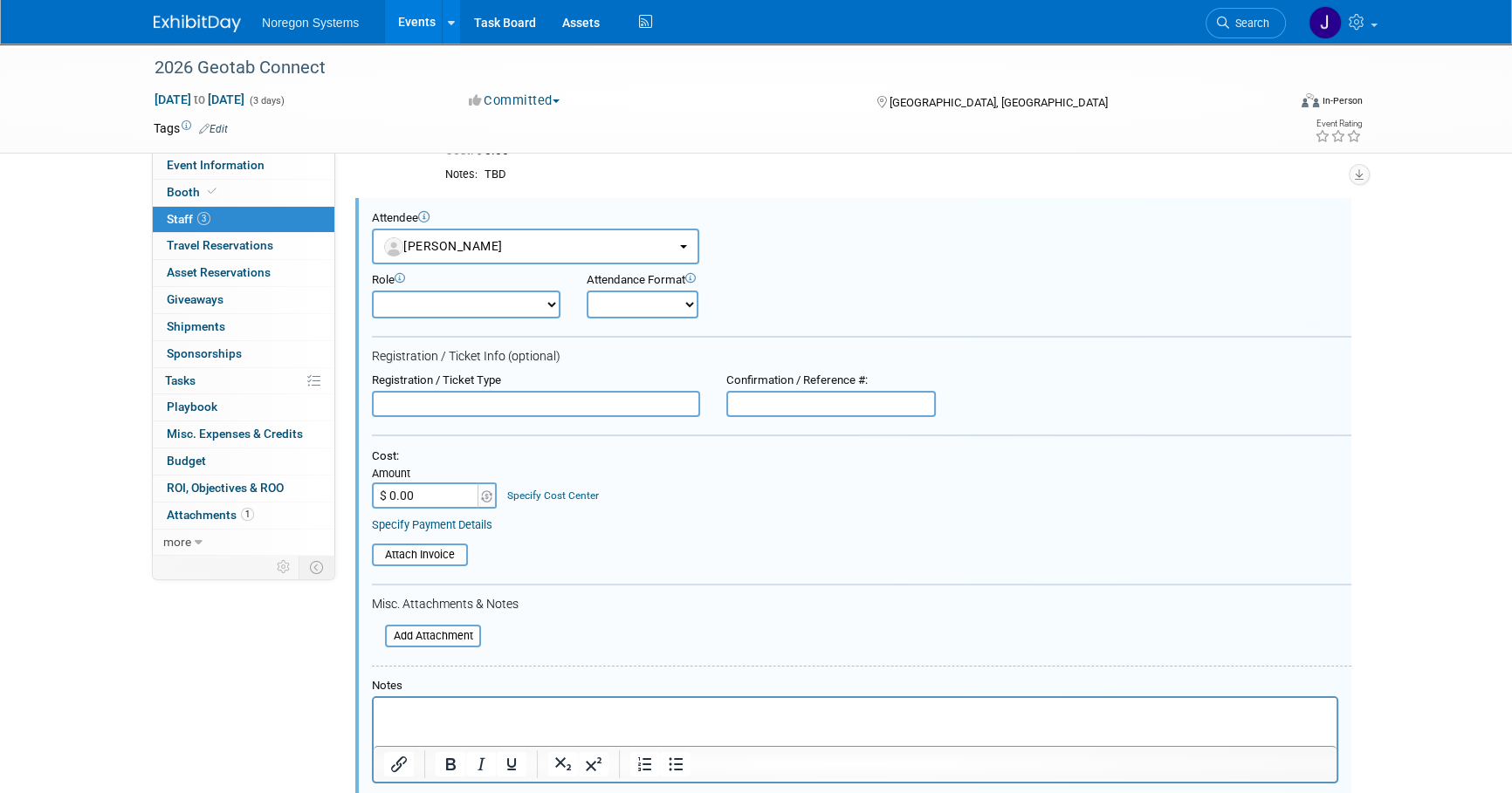
click at [807, 410] on input "text" at bounding box center [830, 404] width 209 height 26
paste input "JFNCR7VYZ3L"
type input "JFNCR7VYZ3L"
click at [630, 401] on input "text" at bounding box center [536, 404] width 328 height 26
type input "Exhibitor"
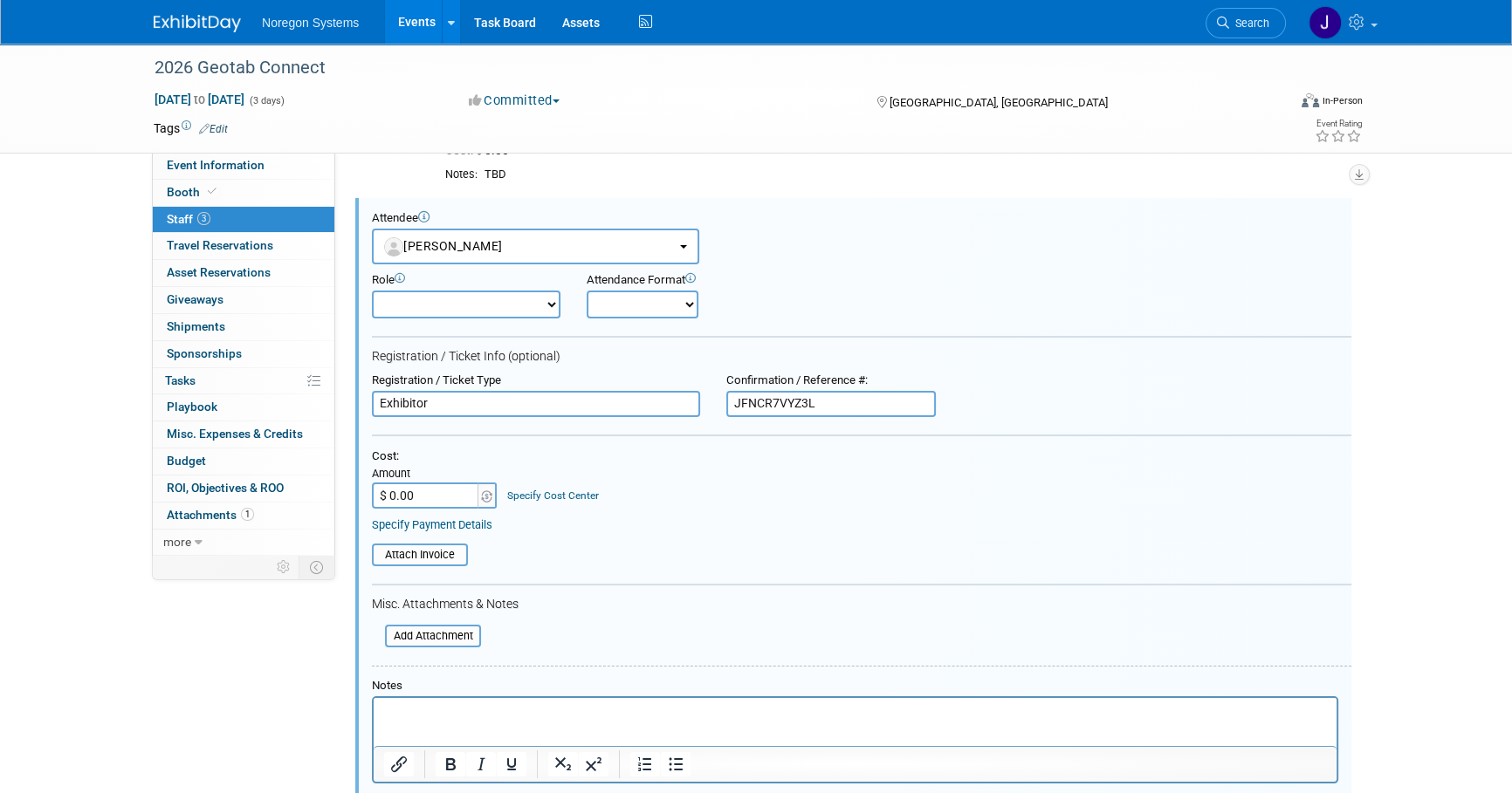
click at [747, 465] on div "Cost: Amount $ 0.00 Specify Cost Center Cost Center -- Not Specified --" at bounding box center [861, 479] width 979 height 60
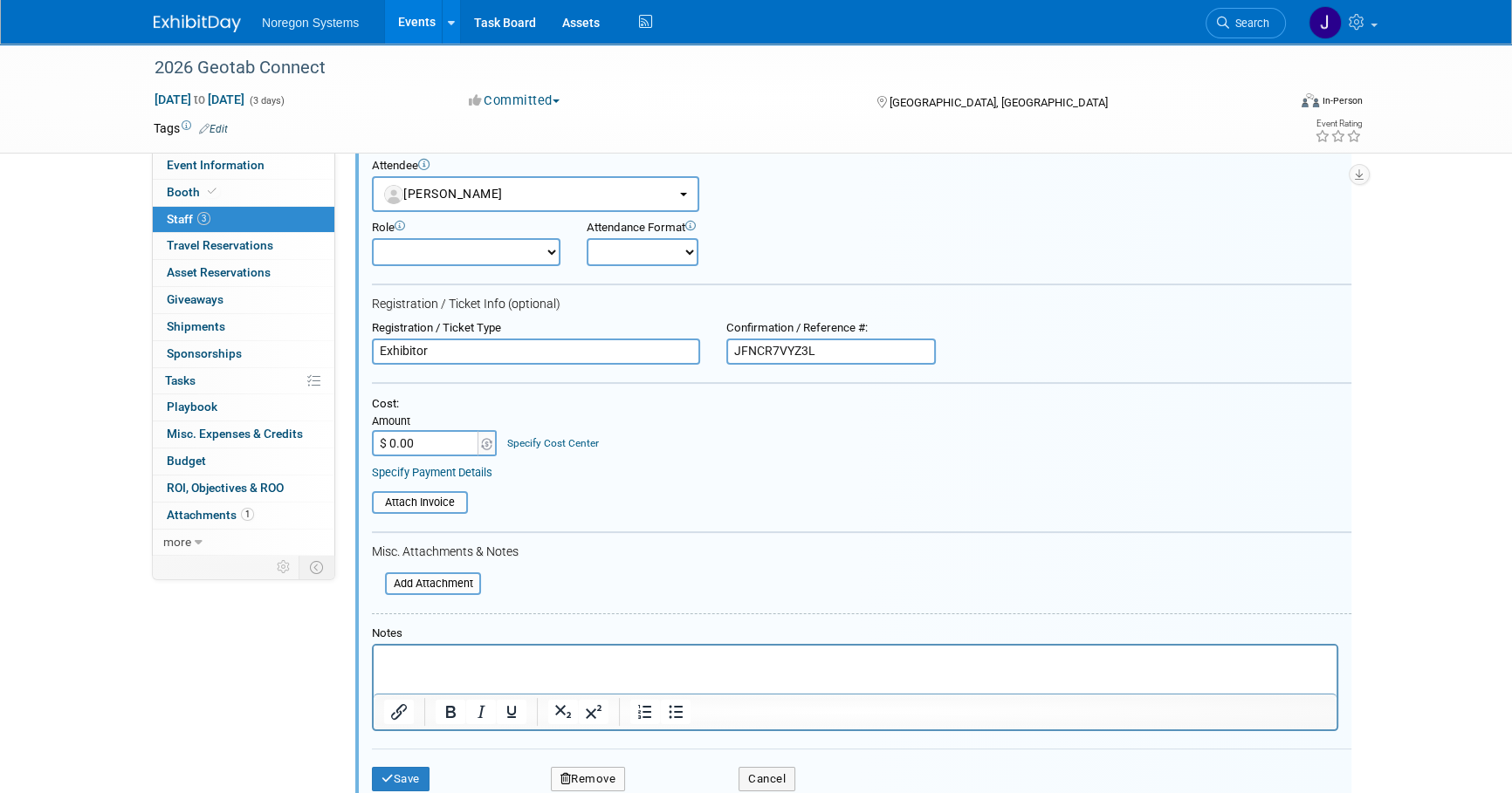
scroll to position [197, 0]
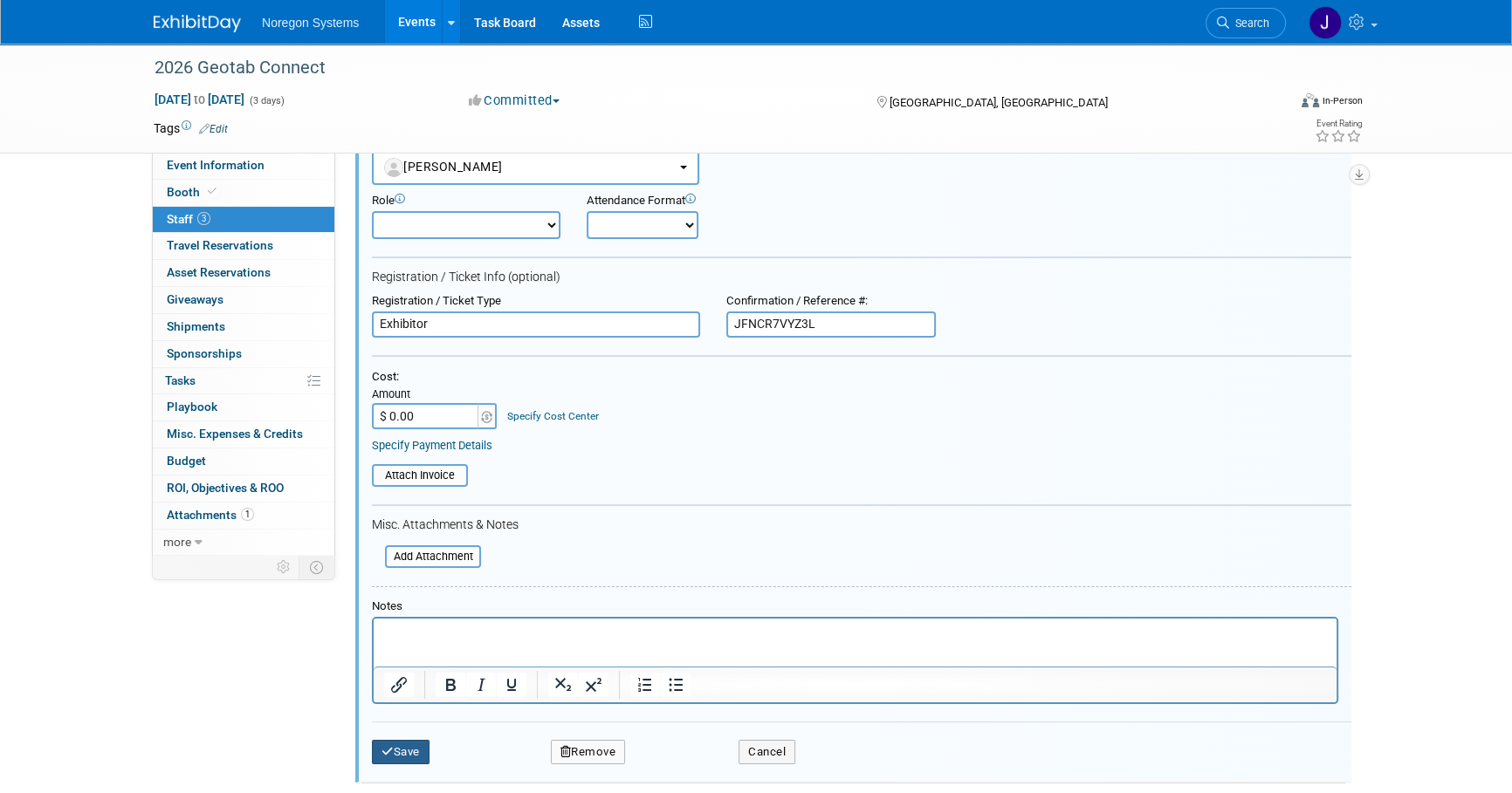
click at [405, 746] on button "Save" at bounding box center [400, 752] width 58 height 24
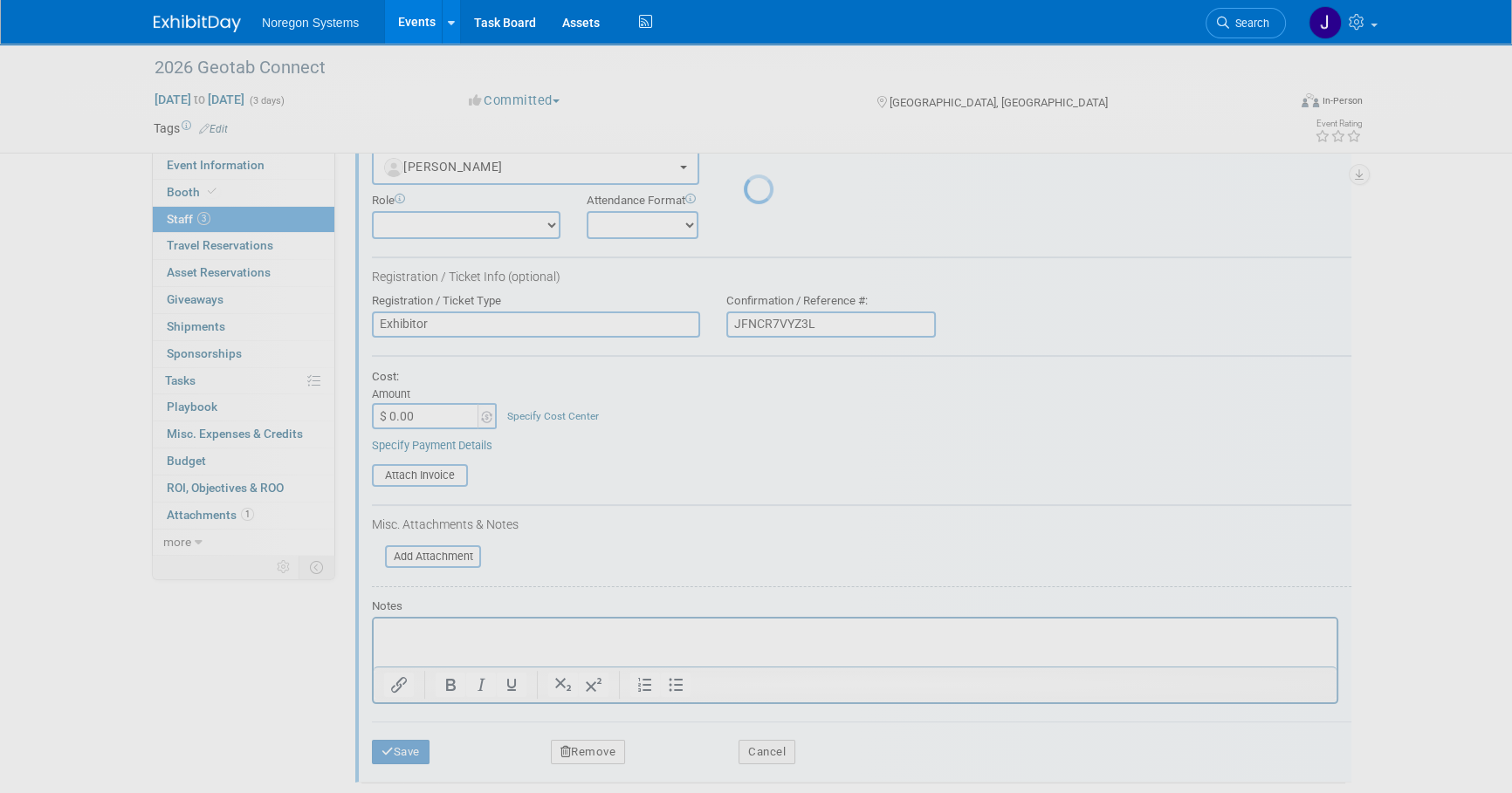
scroll to position [17, 0]
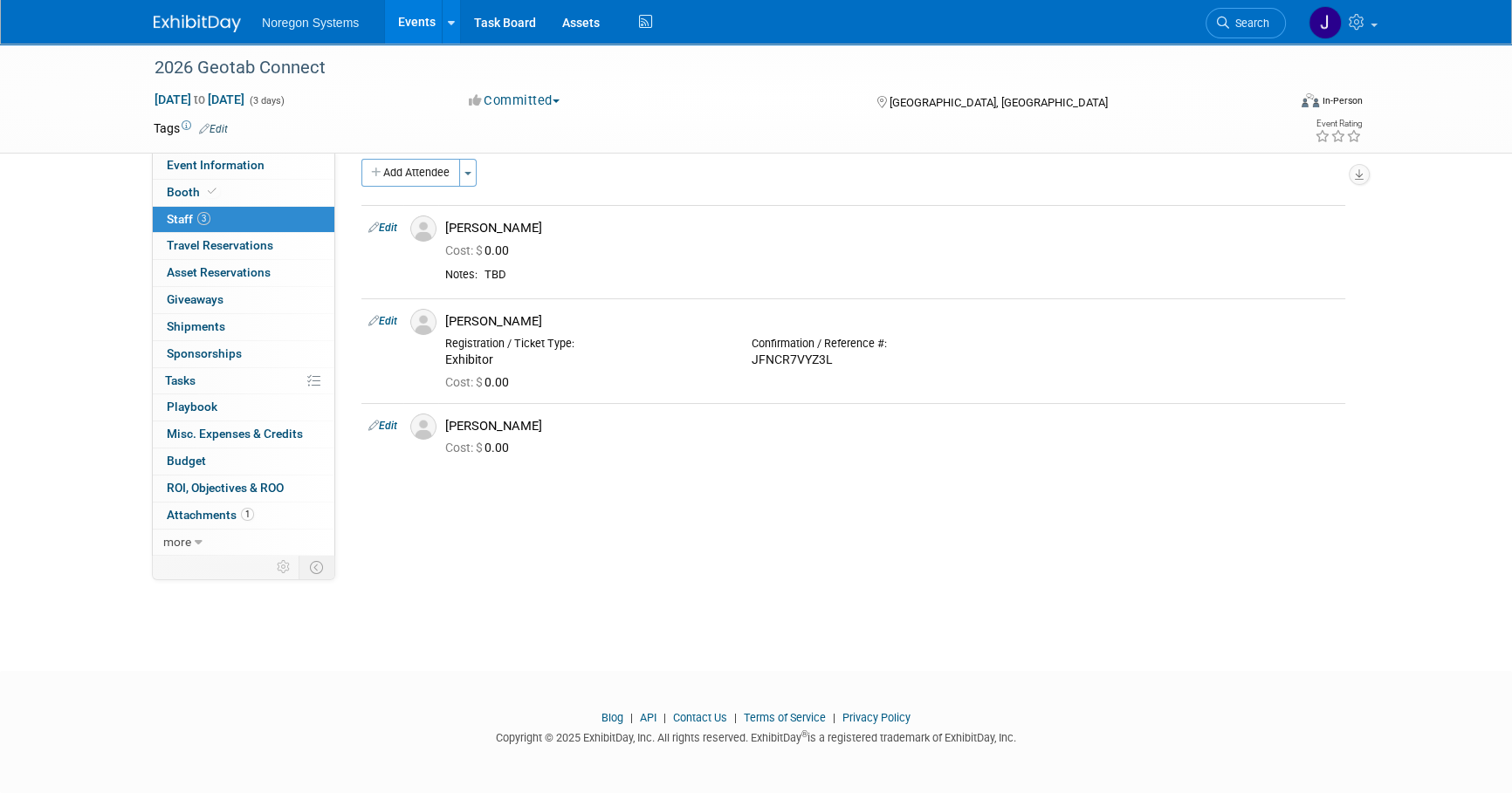
click at [815, 617] on div "2026 Geotab Connect Feb 10, 2026 to Feb 12, 2026 (3 days) Feb 10, 2026 to Feb 1…" at bounding box center [756, 333] width 1512 height 614
click at [219, 18] on img at bounding box center [197, 23] width 87 height 17
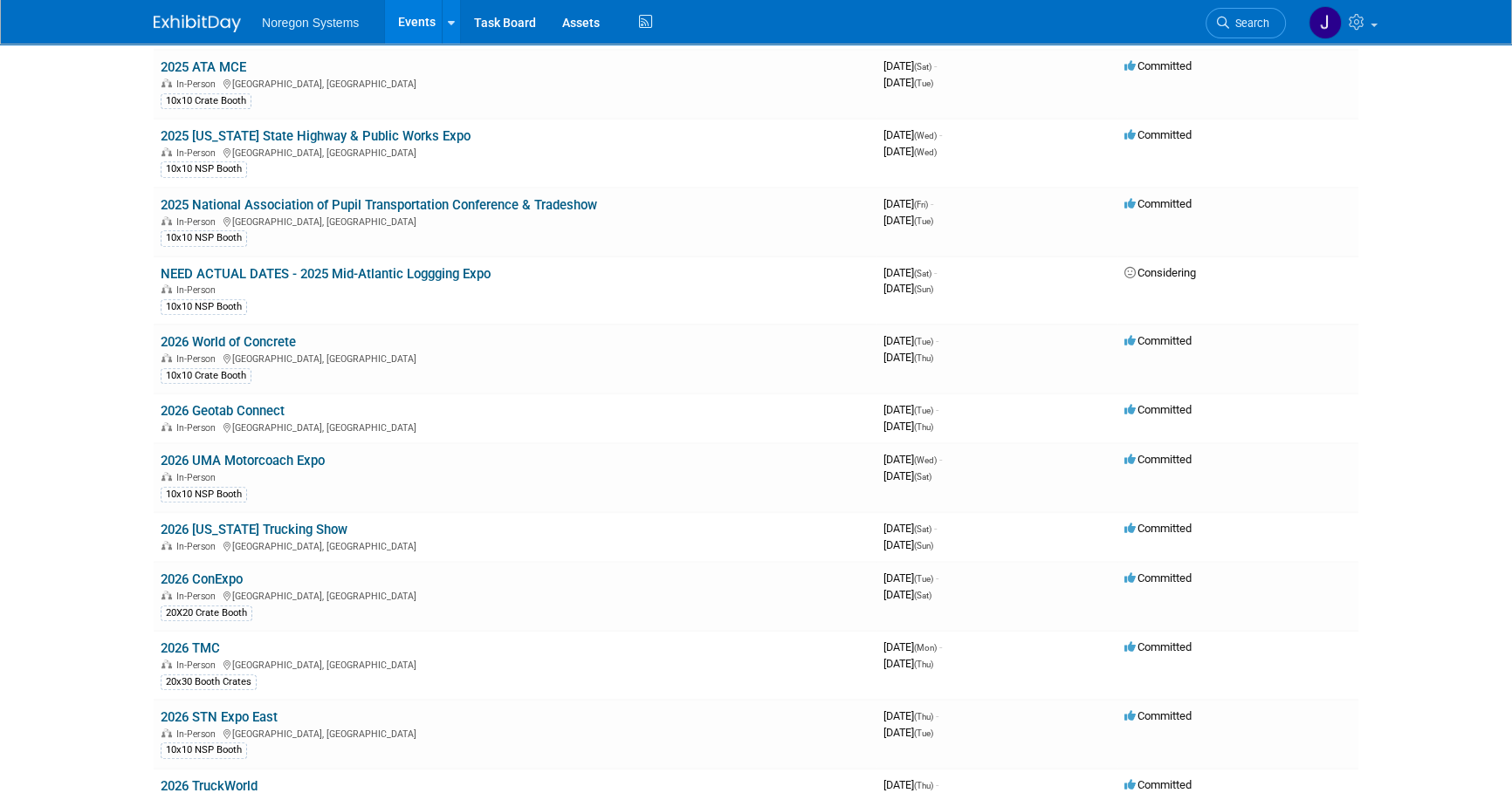
scroll to position [1062, 0]
click at [270, 404] on link "2026 Geotab Connect" at bounding box center [222, 411] width 124 height 15
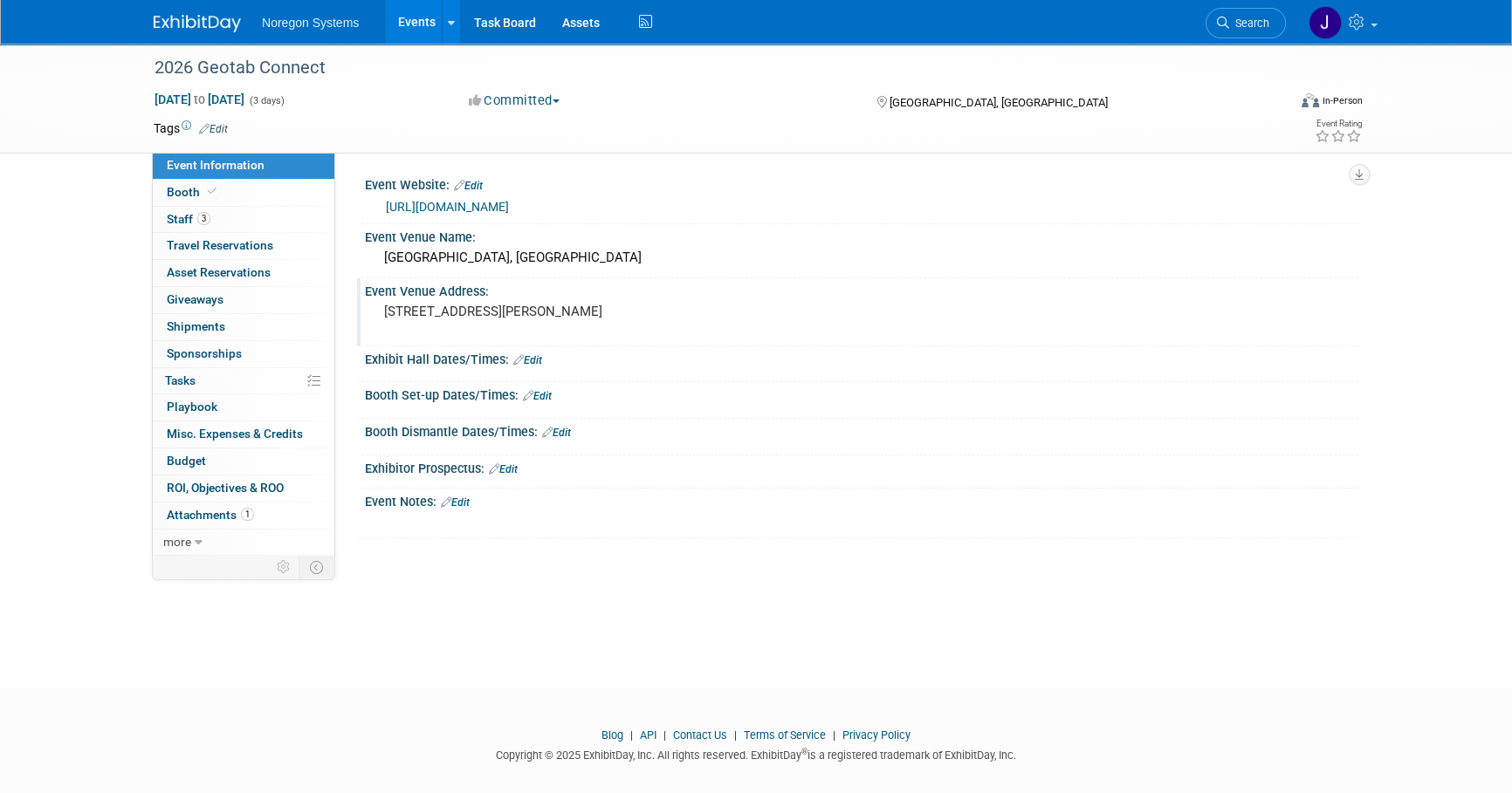
drag, startPoint x: 366, startPoint y: 179, endPoint x: 647, endPoint y: 317, distance: 313.1
click at [647, 317] on div "Event Website: Edit [URL][DOMAIN_NAME] Event Venue Name: [GEOGRAPHIC_DATA], [GE…" at bounding box center [853, 355] width 984 height 367
copy div "Event Website: Edit [URL][DOMAIN_NAME] Event Venue Name: [GEOGRAPHIC_DATA] Even…"
click at [339, 62] on div "2026 Geotab Connect" at bounding box center [704, 68] width 1111 height 32
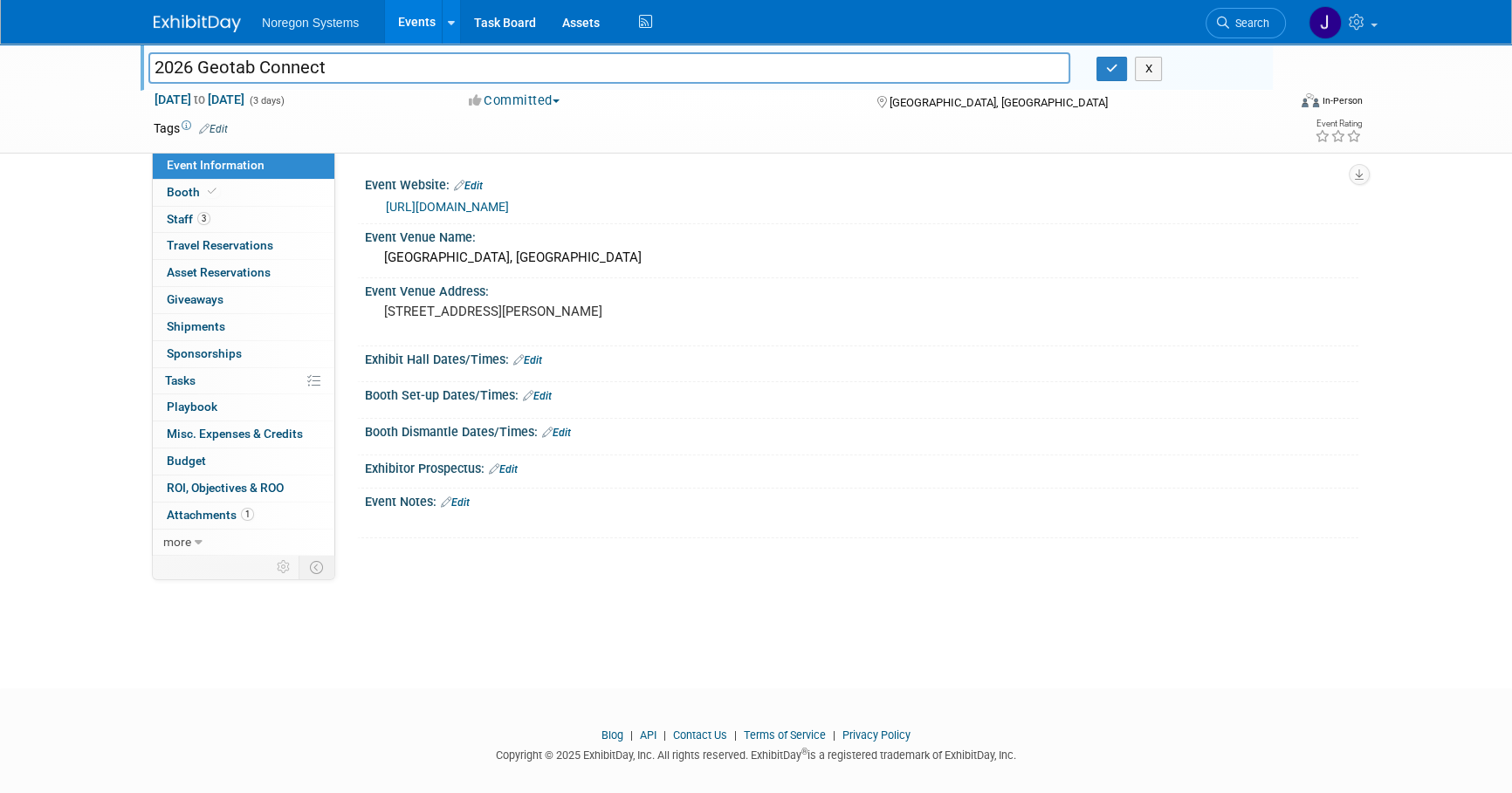
click at [370, 62] on input "2026 Geotab Connect" at bounding box center [609, 68] width 921 height 31
drag, startPoint x: 392, startPoint y: 67, endPoint x: 32, endPoint y: 54, distance: 360.2
click at [32, 54] on div "2026 Geotab Connect 2026 Geotab Connect X [DATE] to [DATE] (3 days) [DATE] to […" at bounding box center [756, 98] width 1512 height 110
click at [254, 194] on link "Booth" at bounding box center [243, 192] width 181 height 26
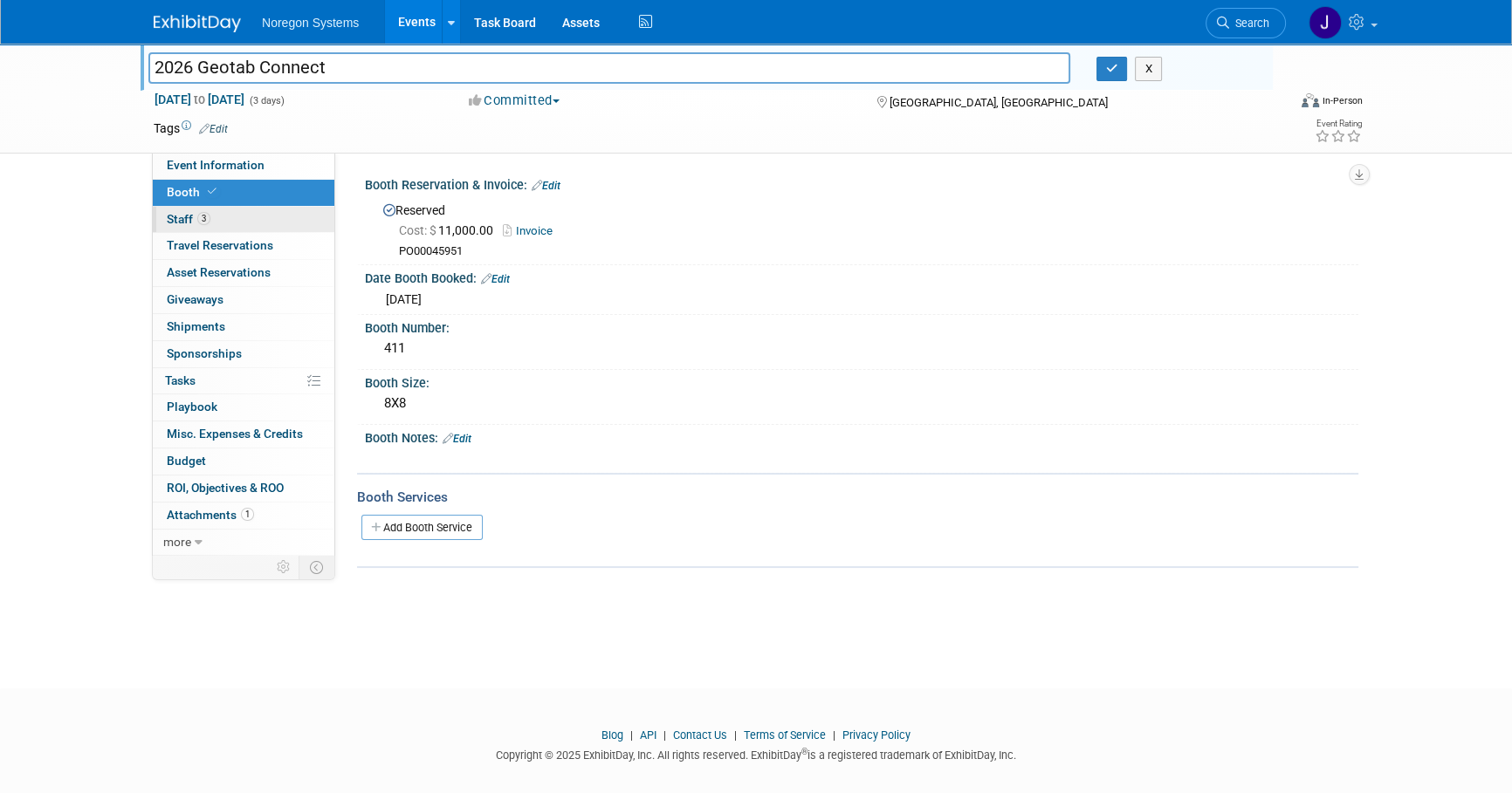
click at [242, 213] on link "3 Staff 3" at bounding box center [243, 219] width 181 height 26
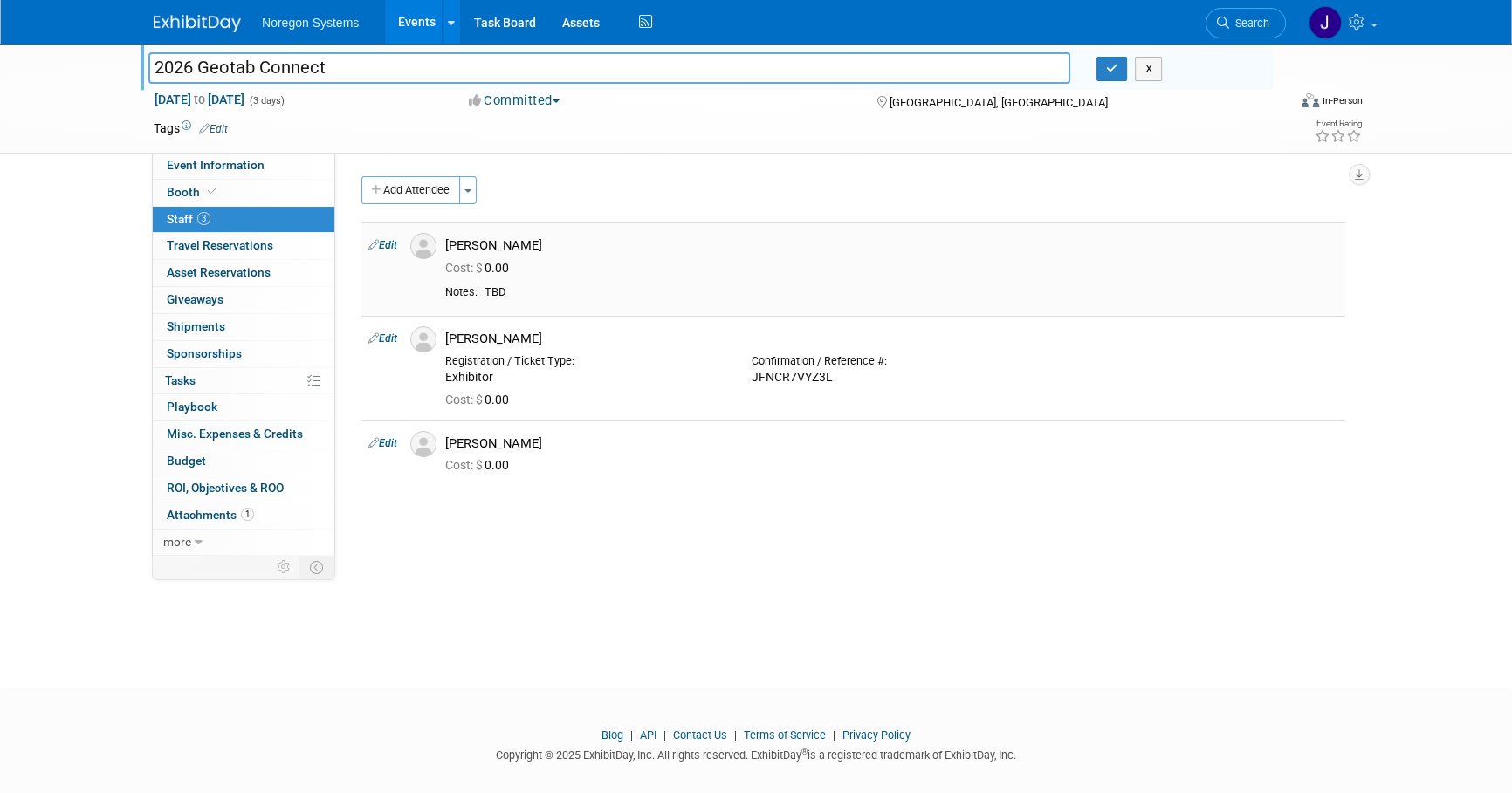
drag, startPoint x: 533, startPoint y: 246, endPoint x: 449, endPoint y: 242, distance: 84.1
click at [449, 242] on div "[PERSON_NAME]" at bounding box center [892, 245] width 893 height 16
click at [427, 342] on img at bounding box center [423, 339] width 26 height 26
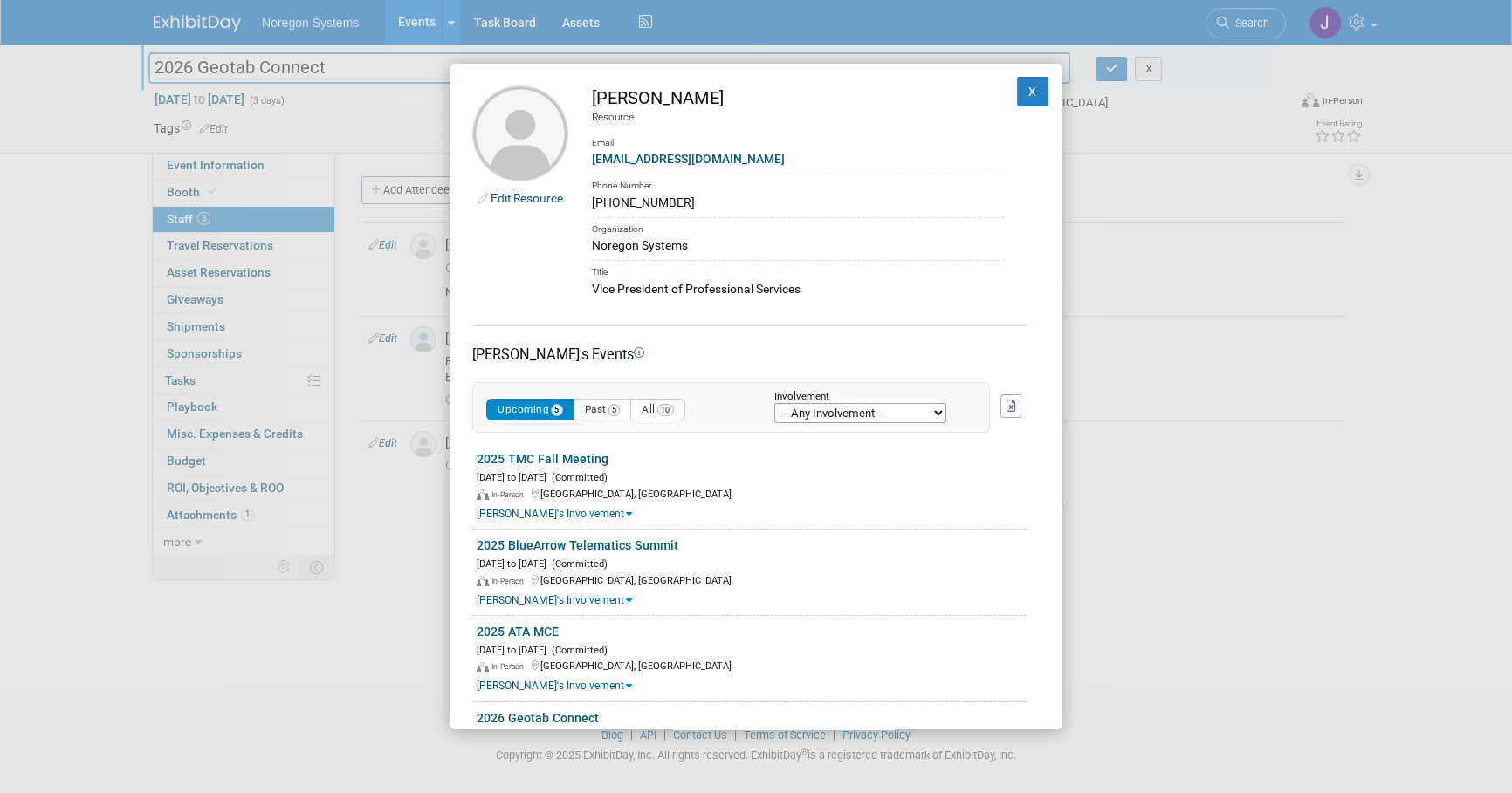
drag, startPoint x: 785, startPoint y: 290, endPoint x: 591, endPoint y: 292, distance: 194.0
click at [591, 292] on div "Vice President of Professional Services" at bounding box center [797, 289] width 412 height 18
copy div "Vice President of Professional Services"
click at [1029, 91] on button "X" at bounding box center [1032, 91] width 32 height 30
